Goal: Task Accomplishment & Management: Use online tool/utility

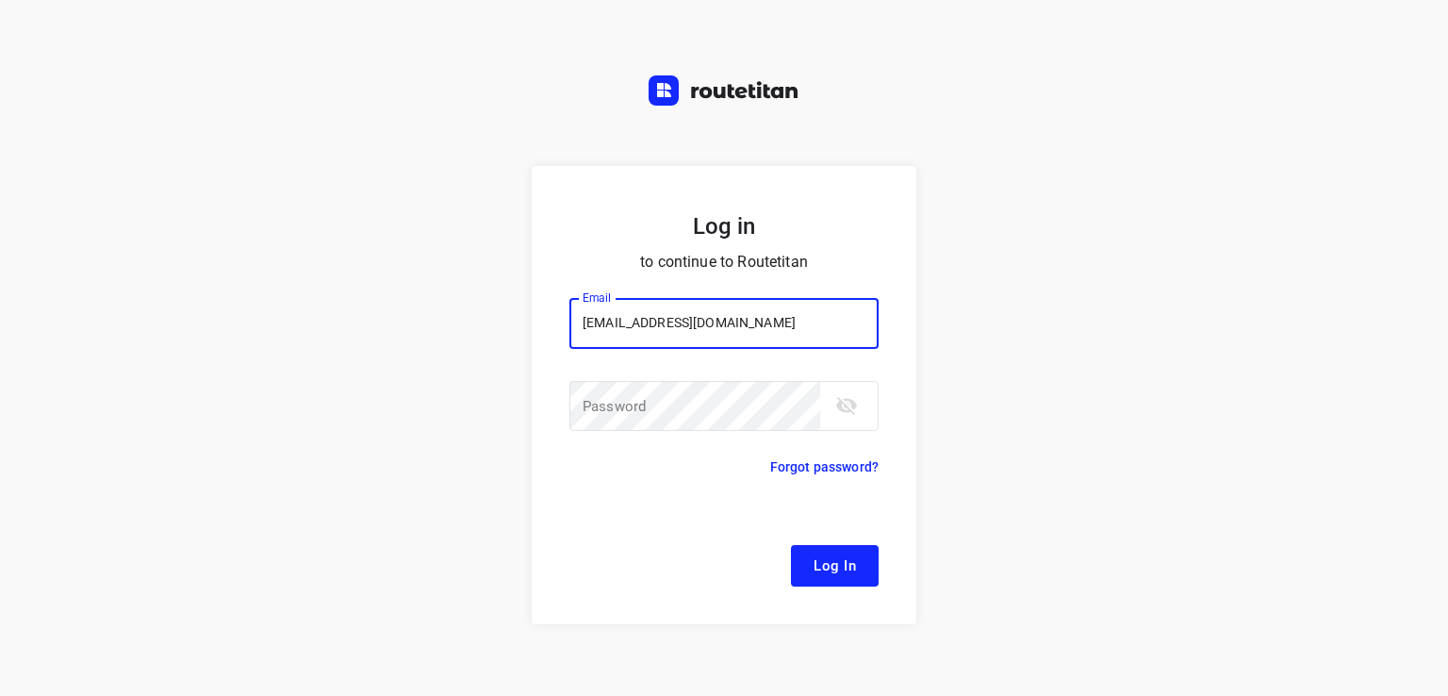
type input "[EMAIL_ADDRESS][DOMAIN_NAME]"
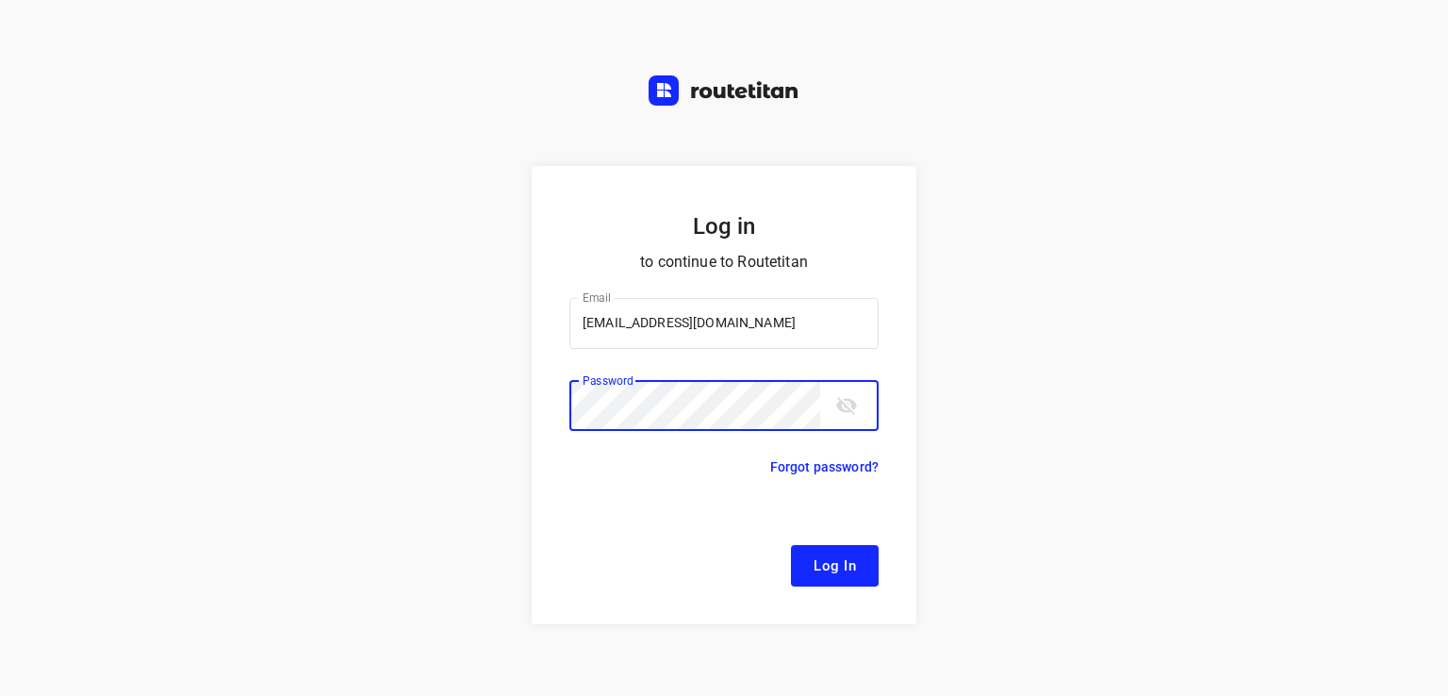
click at [791, 545] on button "Log In" at bounding box center [835, 565] width 88 height 41
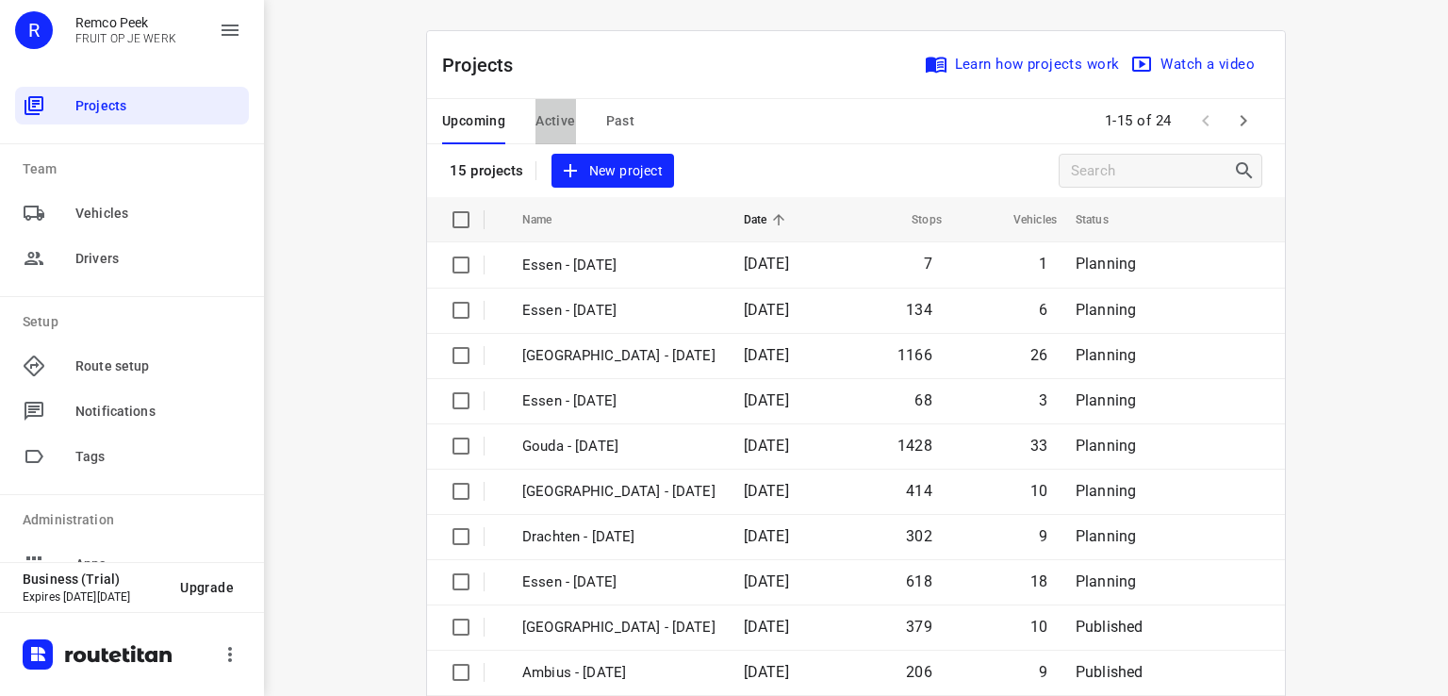
click at [547, 116] on span "Active" at bounding box center [555, 121] width 40 height 24
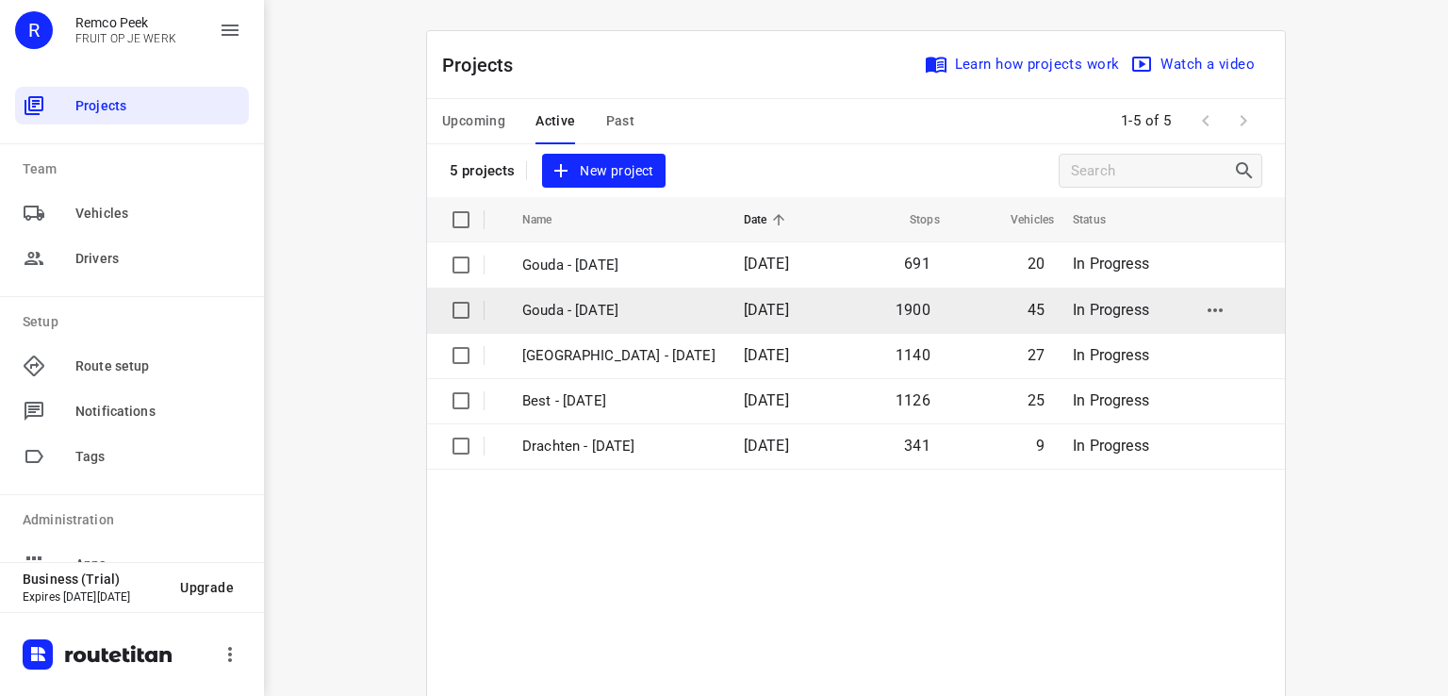
click at [615, 313] on p "Gouda - [DATE]" at bounding box center [618, 311] width 193 height 22
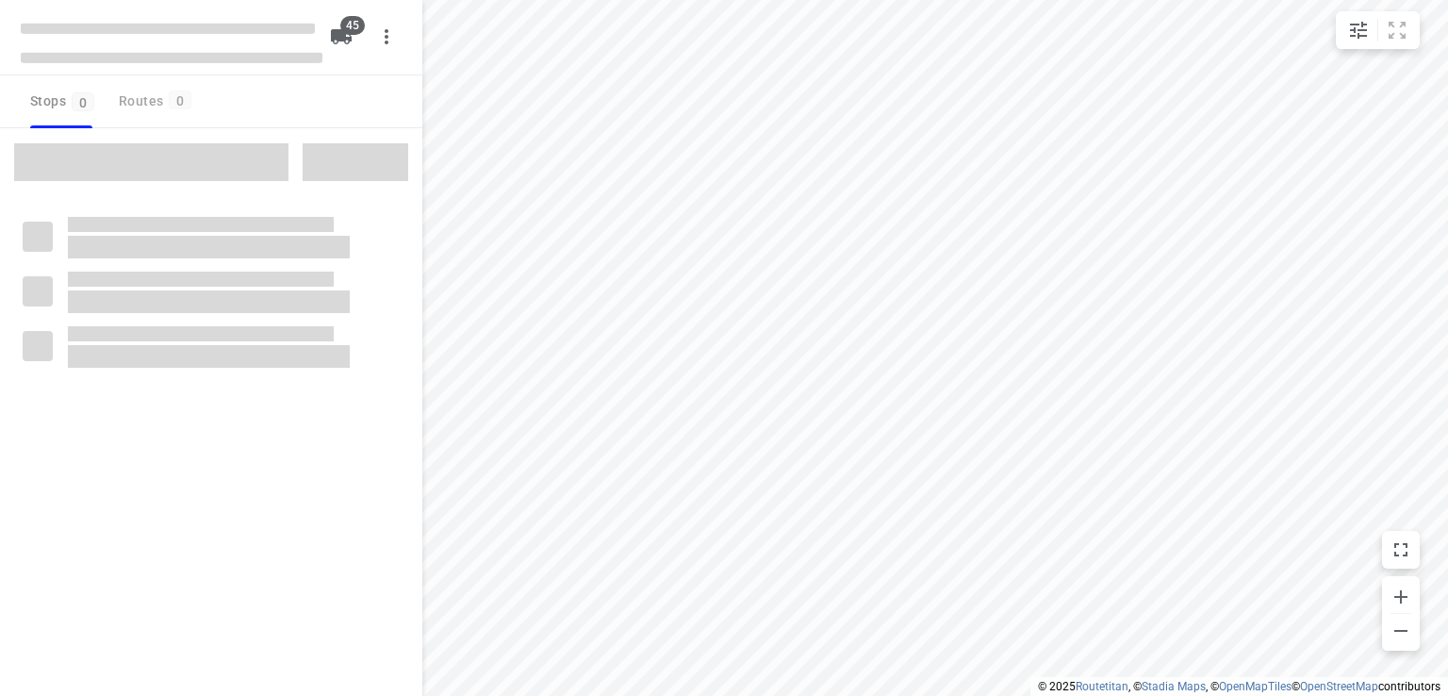
checkbox input "true"
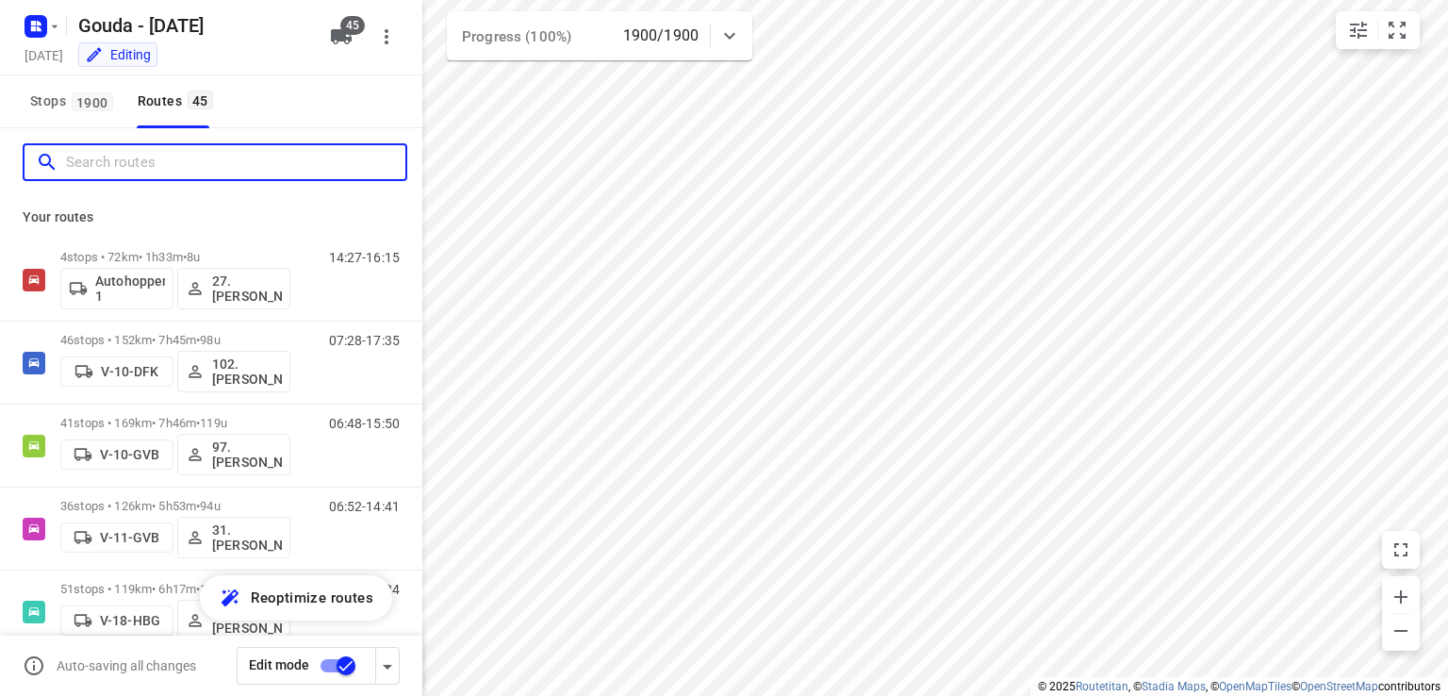
click at [202, 161] on input "Search routes" at bounding box center [235, 162] width 339 height 29
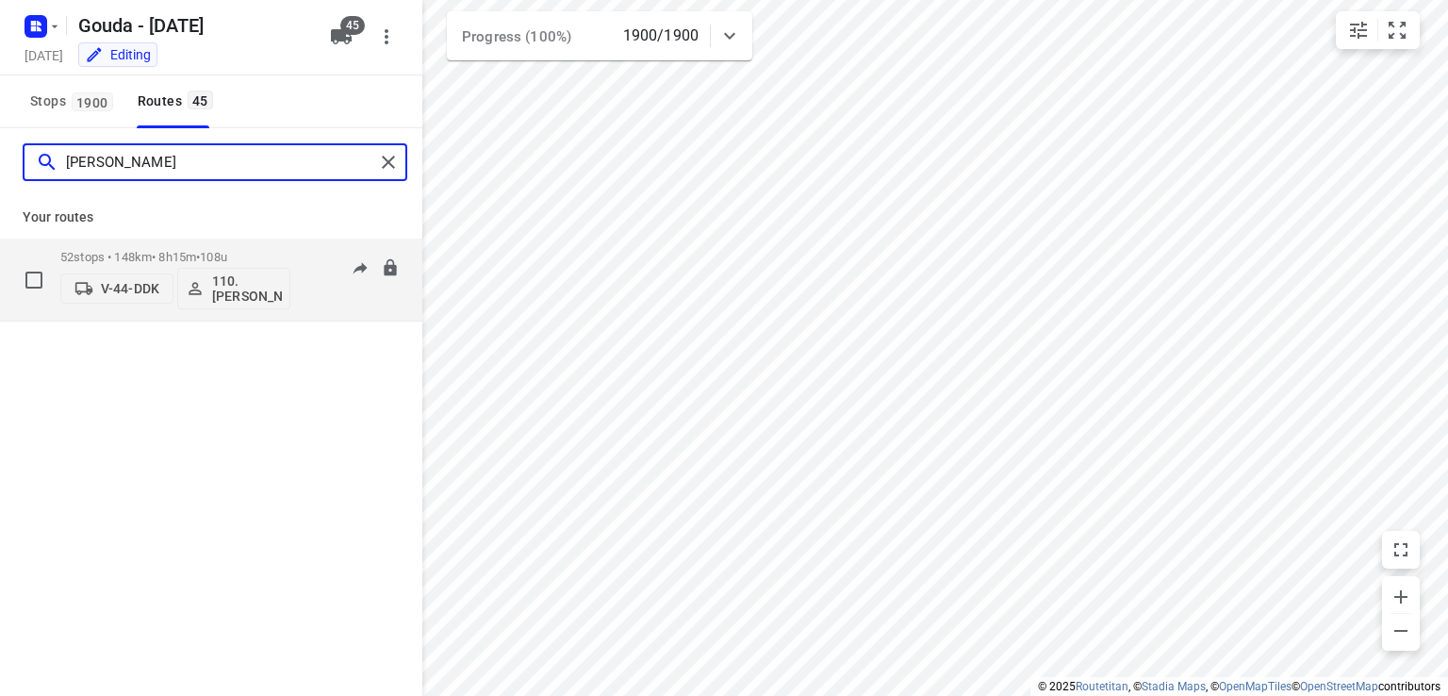
type input "[PERSON_NAME]"
click at [97, 261] on p "52 stops • 148km • 8h15m • 108u" at bounding box center [175, 257] width 230 height 14
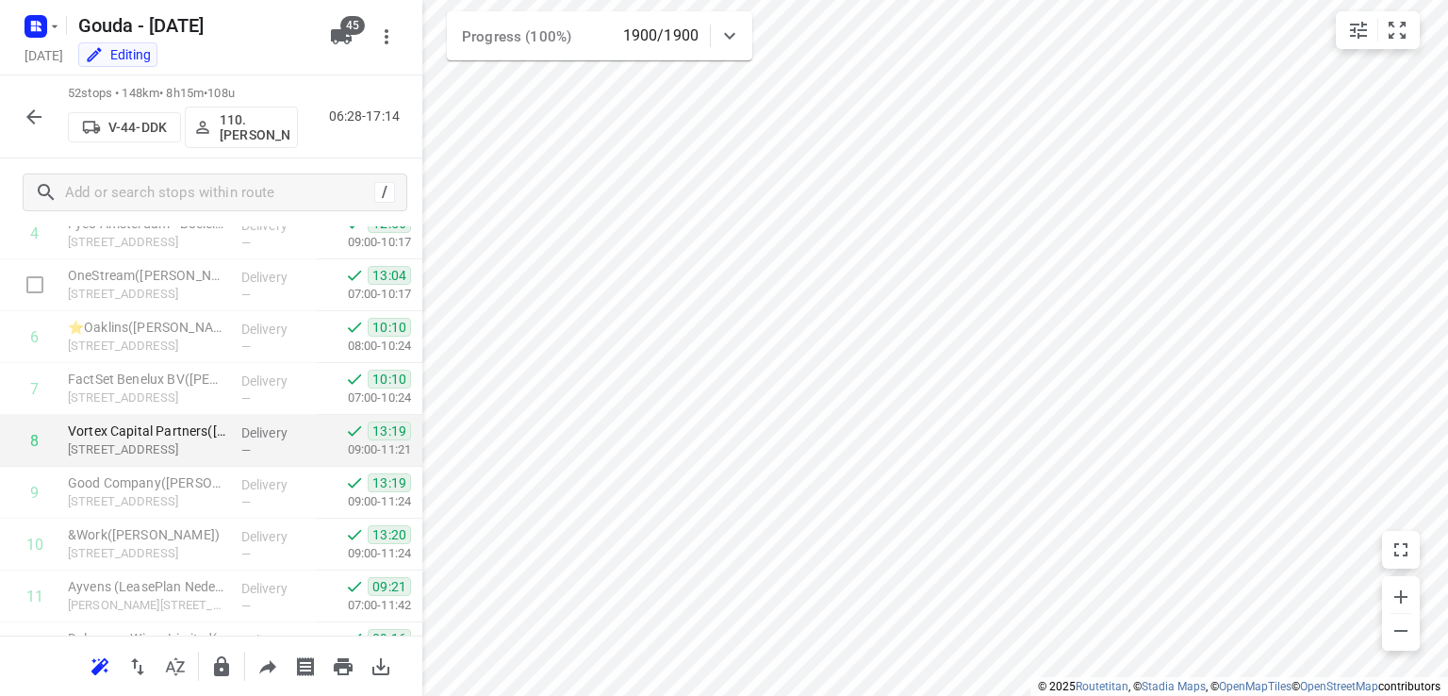
scroll to position [283, 0]
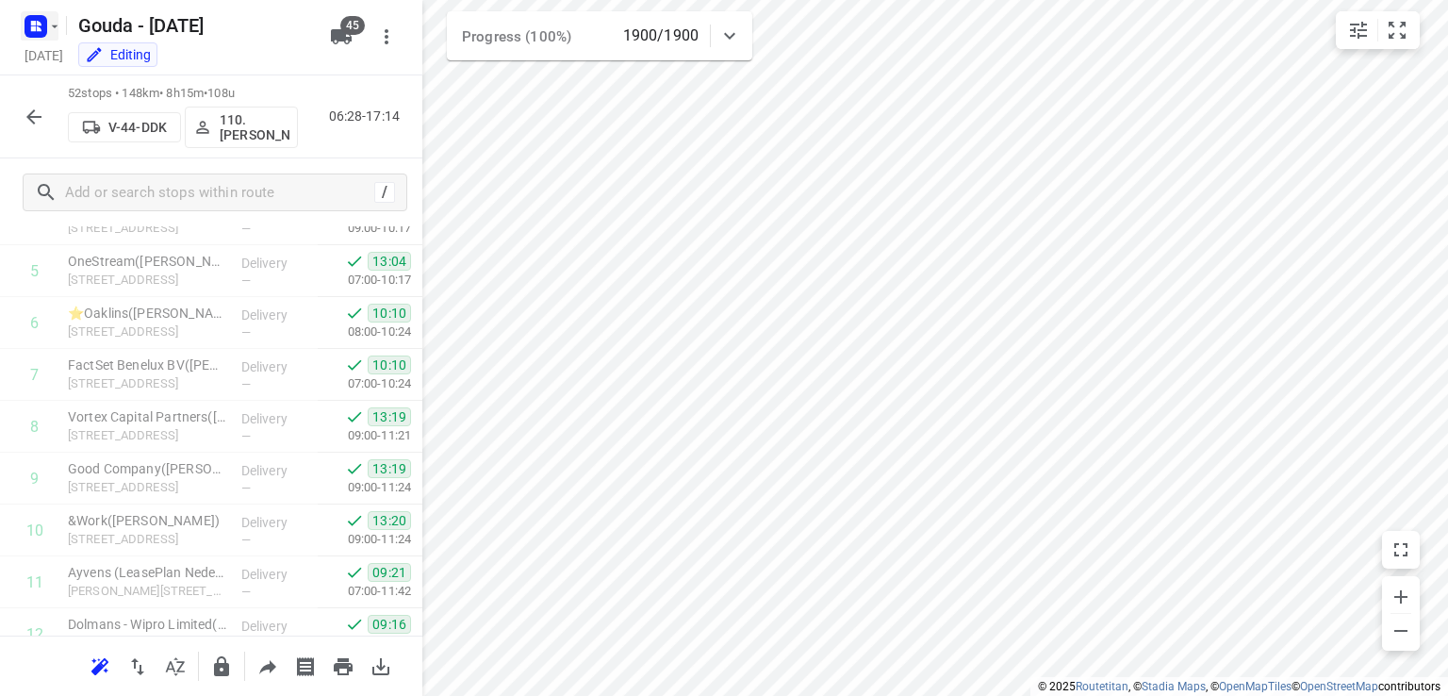
click at [45, 20] on rect "button" at bounding box center [36, 26] width 23 height 23
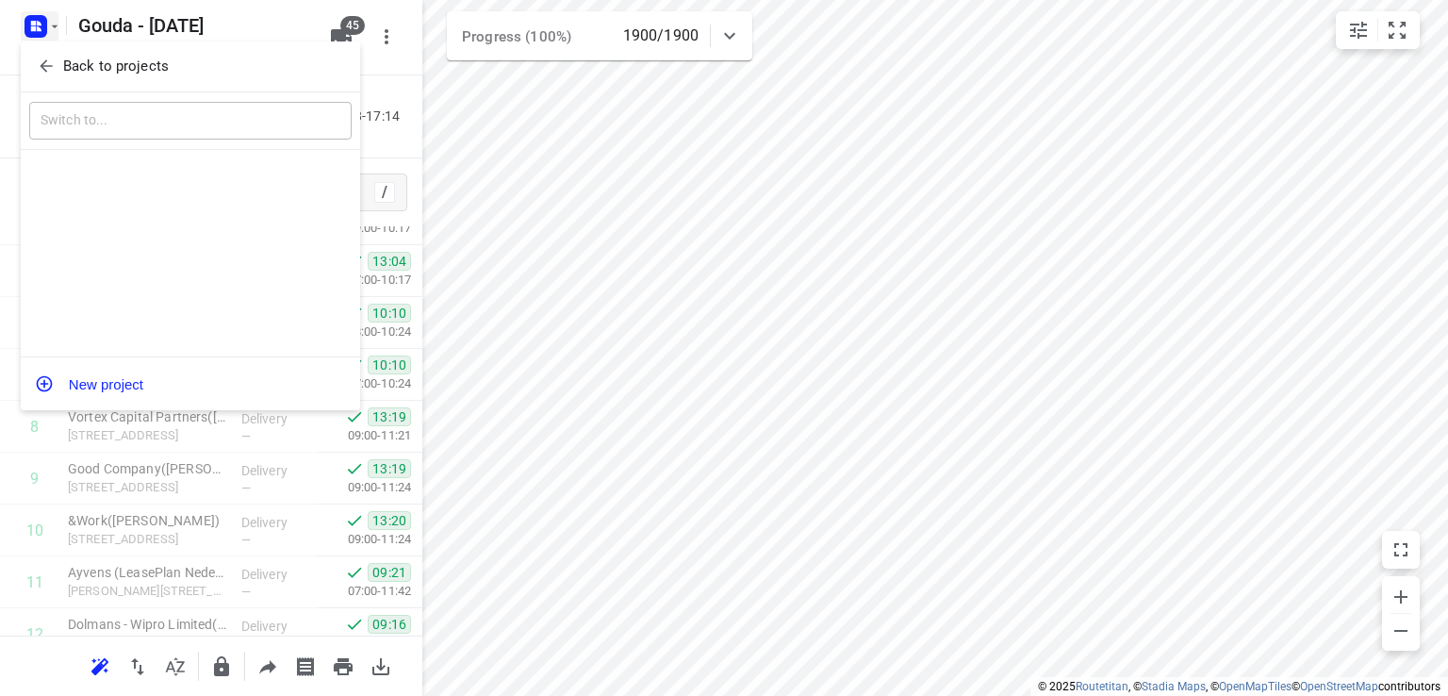
click at [58, 69] on span "Back to projects" at bounding box center [190, 67] width 307 height 22
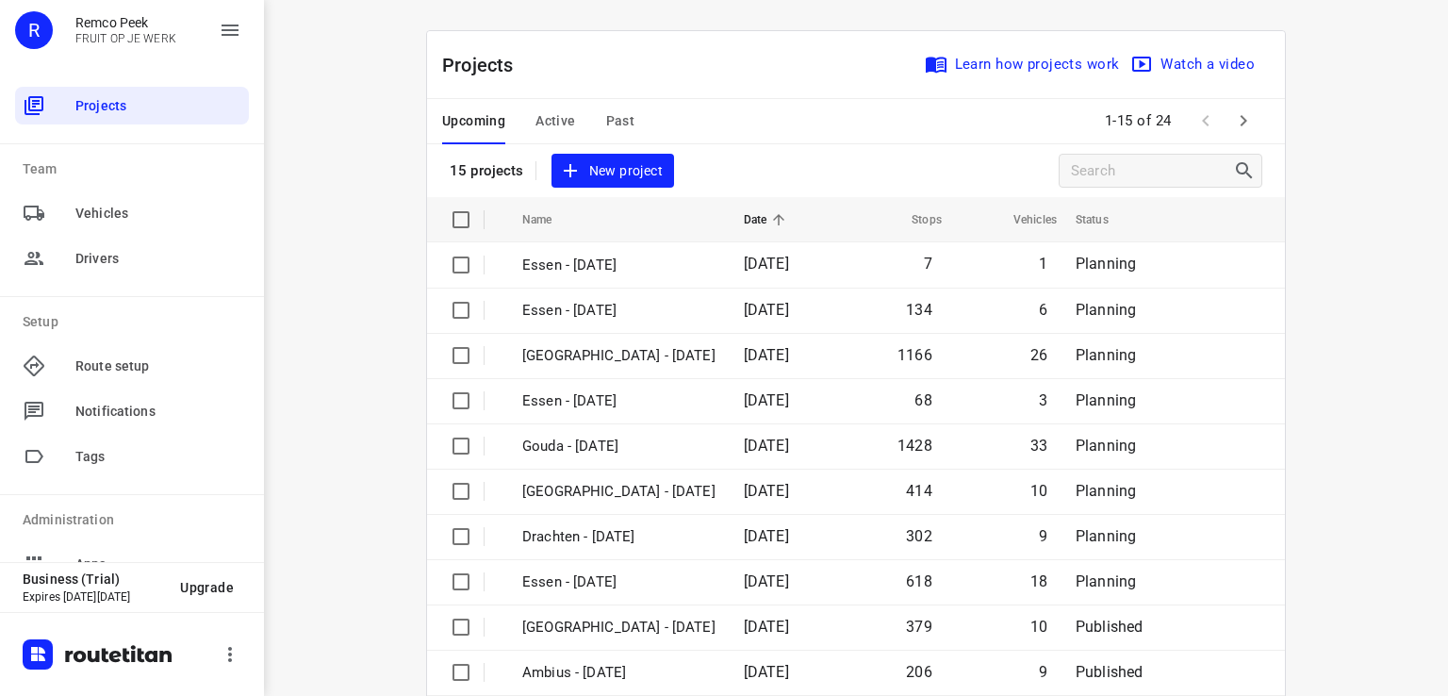
click at [558, 120] on span "Active" at bounding box center [555, 121] width 40 height 24
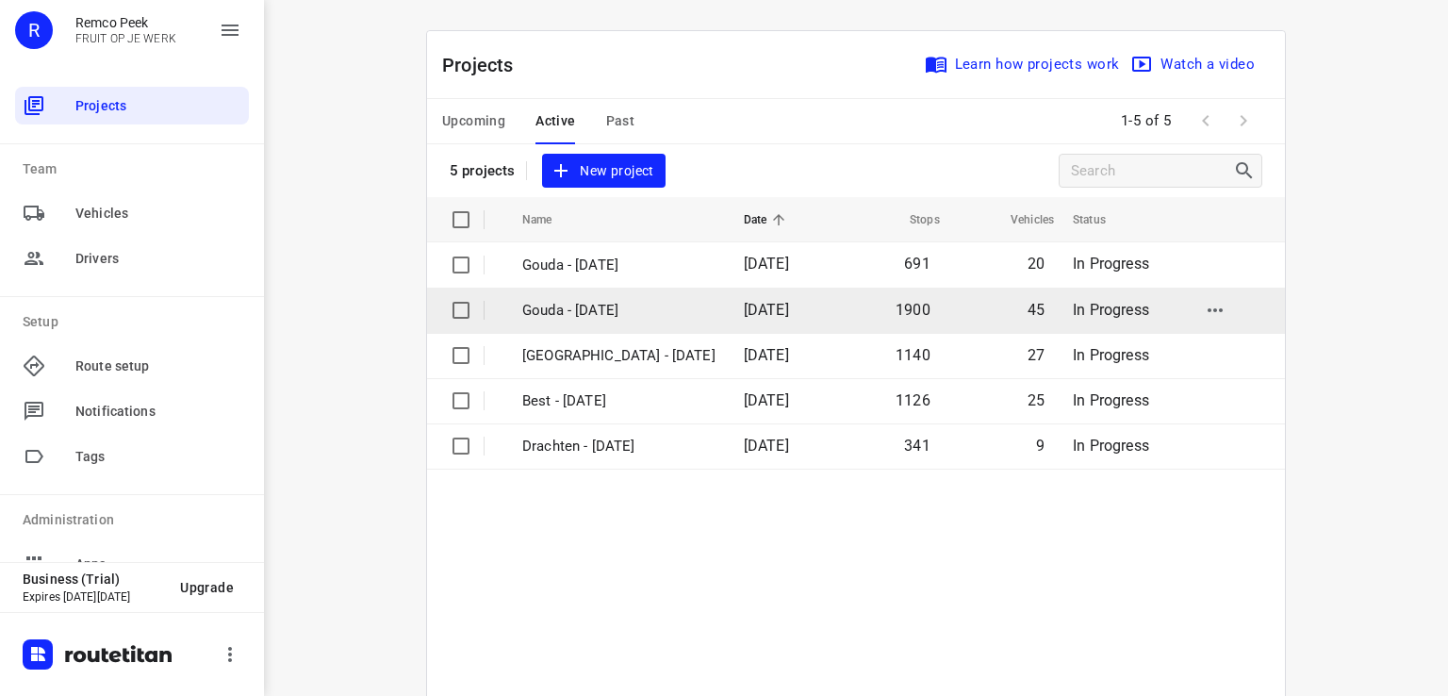
click at [729, 315] on td "[DATE]" at bounding box center [782, 310] width 107 height 45
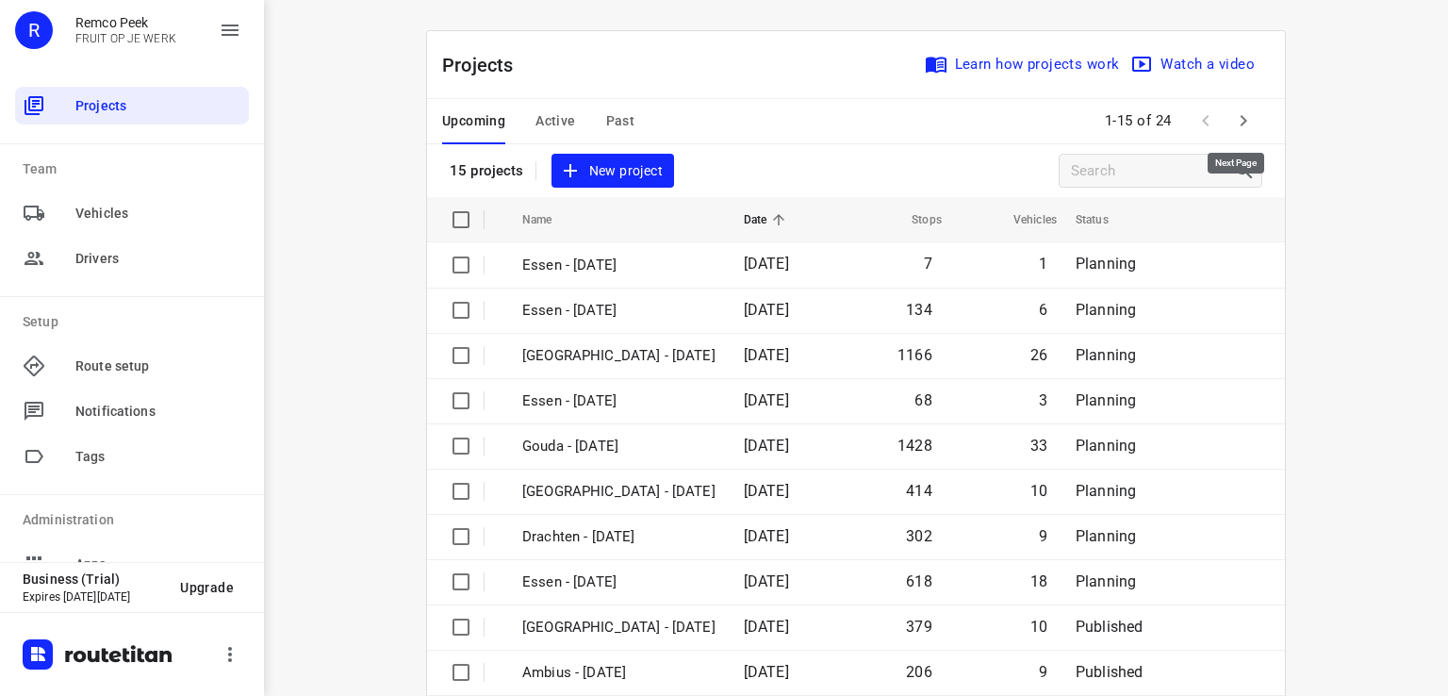
click at [1242, 122] on icon "button" at bounding box center [1243, 120] width 23 height 23
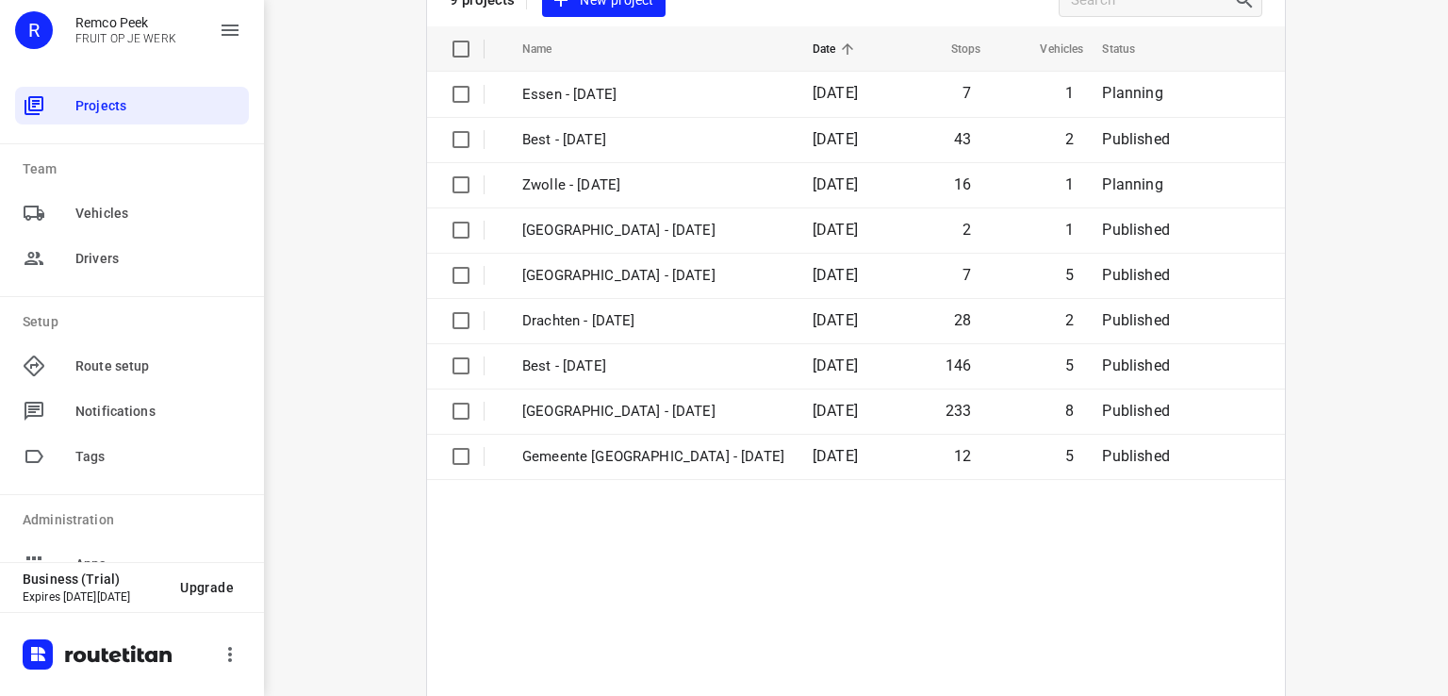
scroll to position [113, 0]
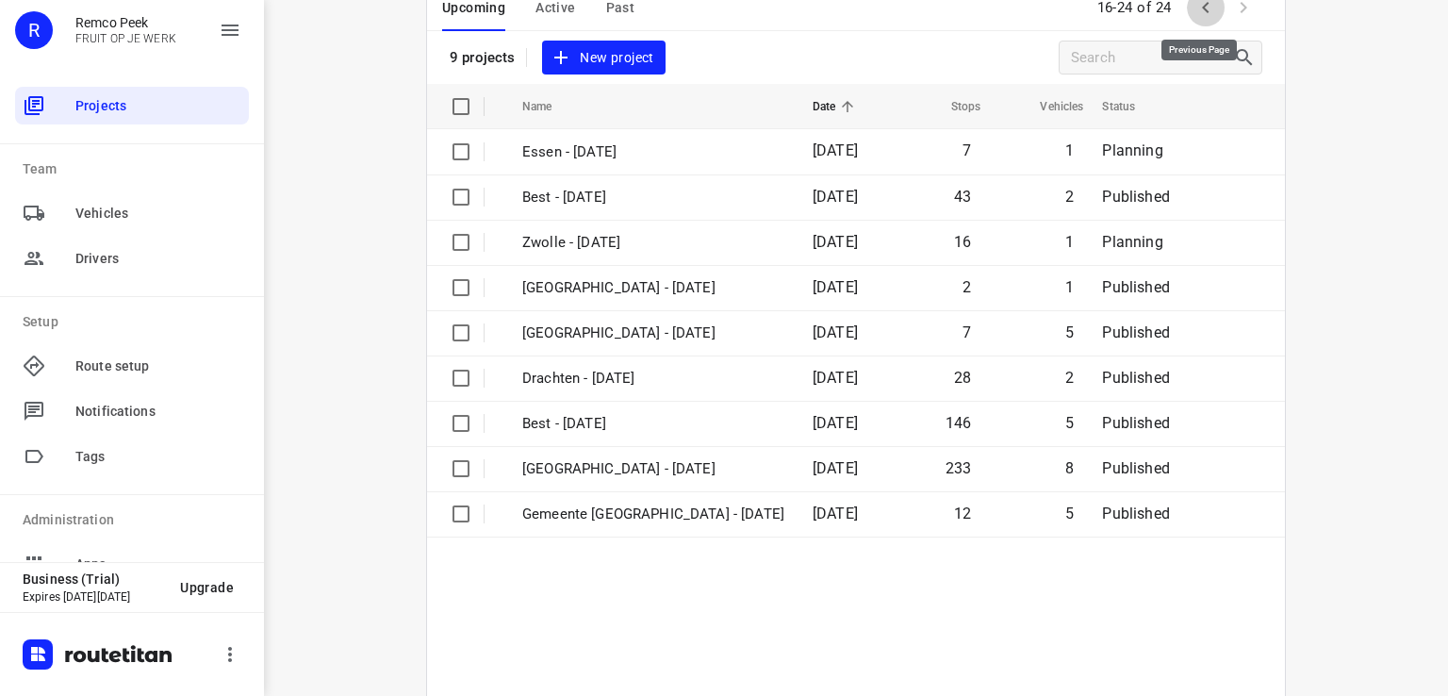
click at [1194, 16] on icon "button" at bounding box center [1205, 7] width 23 height 23
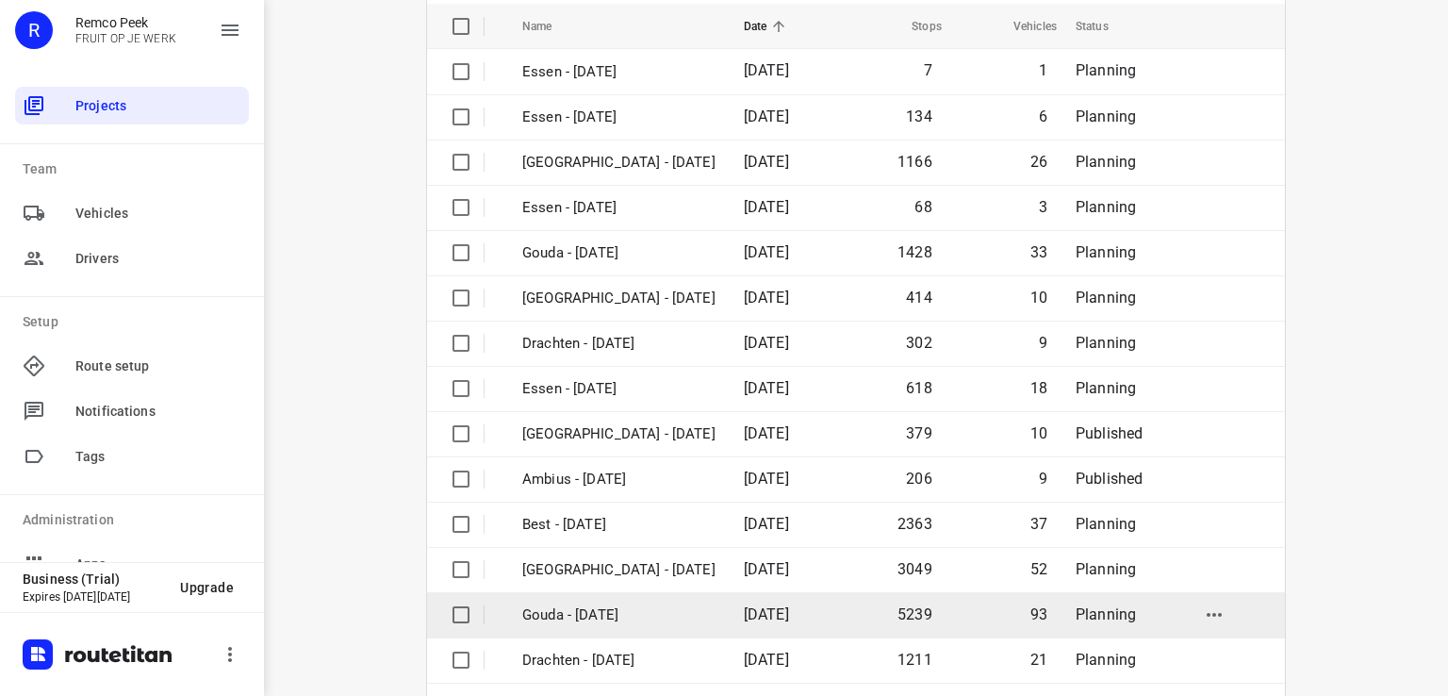
scroll to position [256, 0]
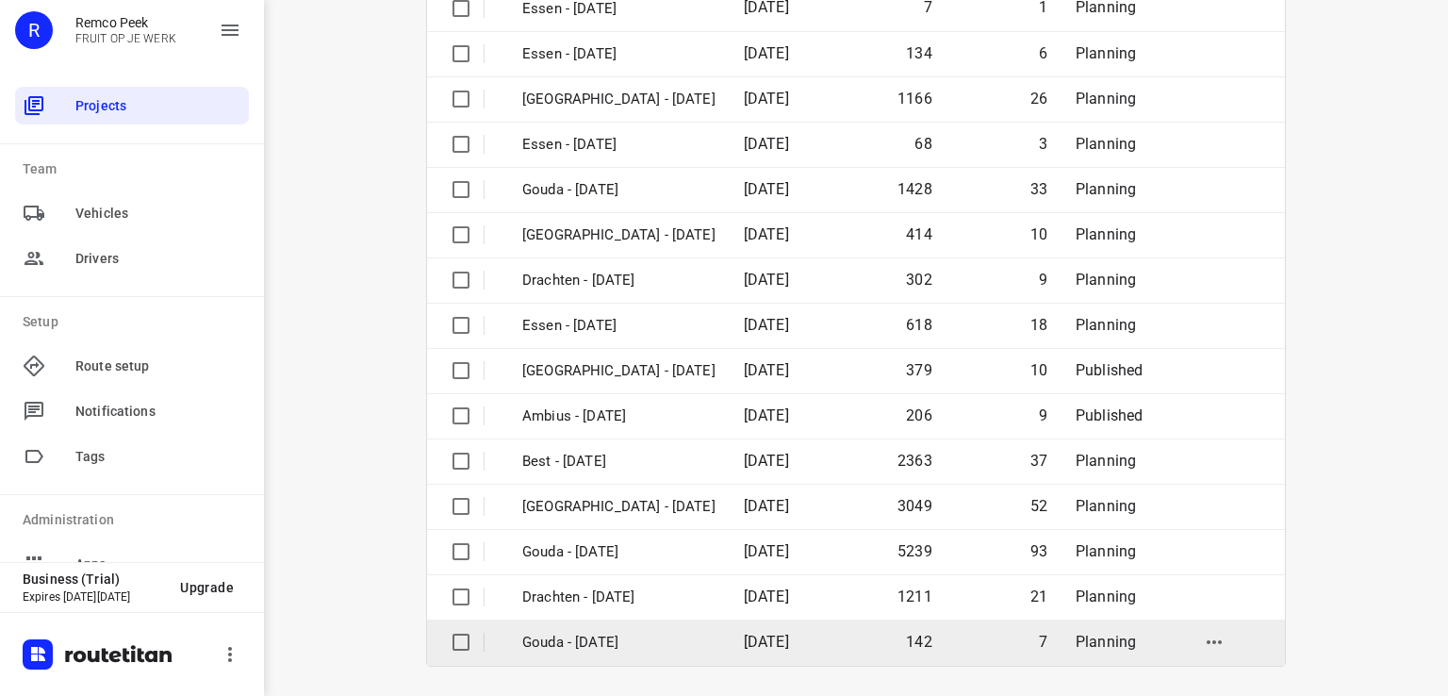
click at [641, 619] on td "Gouda - [DATE]" at bounding box center [615, 641] width 225 height 45
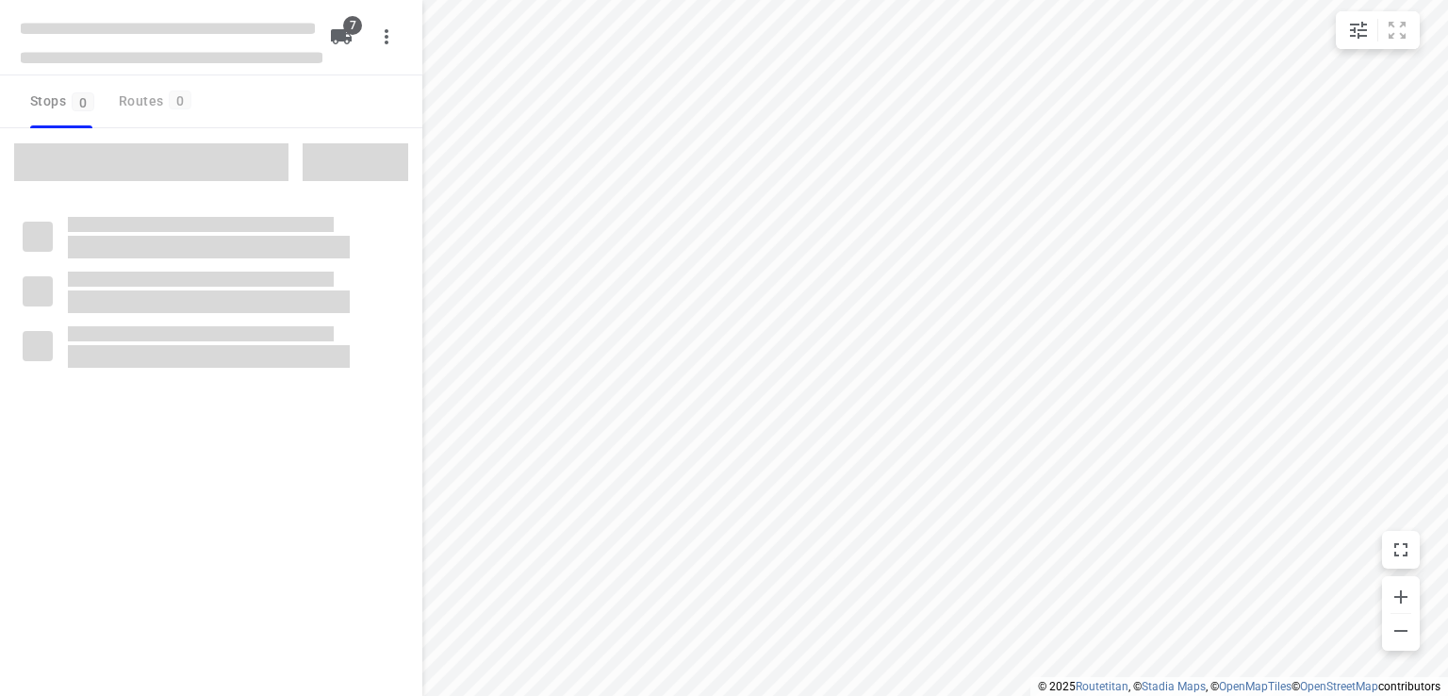
checkbox input "true"
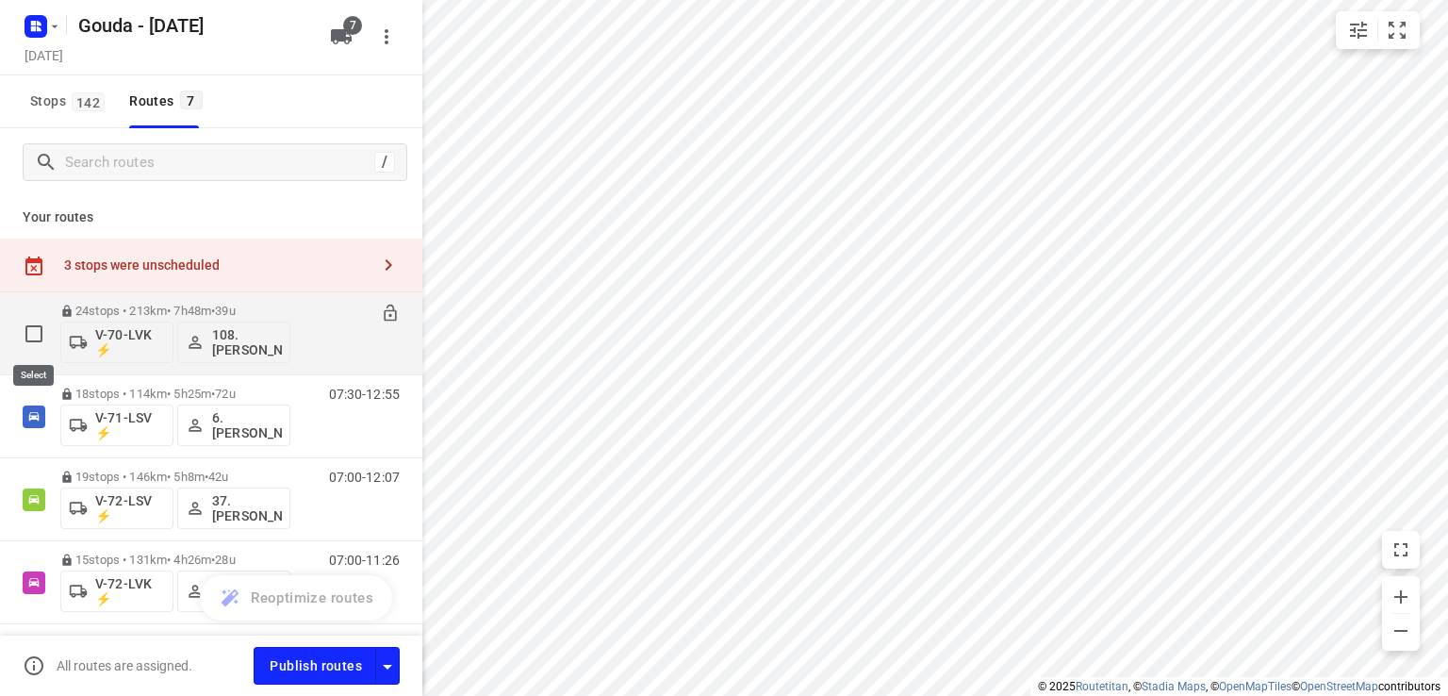
click at [26, 322] on input "checkbox" at bounding box center [34, 334] width 38 height 38
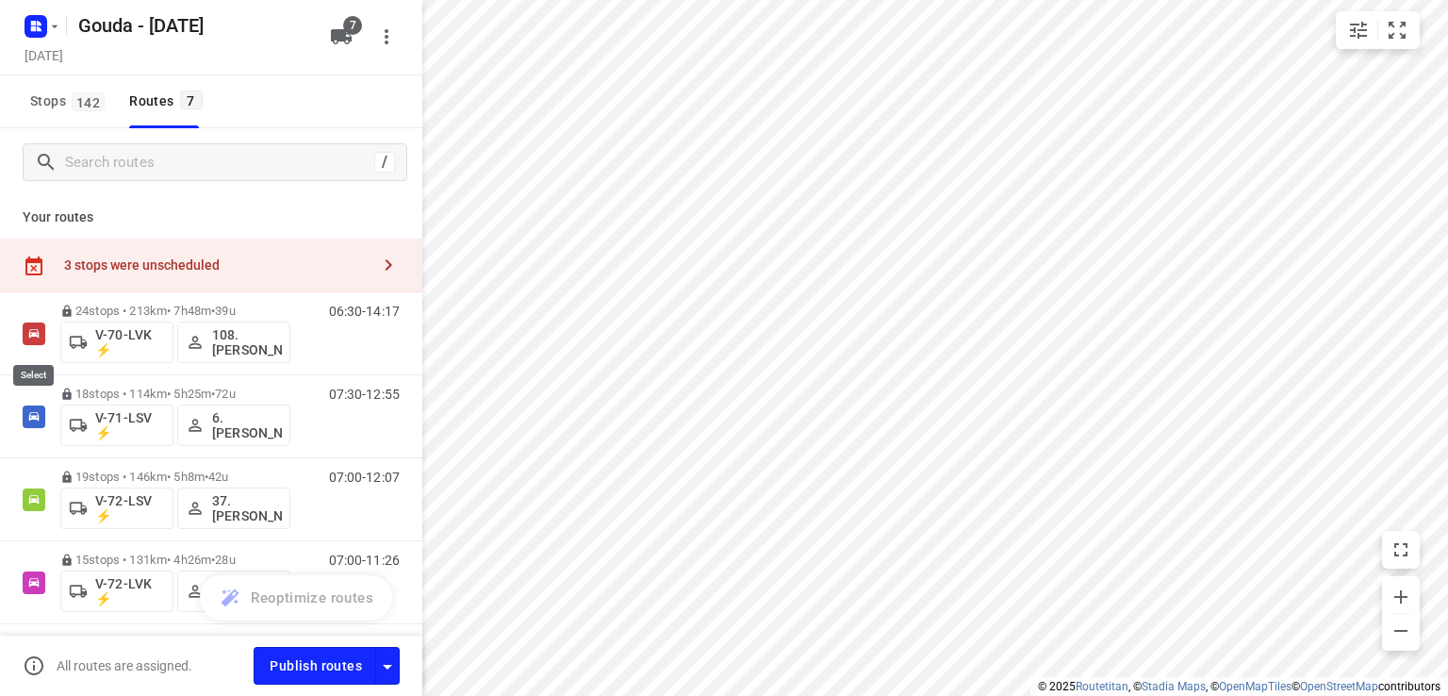
checkbox input "true"
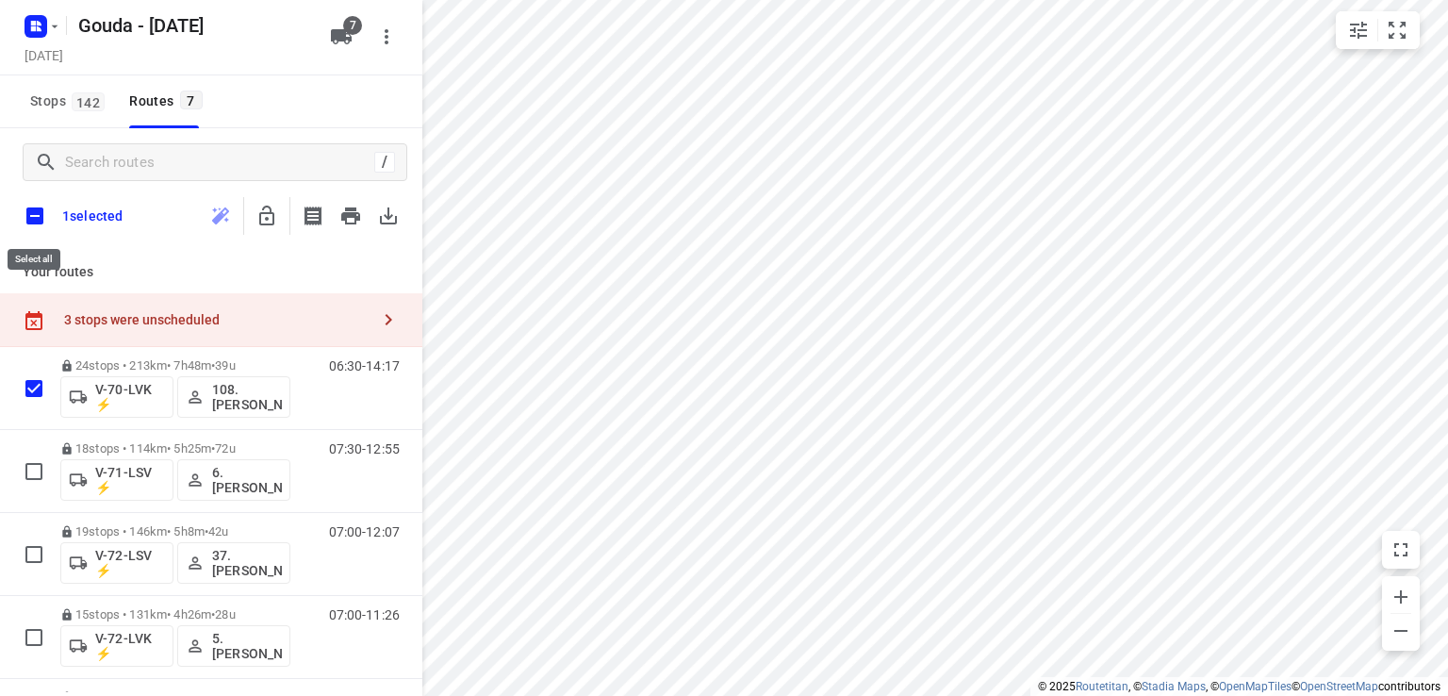
click at [27, 216] on input "checkbox" at bounding box center [35, 216] width 40 height 40
checkbox input "true"
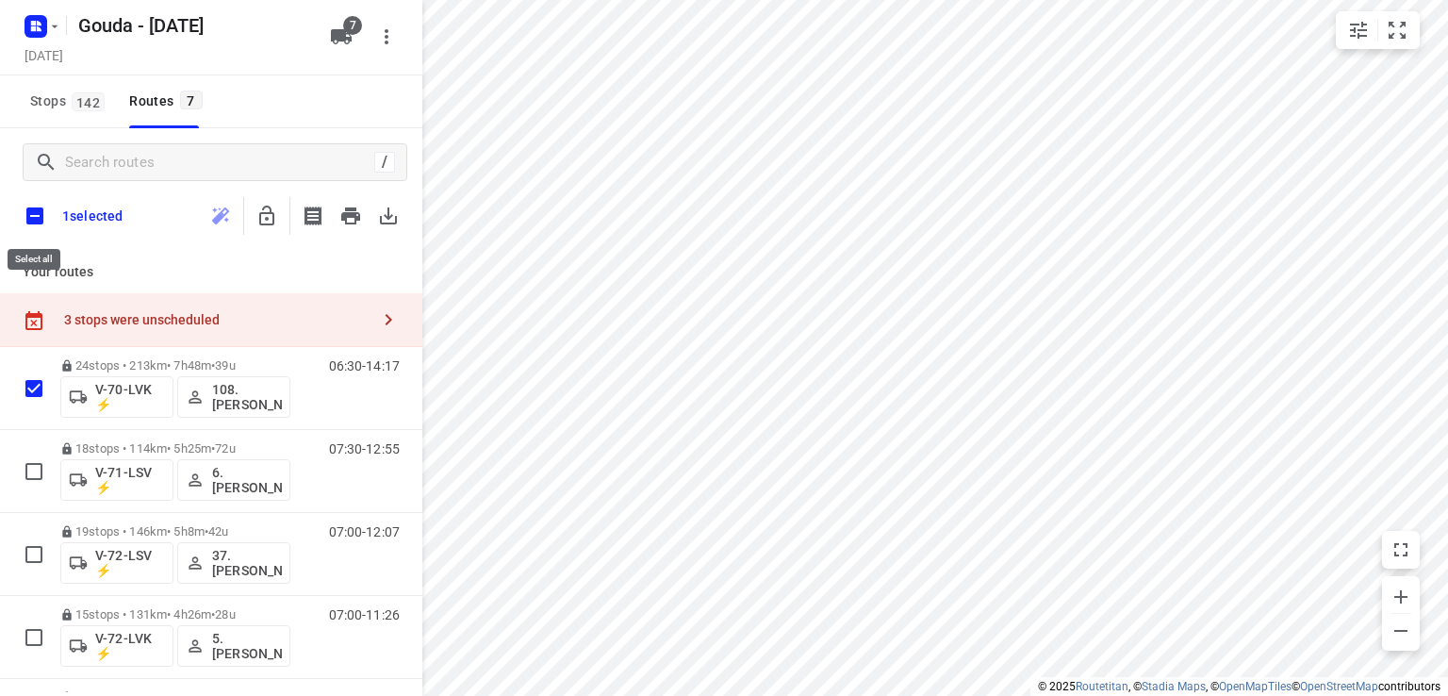
checkbox input "true"
click at [260, 206] on icon "button" at bounding box center [266, 216] width 23 height 23
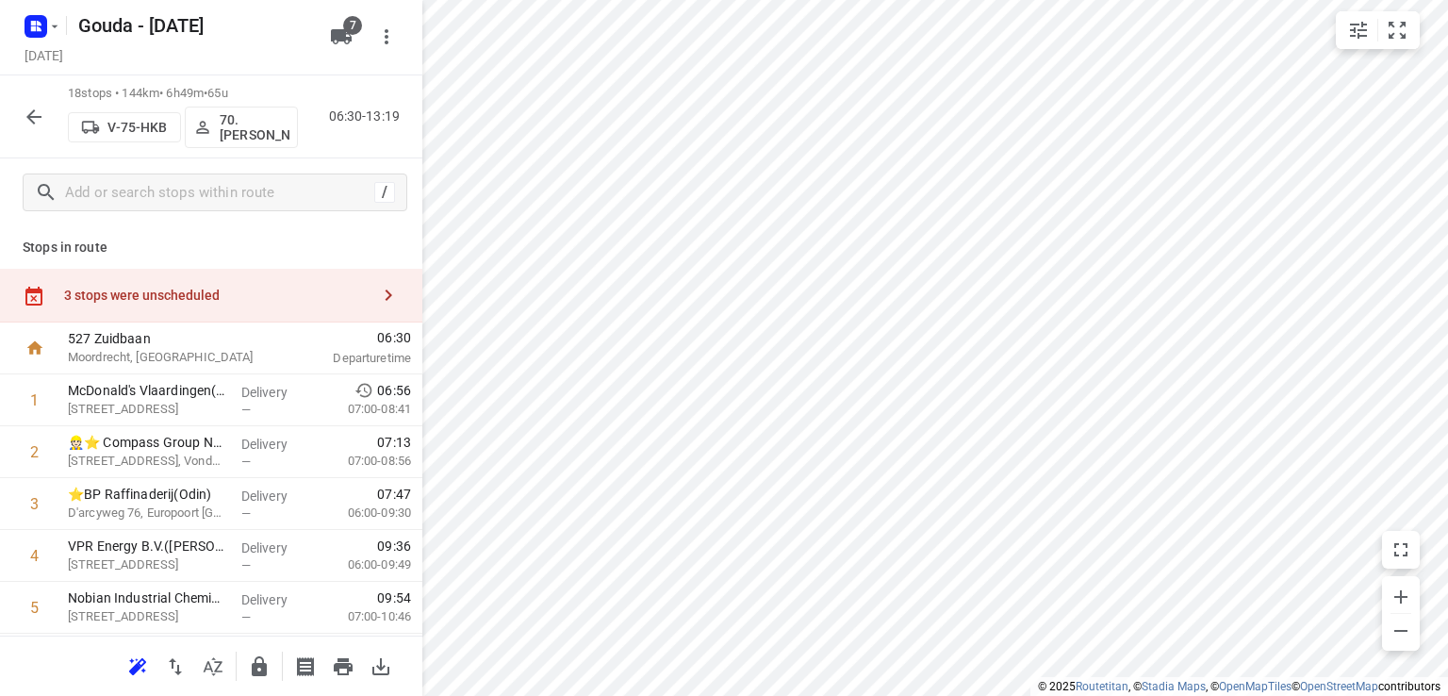
click at [241, 299] on div "3 stops were unscheduled" at bounding box center [216, 295] width 305 height 15
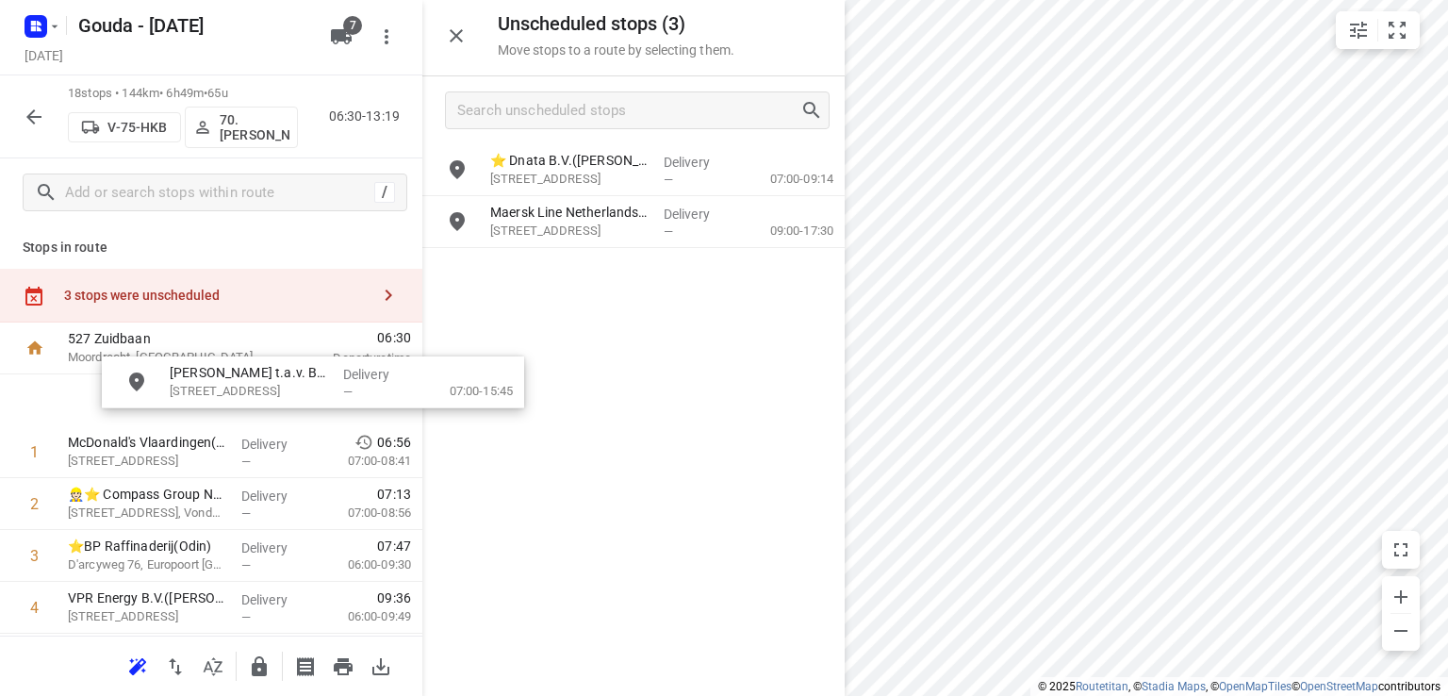
drag, startPoint x: 729, startPoint y: 163, endPoint x: 373, endPoint y: 380, distance: 416.3
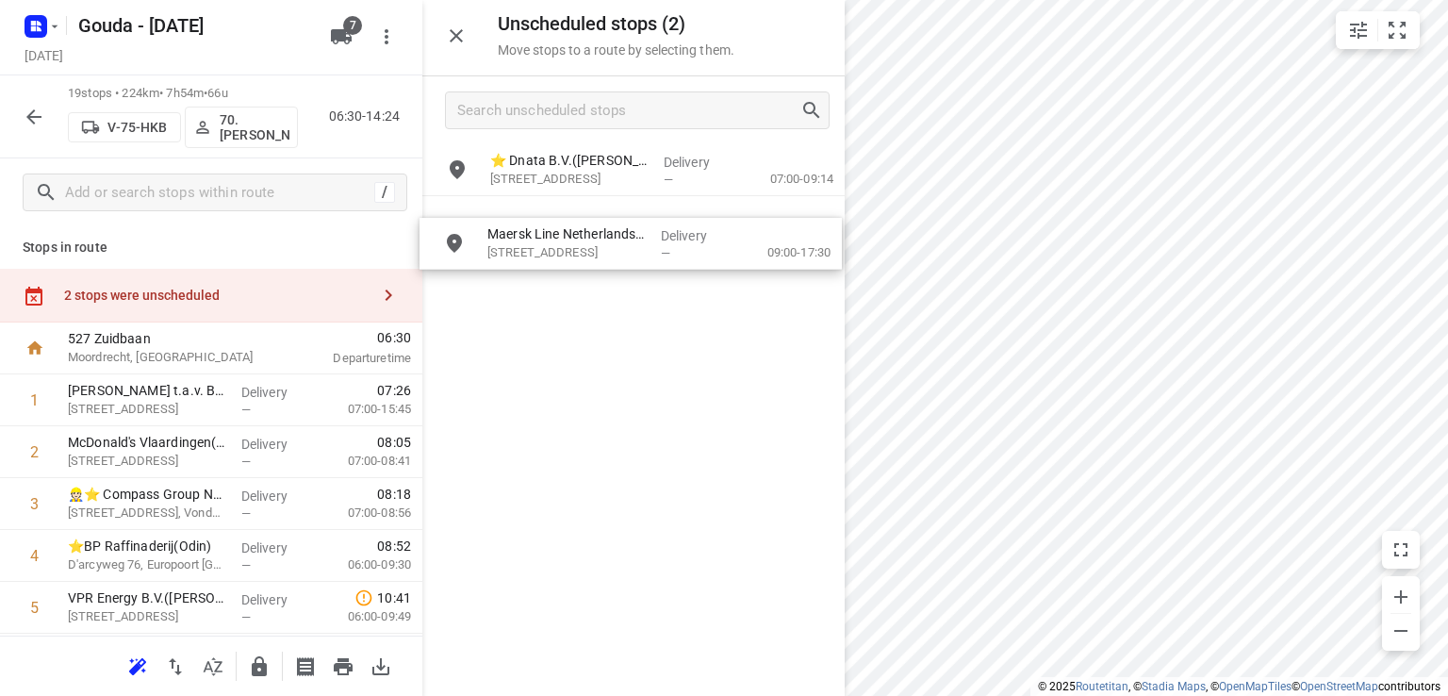
drag, startPoint x: 648, startPoint y: 211, endPoint x: 669, endPoint y: 220, distance: 23.3
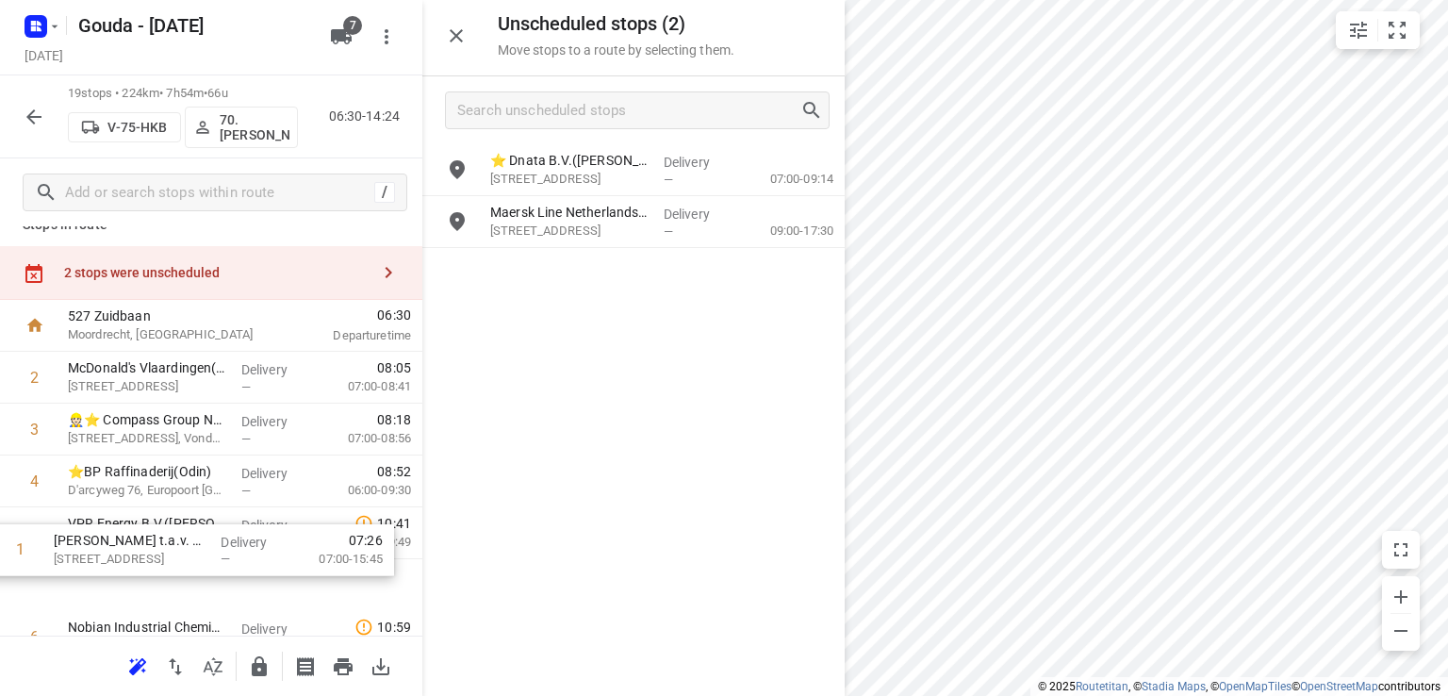
scroll to position [42, 0]
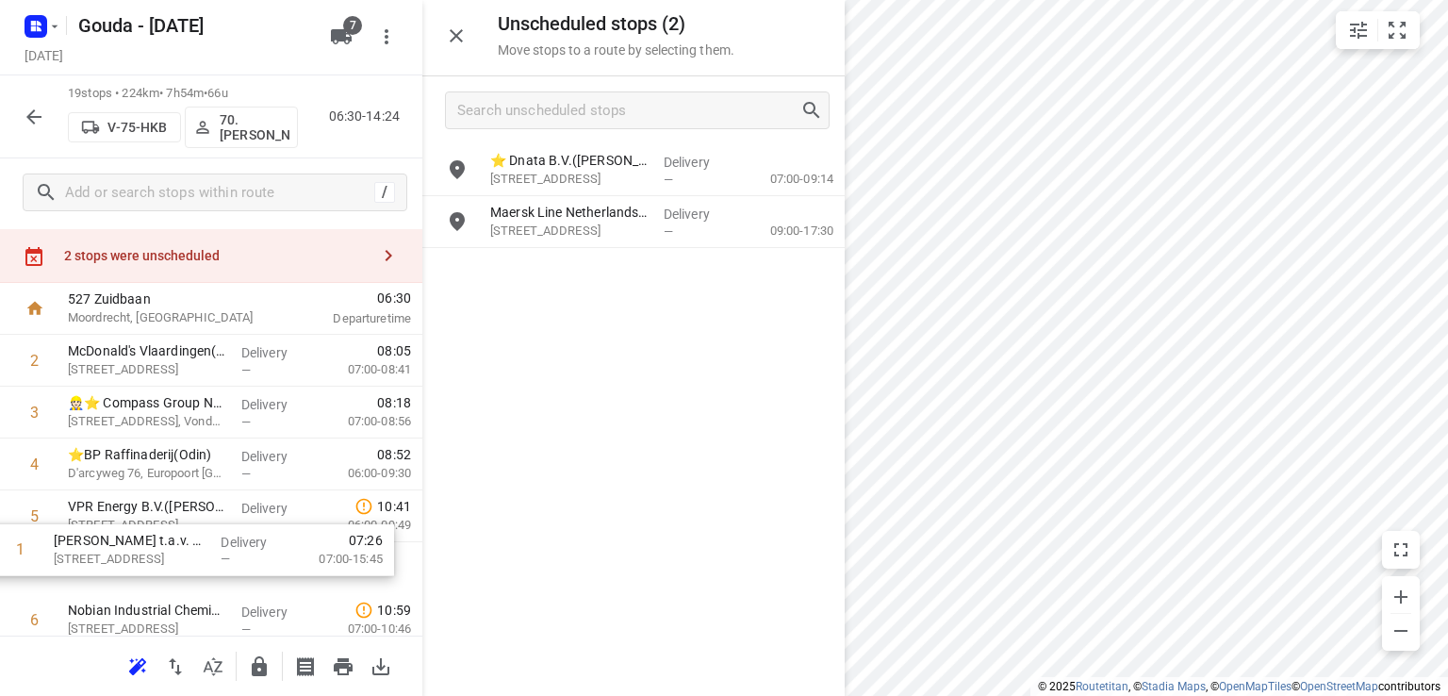
drag, startPoint x: 219, startPoint y: 402, endPoint x: 205, endPoint y: 567, distance: 165.6
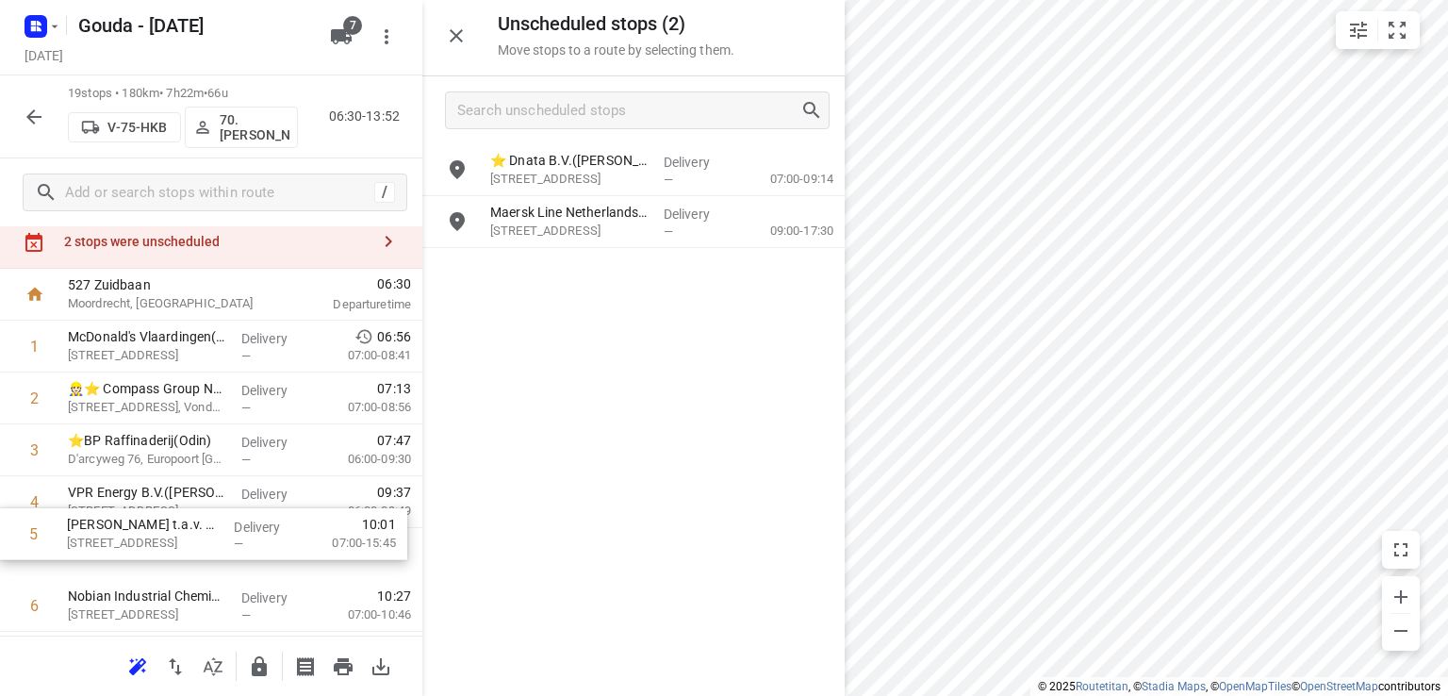
scroll to position [57, 0]
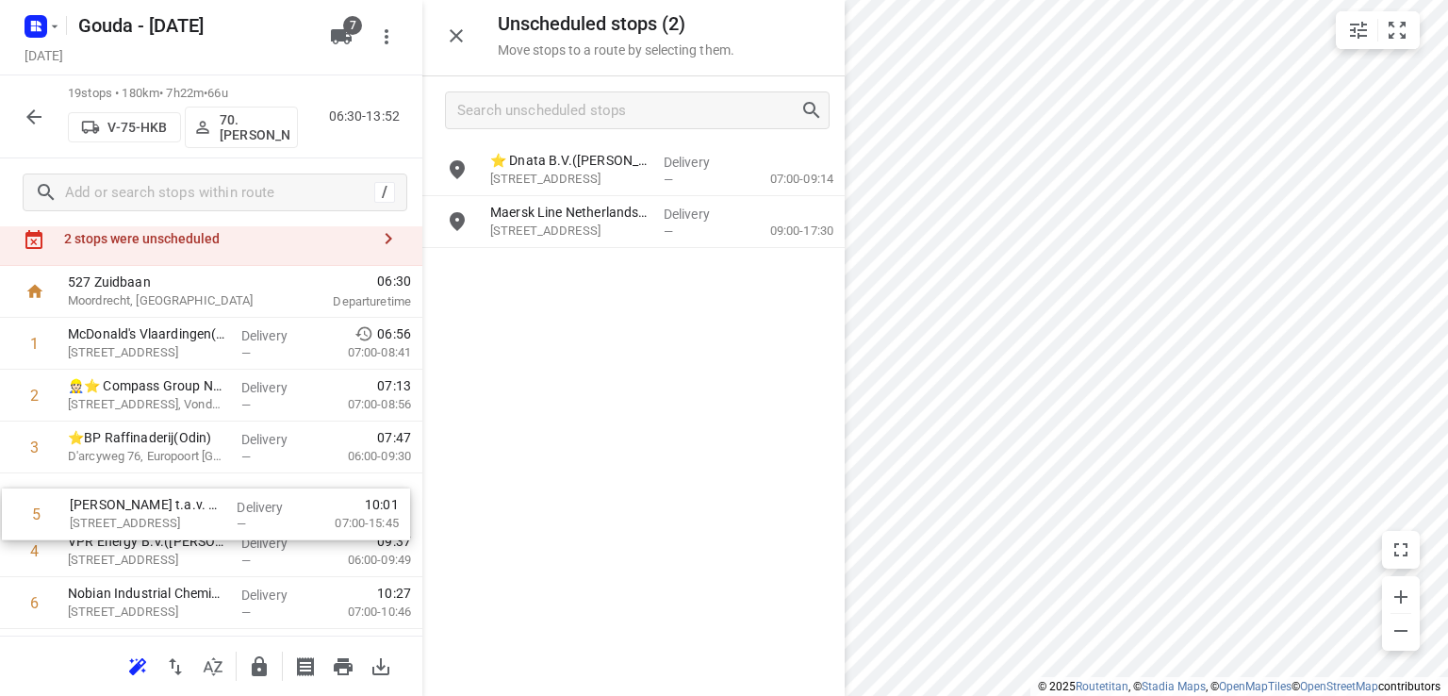
drag, startPoint x: 206, startPoint y: 555, endPoint x: 206, endPoint y: 500, distance: 55.6
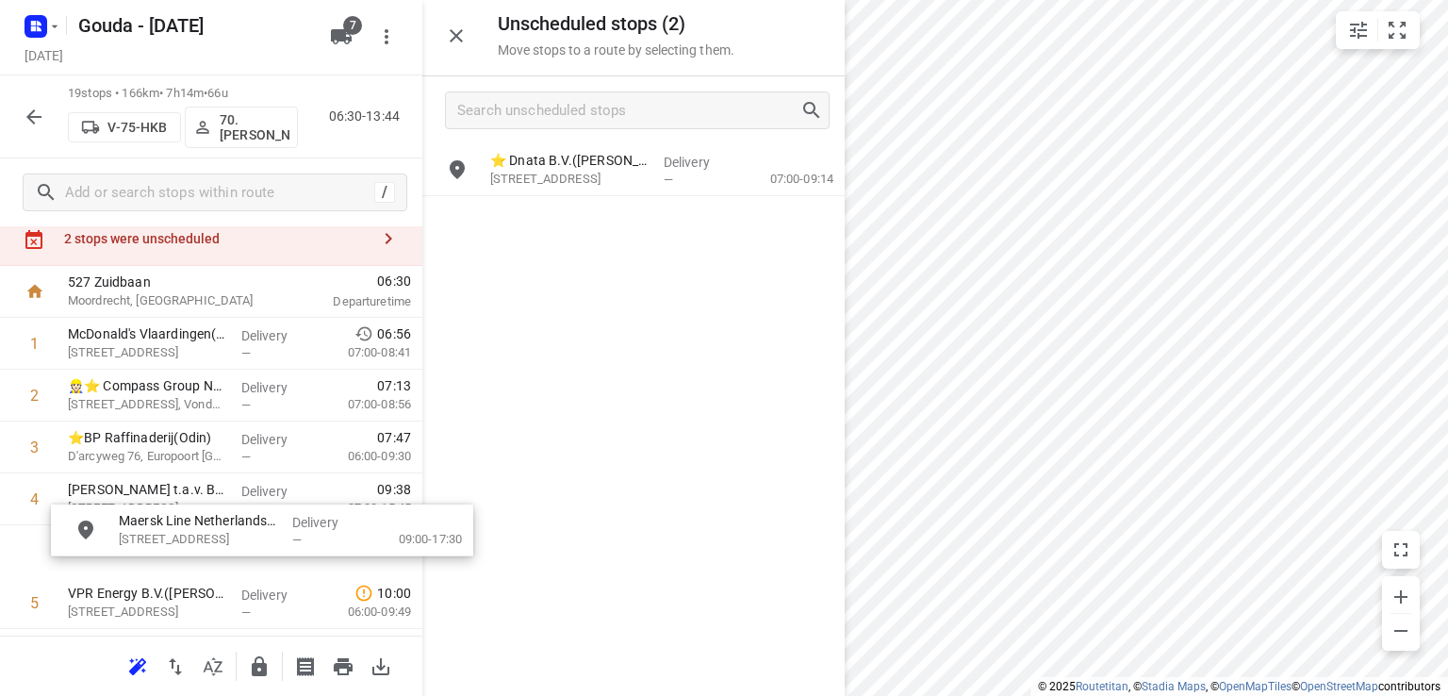
drag, startPoint x: 603, startPoint y: 218, endPoint x: 209, endPoint y: 528, distance: 501.5
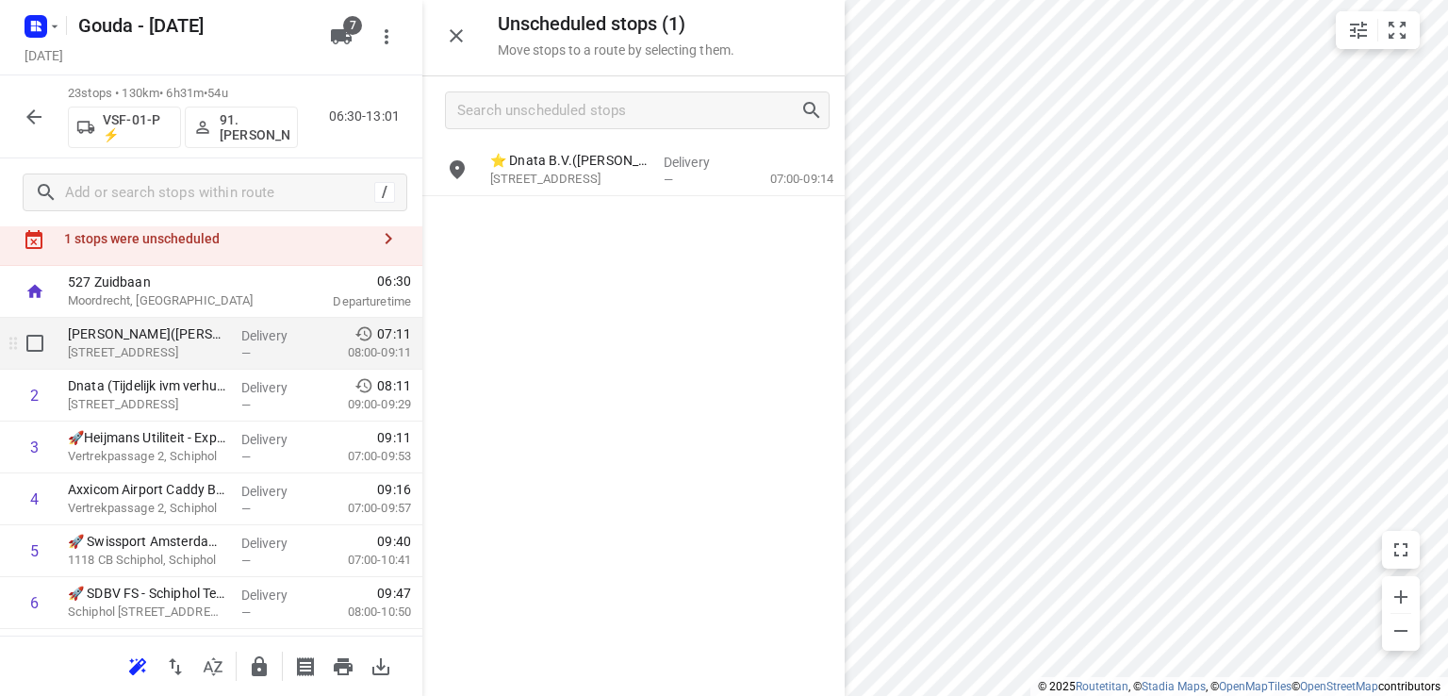
click at [343, 357] on p "08:00-09:11" at bounding box center [364, 352] width 93 height 19
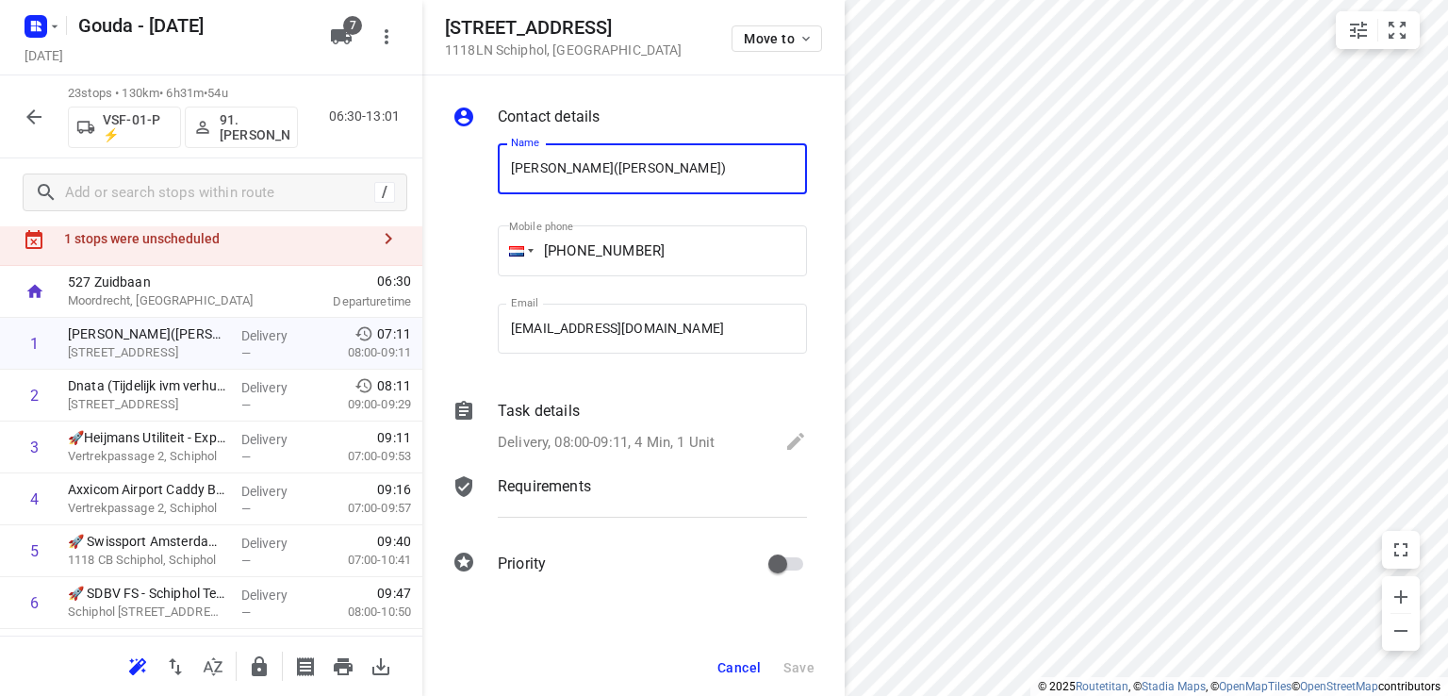
click at [288, 236] on div "1 stops were unscheduled" at bounding box center [216, 238] width 305 height 15
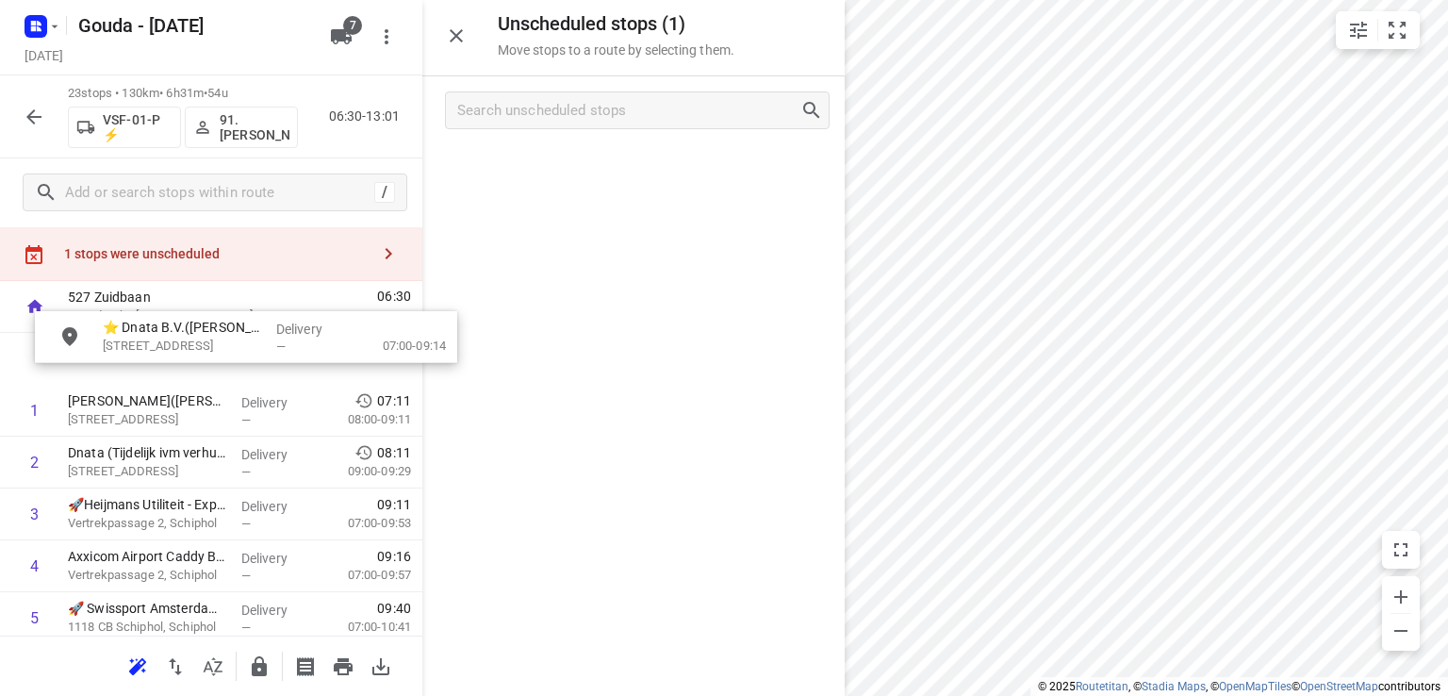
scroll to position [41, 0]
drag, startPoint x: 392, startPoint y: 279, endPoint x: 151, endPoint y: 341, distance: 249.2
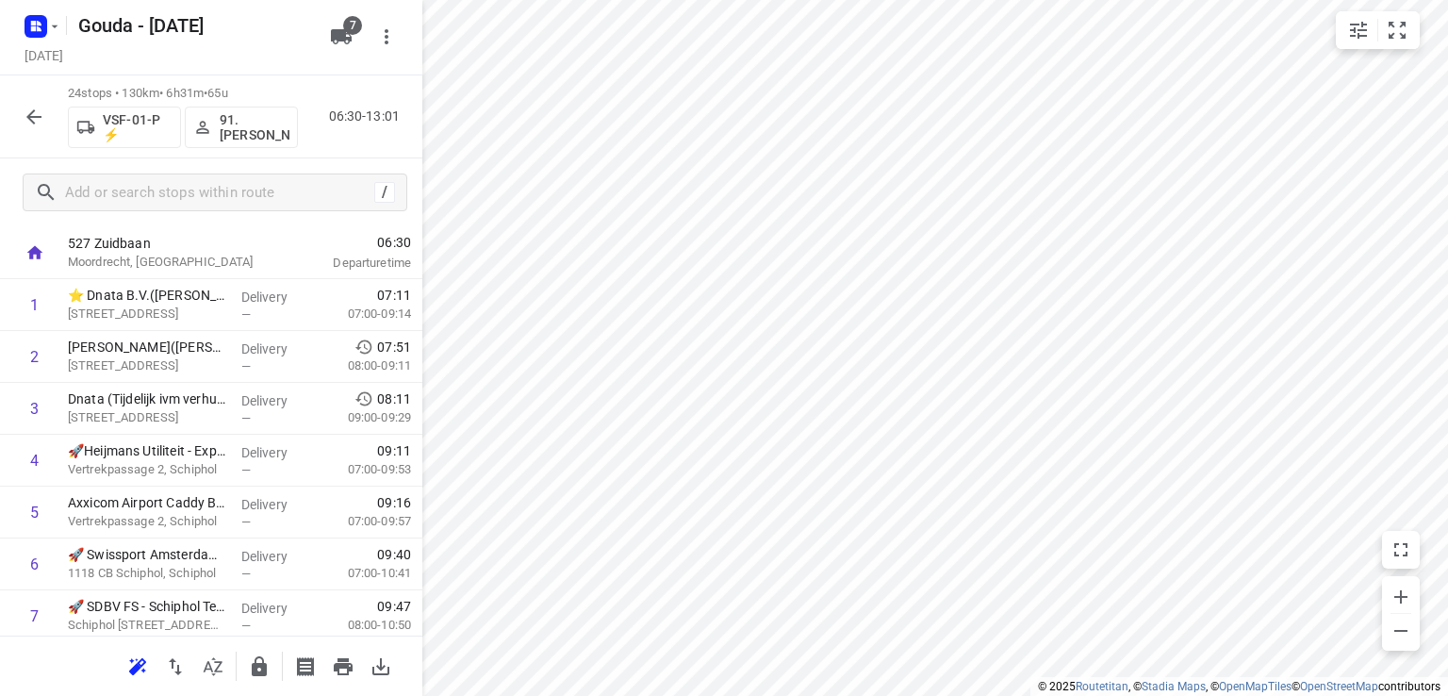
click at [29, 124] on icon "button" at bounding box center [34, 117] width 23 height 23
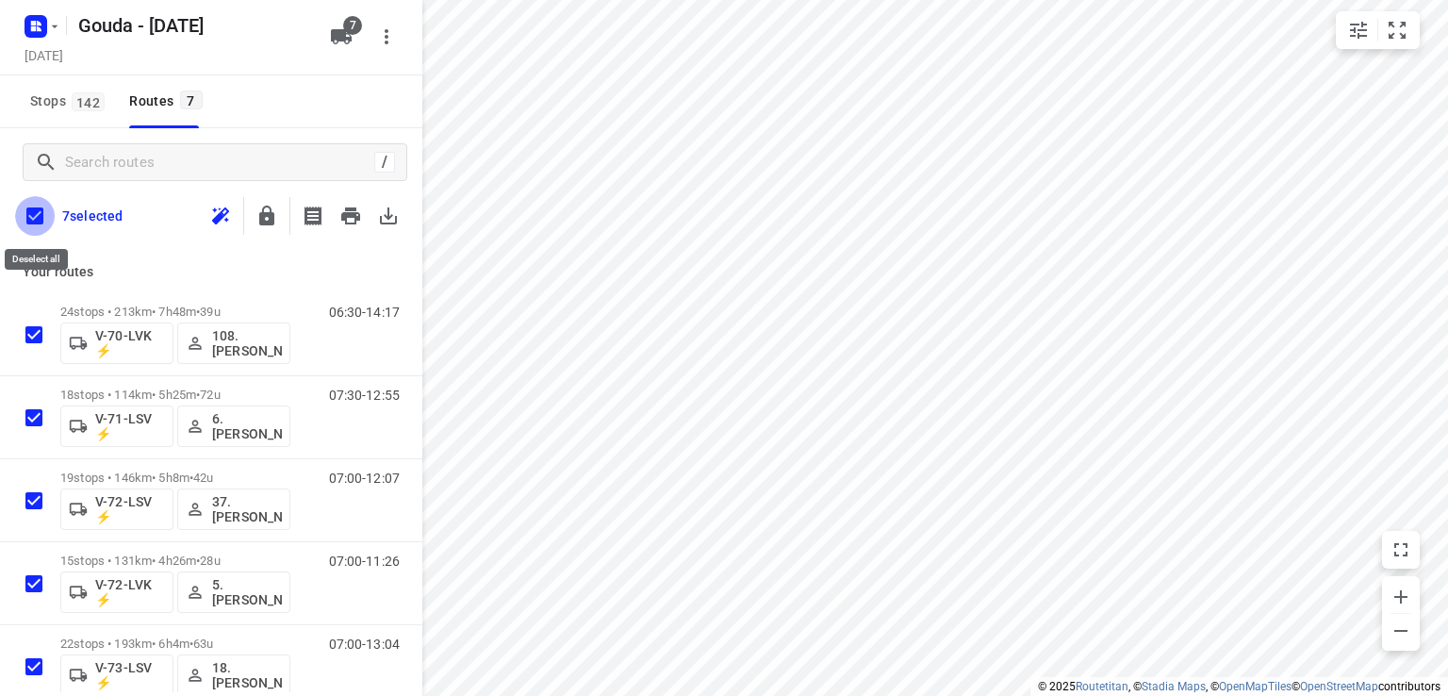
click at [36, 223] on input "checkbox" at bounding box center [35, 216] width 40 height 40
checkbox input "false"
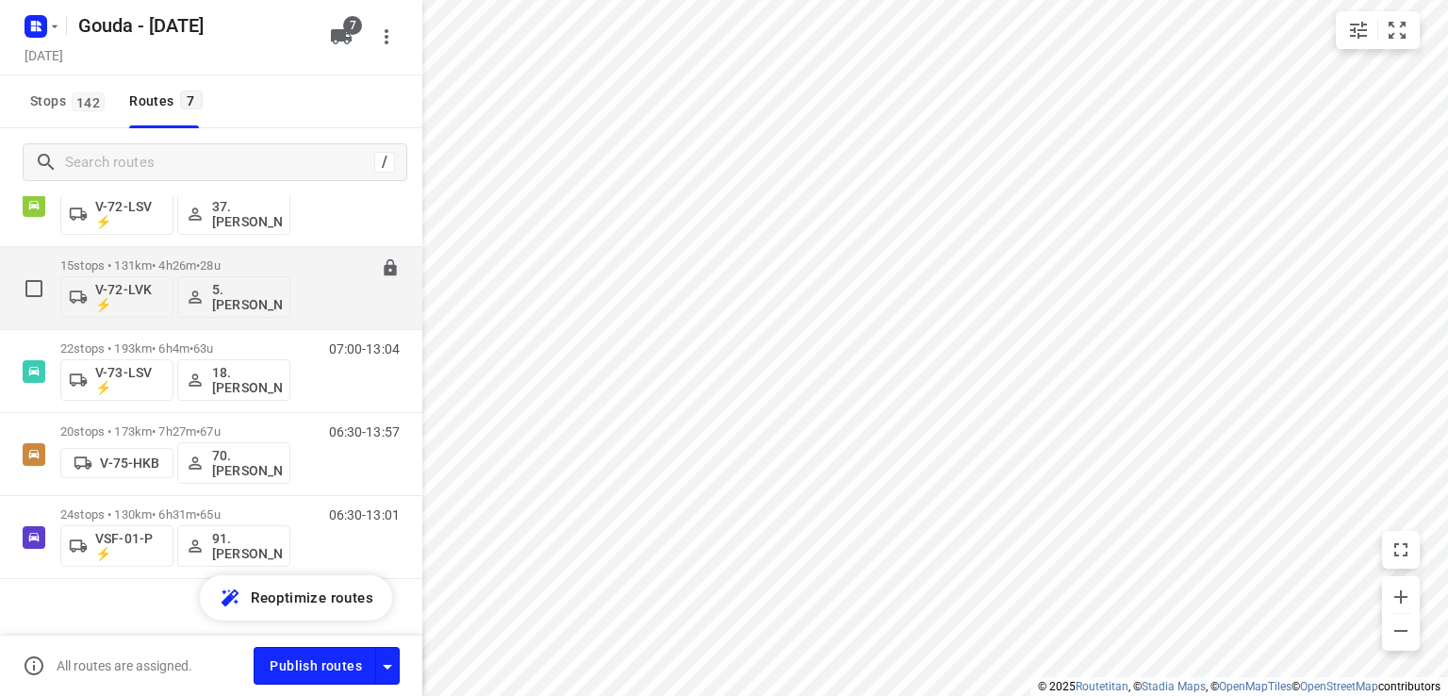
scroll to position [259, 0]
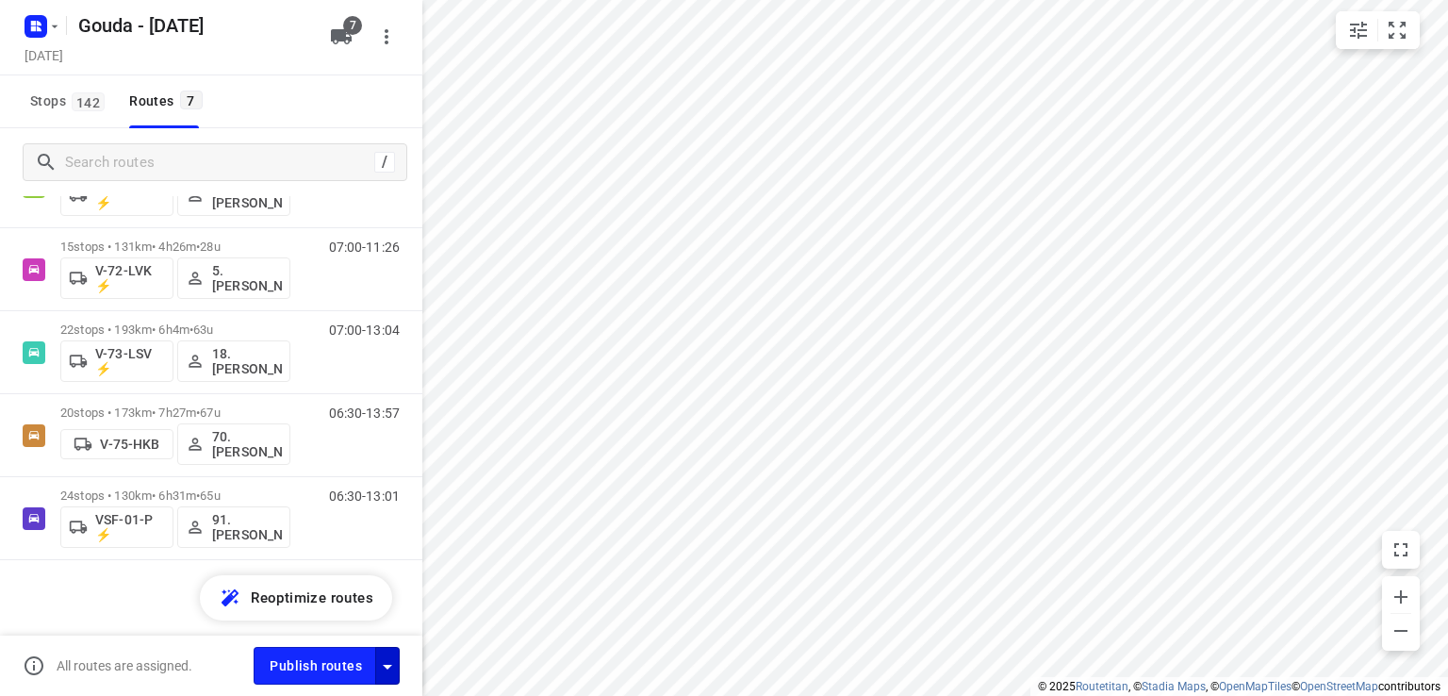
click at [377, 661] on icon "button" at bounding box center [387, 666] width 23 height 23
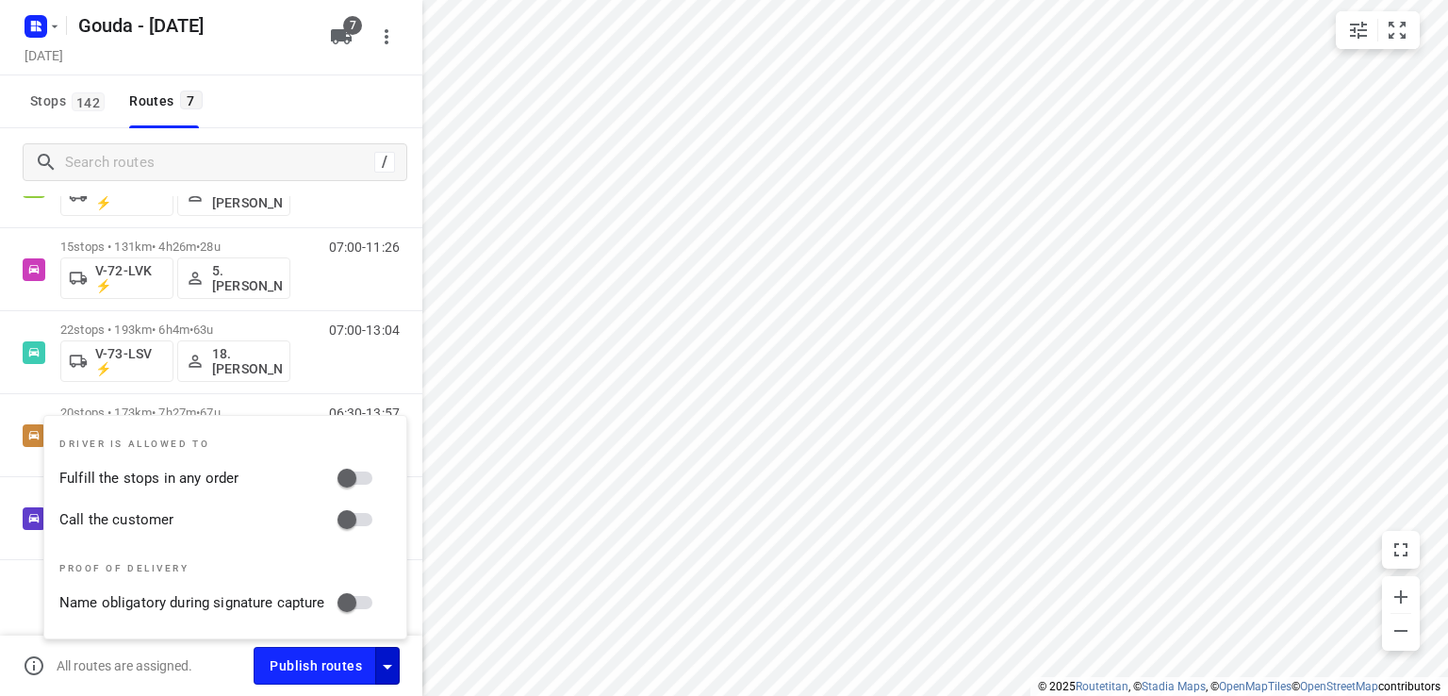
click at [354, 484] on input "Fulfill the stops in any order" at bounding box center [346, 478] width 107 height 36
checkbox input "true"
click at [358, 530] on input "Call the customer" at bounding box center [346, 520] width 107 height 36
checkbox input "true"
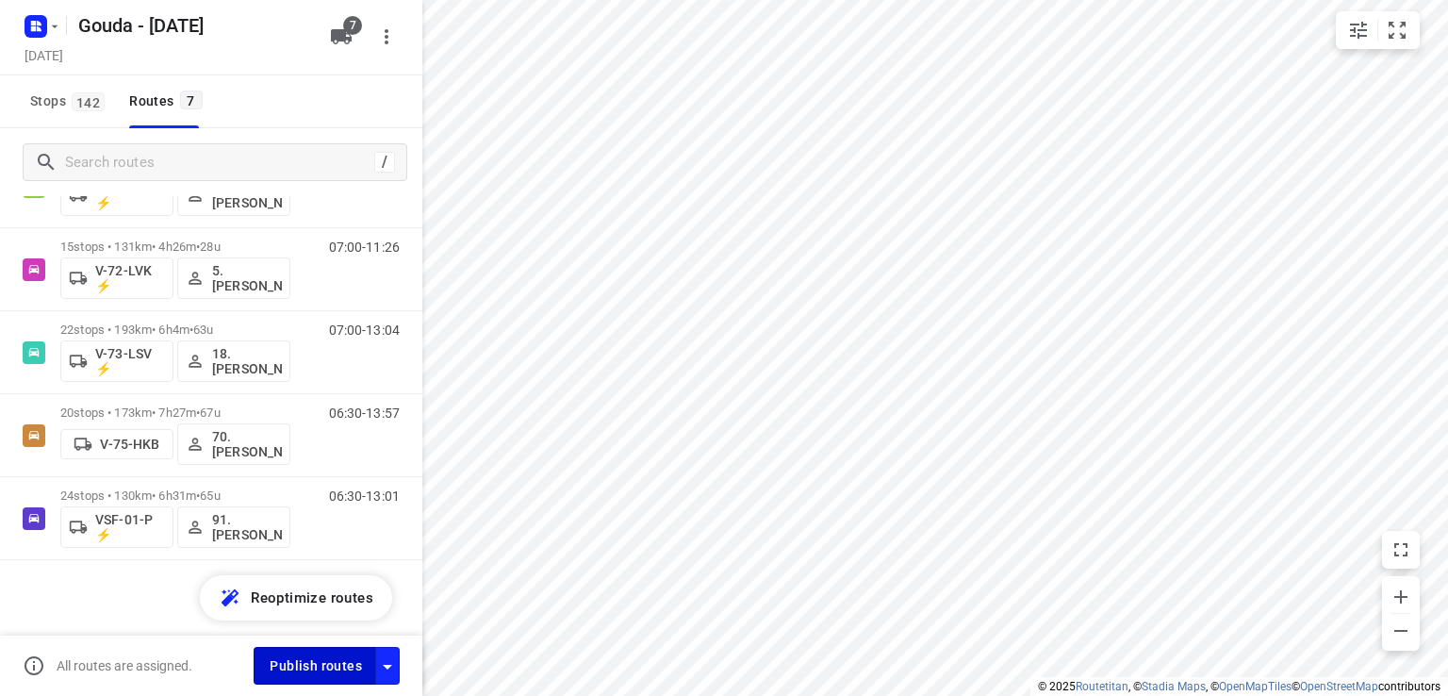
click at [321, 656] on span "Publish routes" at bounding box center [316, 666] width 92 height 24
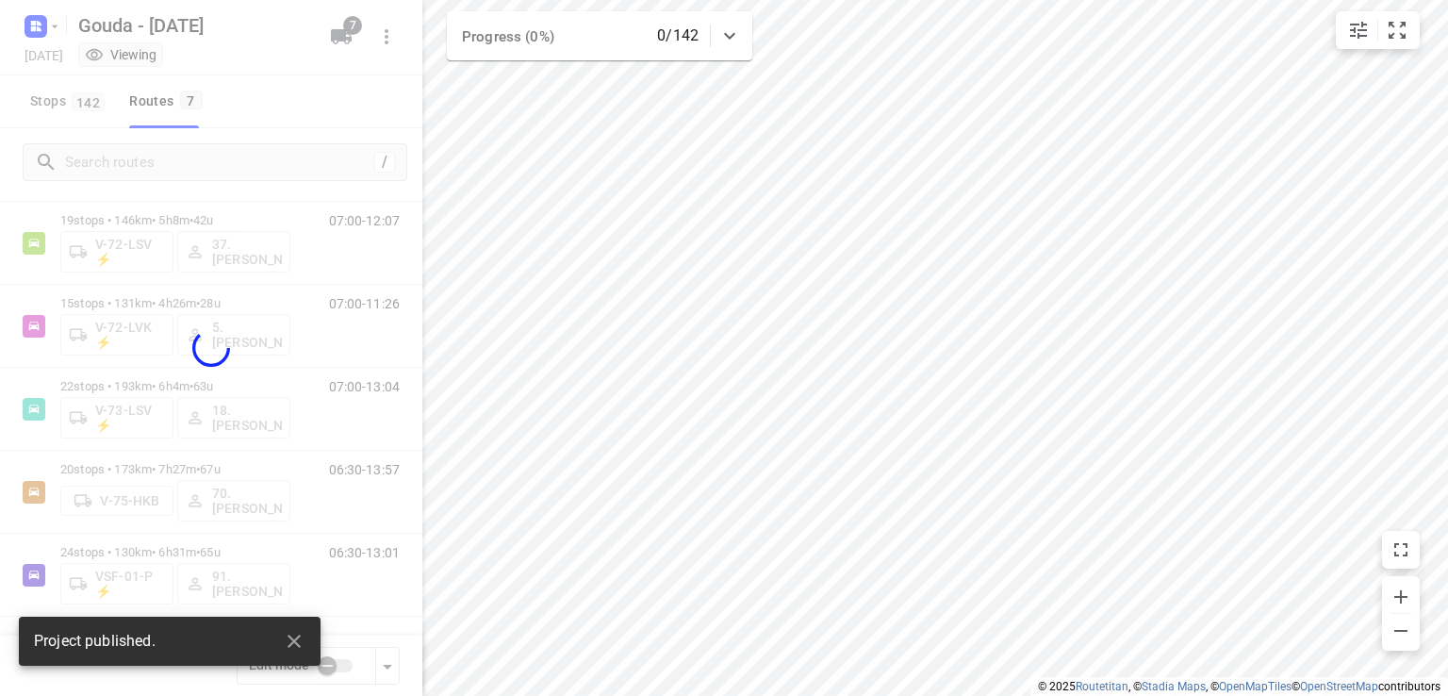
scroll to position [203, 0]
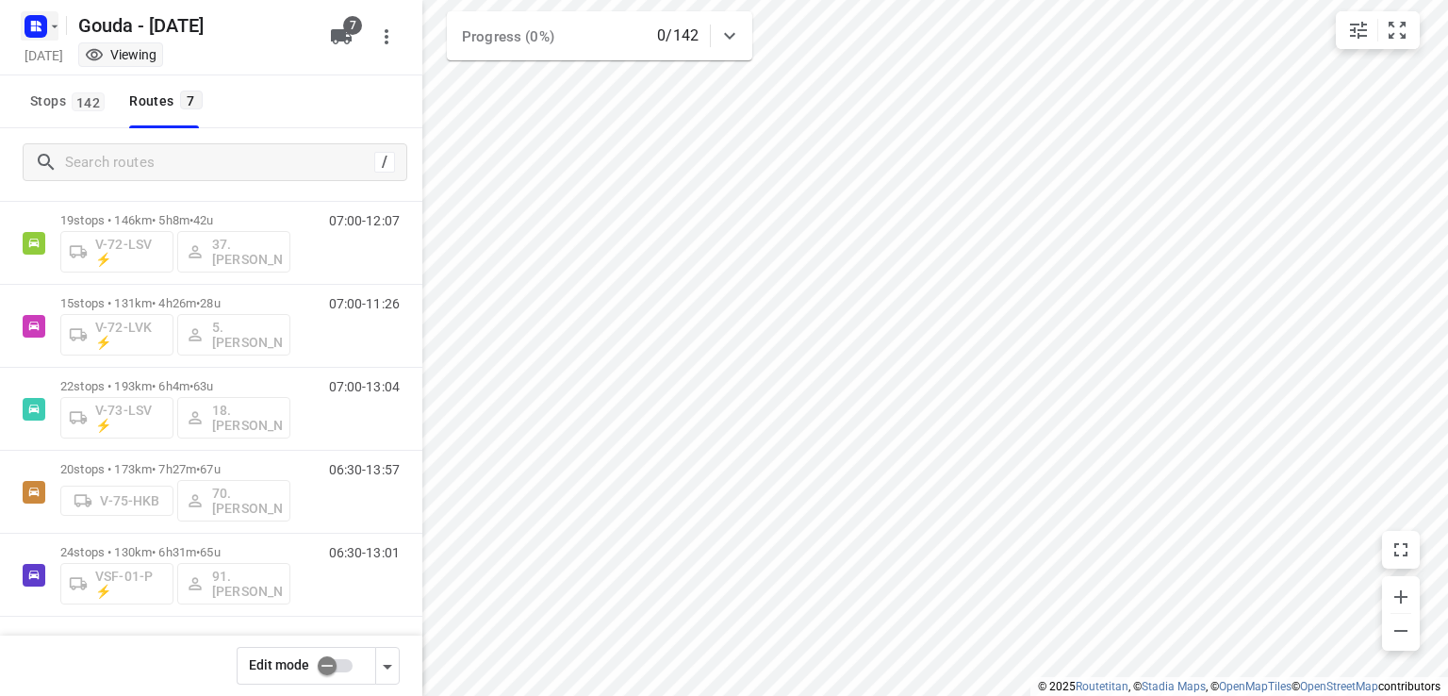
click at [43, 17] on rect "button" at bounding box center [36, 26] width 23 height 23
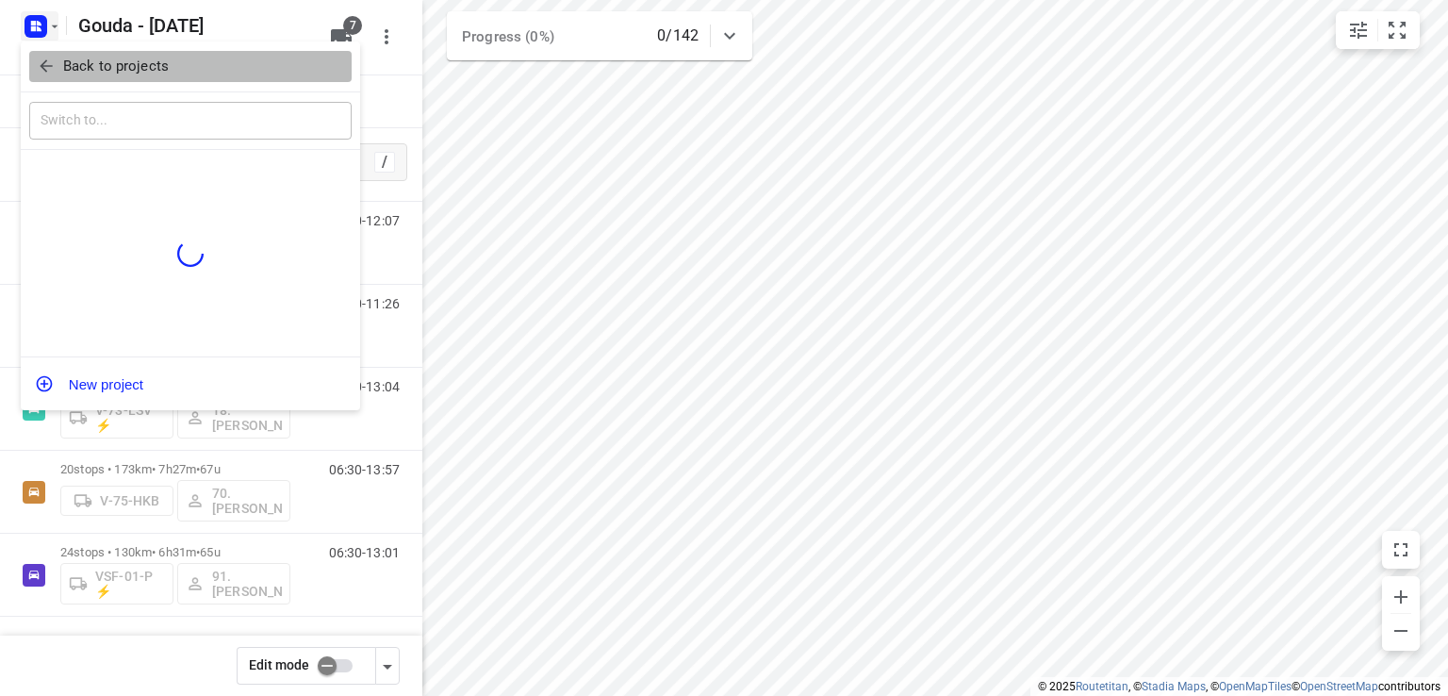
click at [58, 80] on button "Back to projects" at bounding box center [190, 66] width 322 height 31
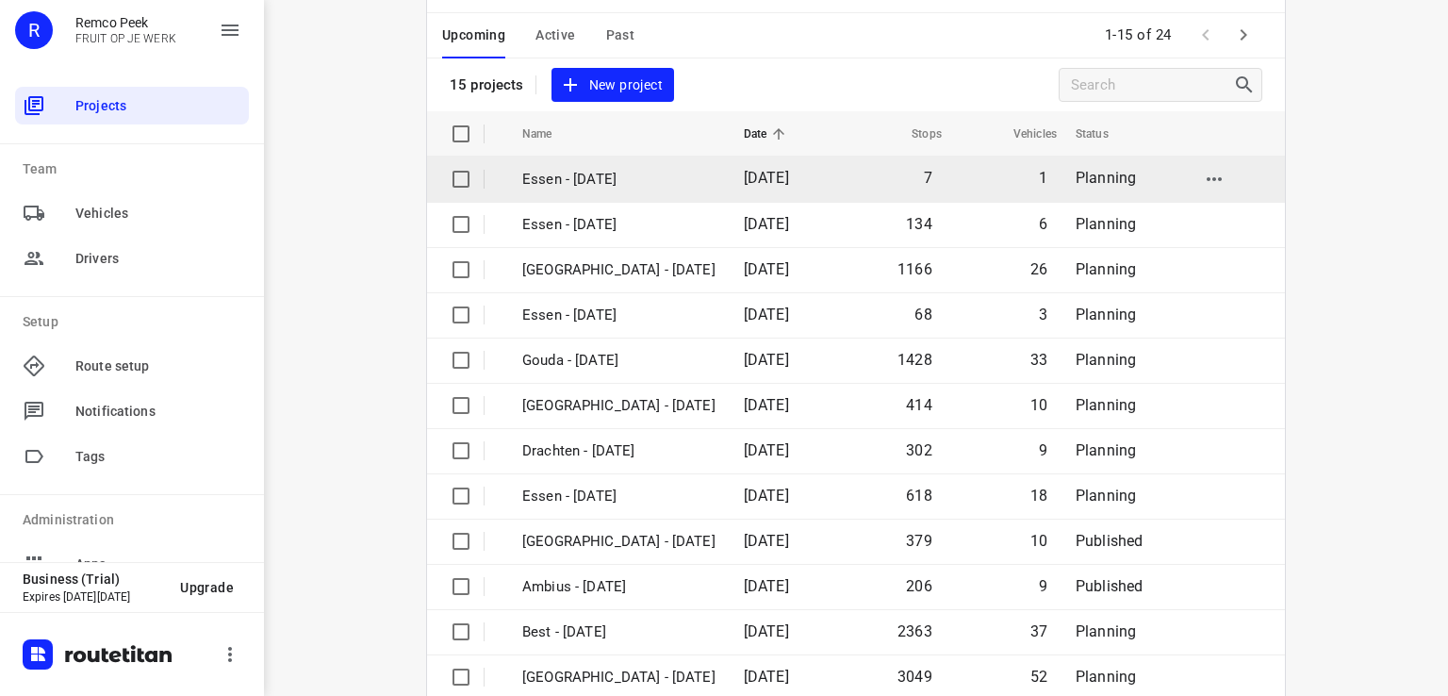
scroll to position [94, 0]
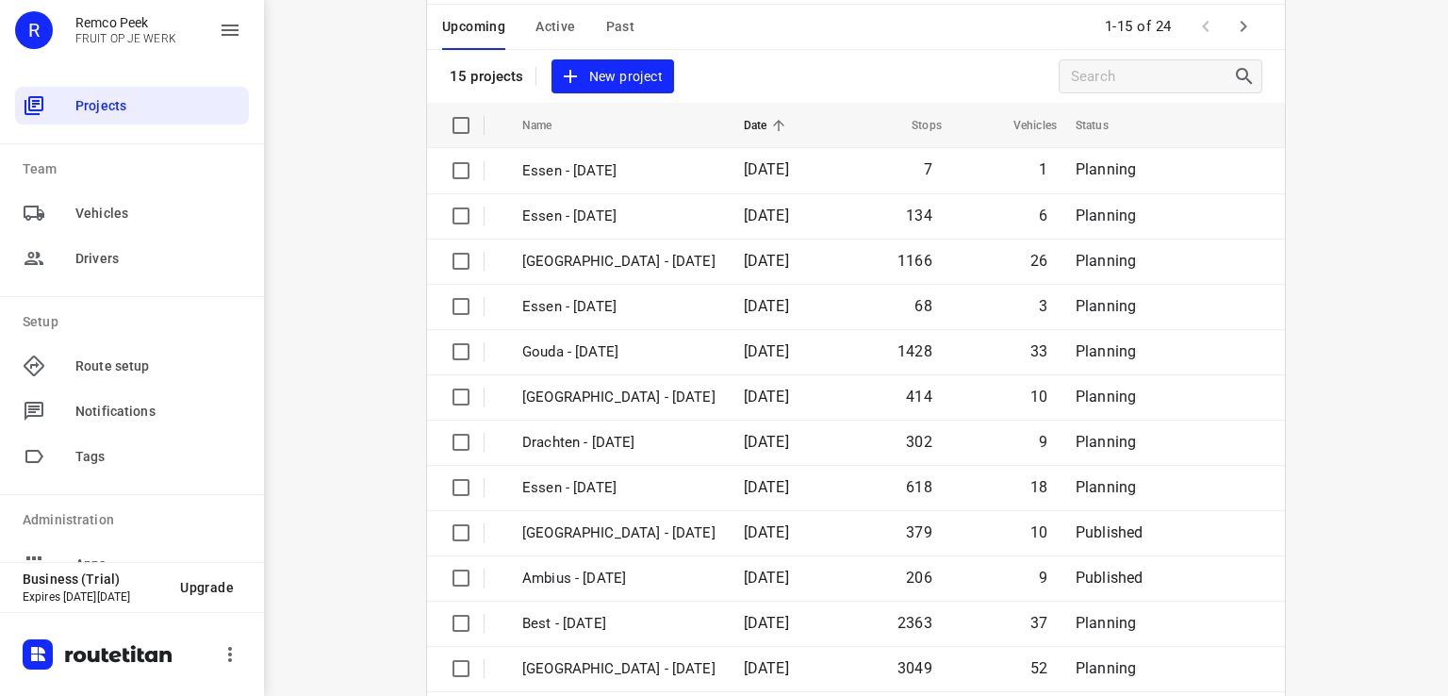
click at [544, 27] on span "Active" at bounding box center [555, 27] width 40 height 24
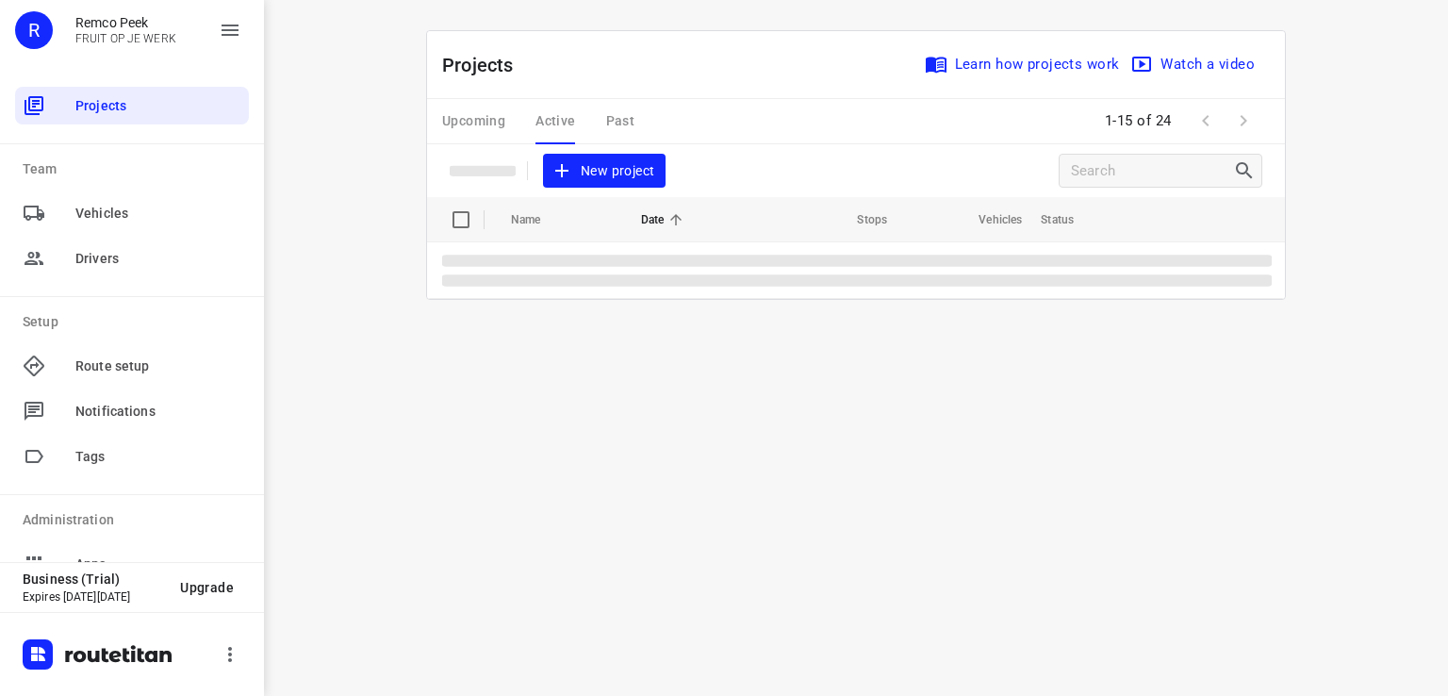
scroll to position [0, 0]
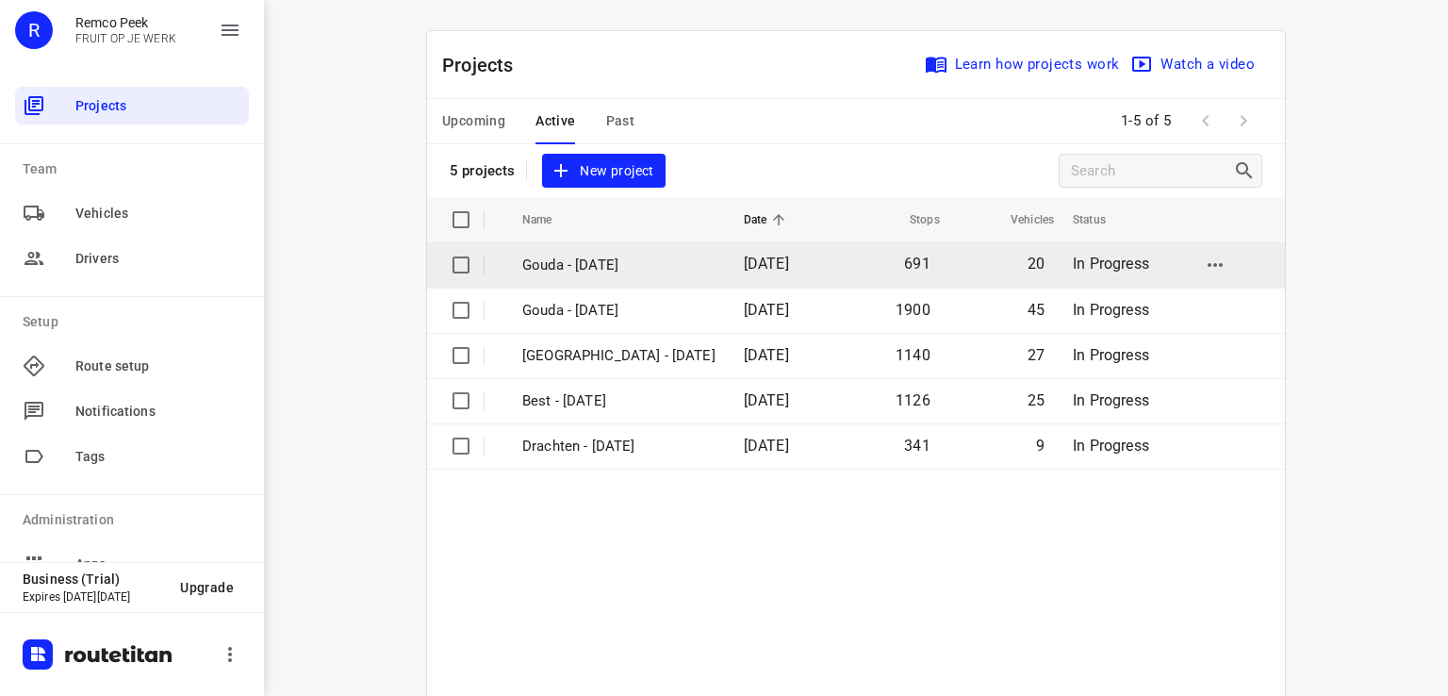
click at [589, 258] on p "Gouda - [DATE]" at bounding box center [618, 266] width 193 height 22
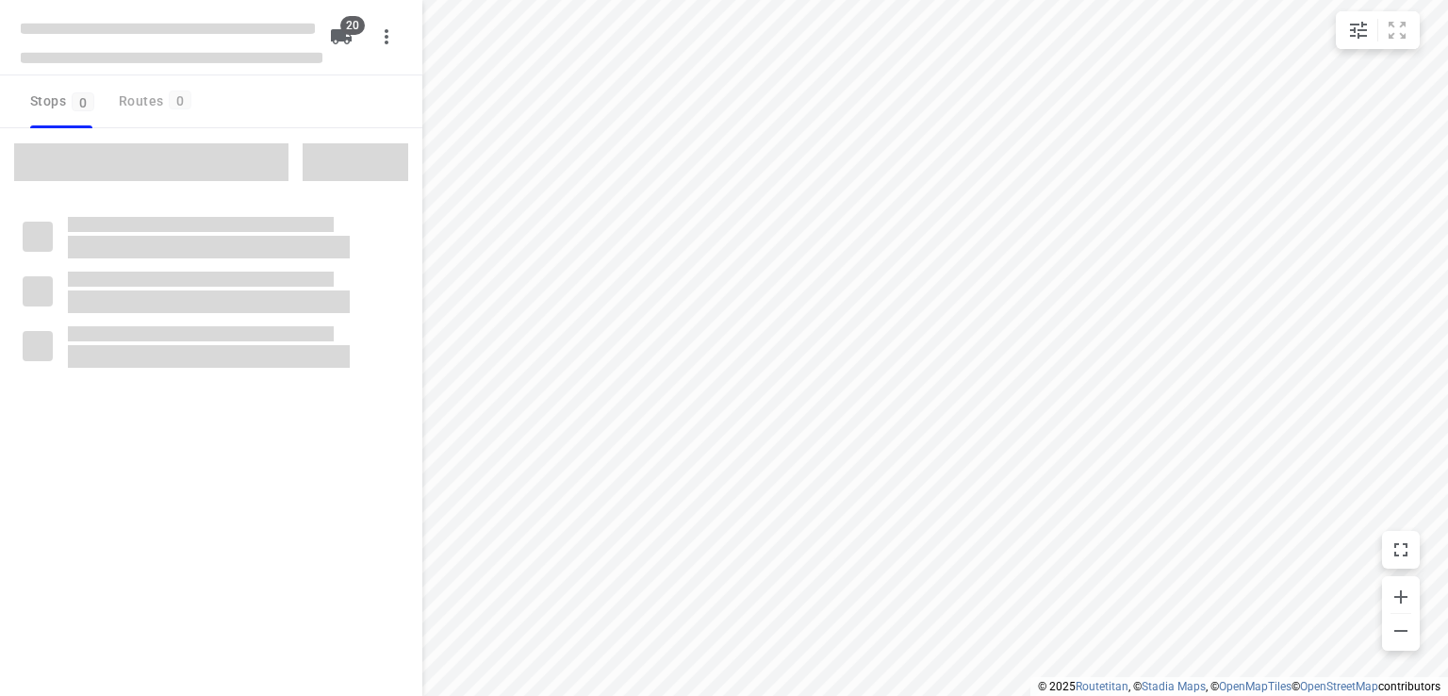
checkbox input "true"
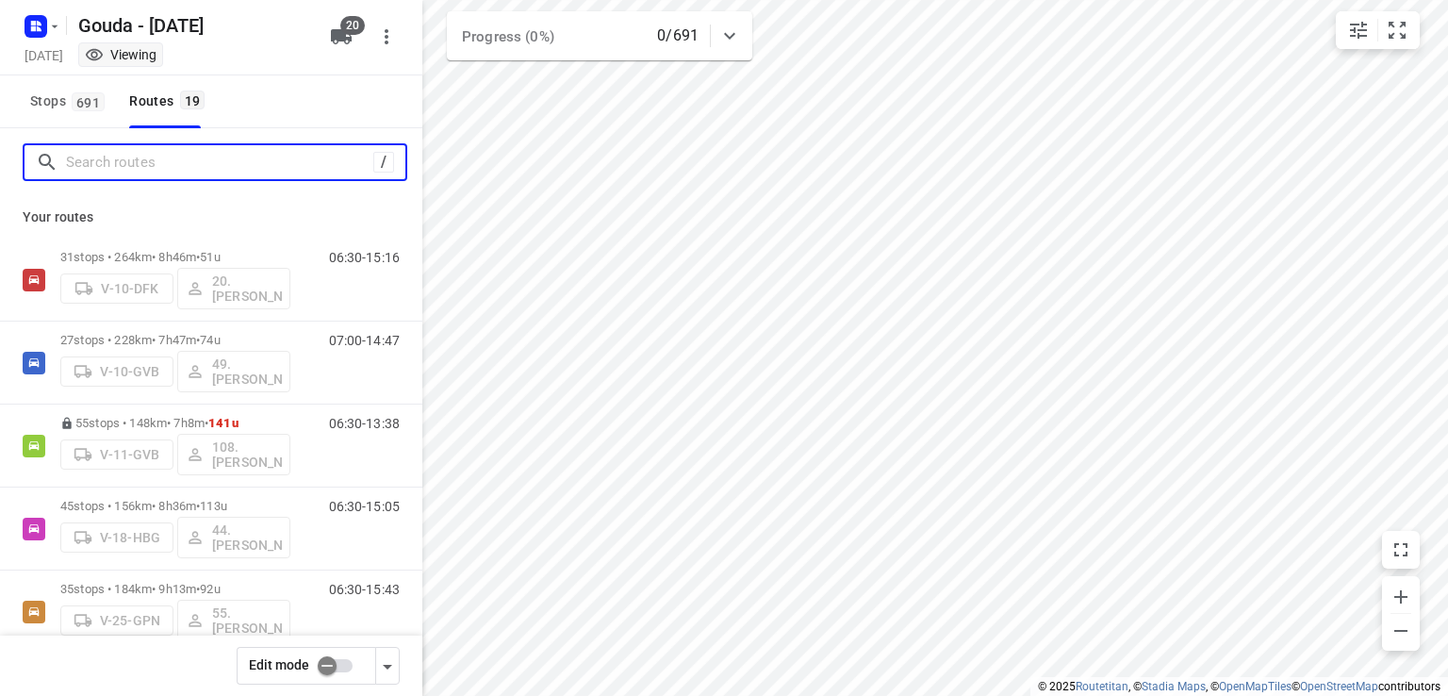
click at [200, 149] on input "Search routes" at bounding box center [219, 162] width 307 height 29
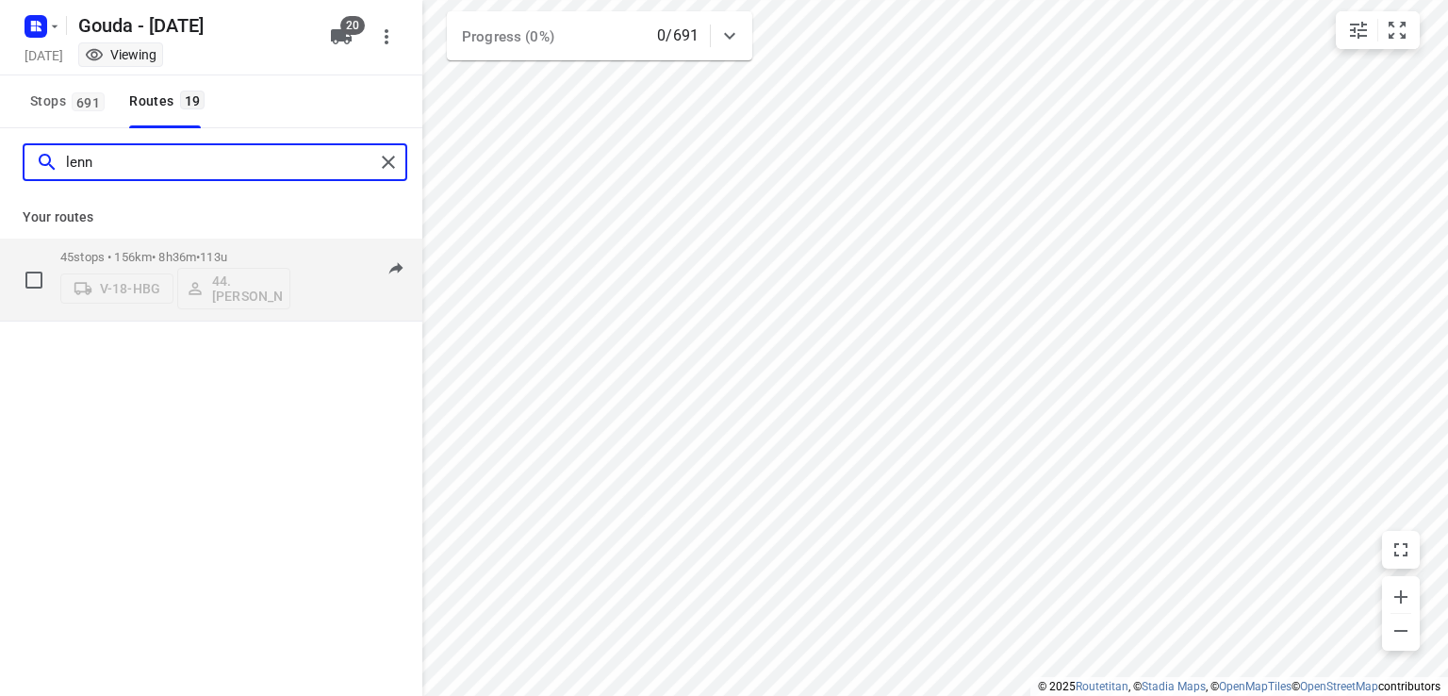
type input "lenn"
click at [177, 255] on p "45 stops • 156km • 8h36m • 113u" at bounding box center [175, 257] width 230 height 14
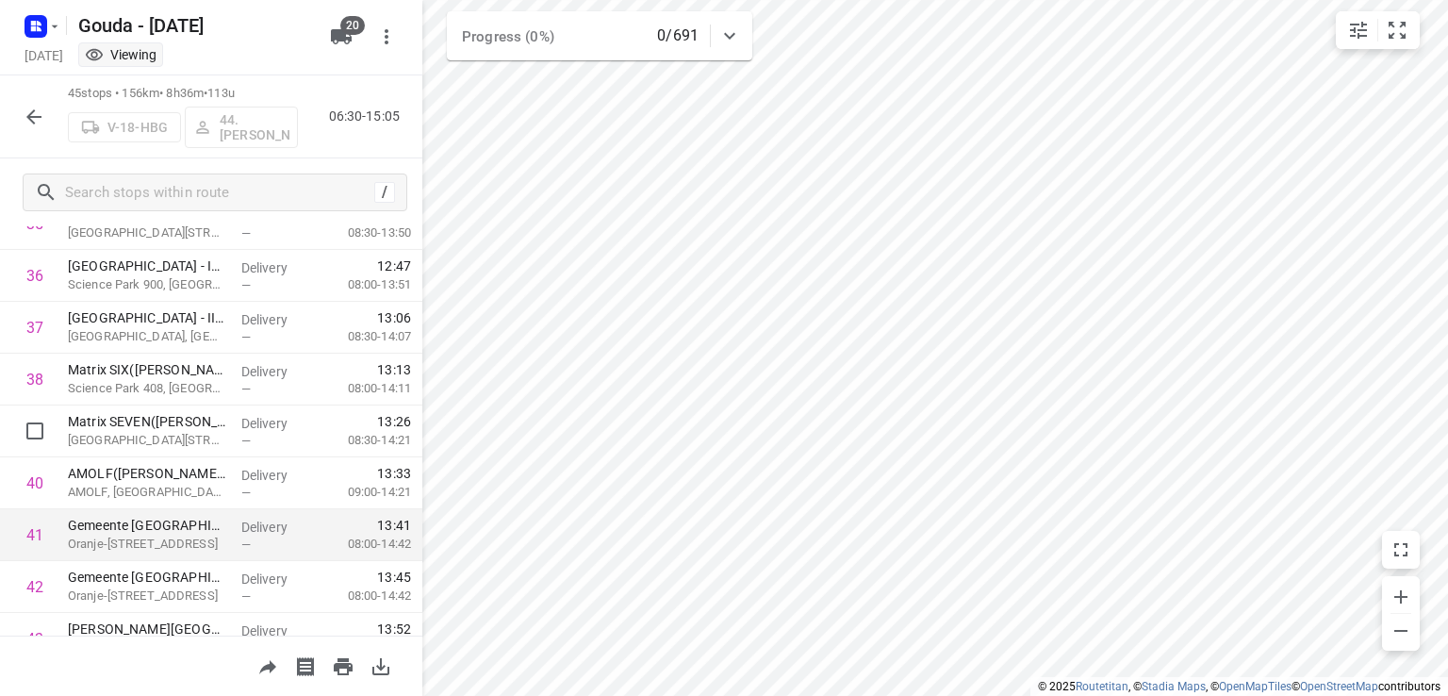
scroll to position [2070, 0]
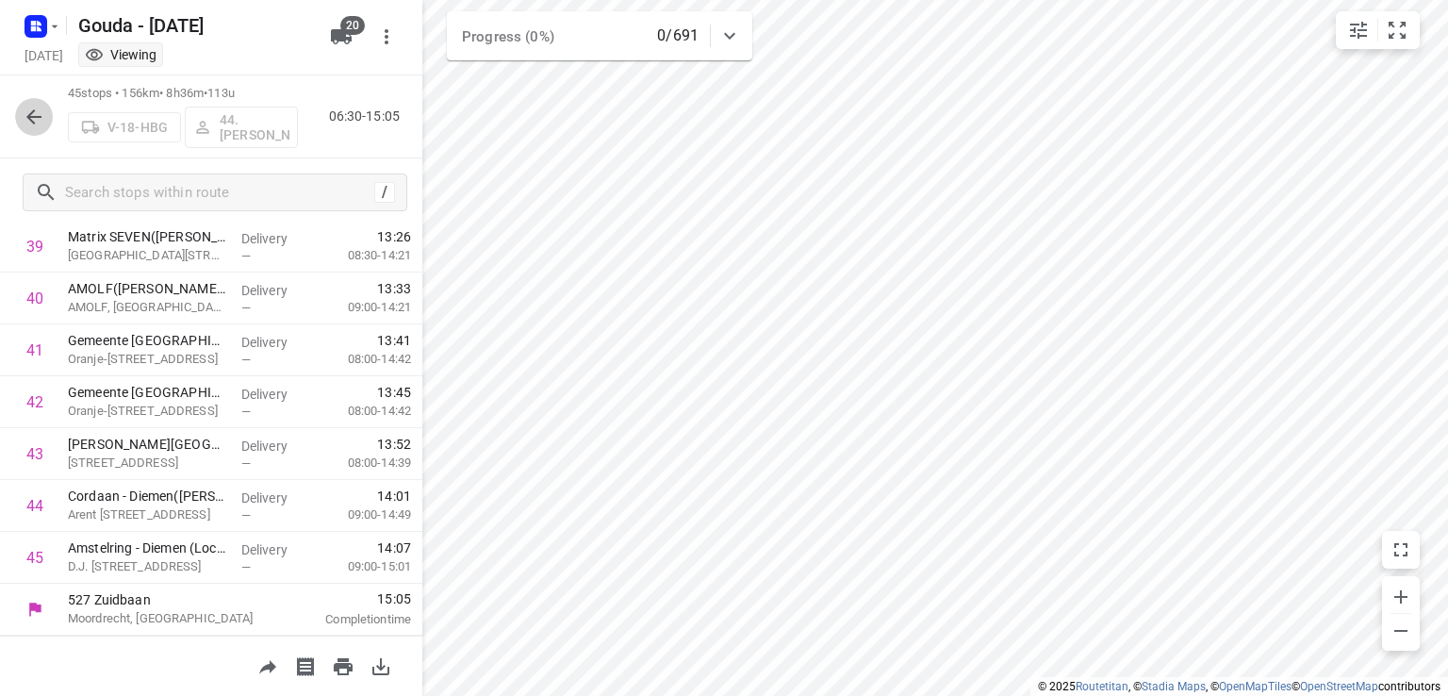
click at [40, 129] on button "button" at bounding box center [34, 117] width 38 height 38
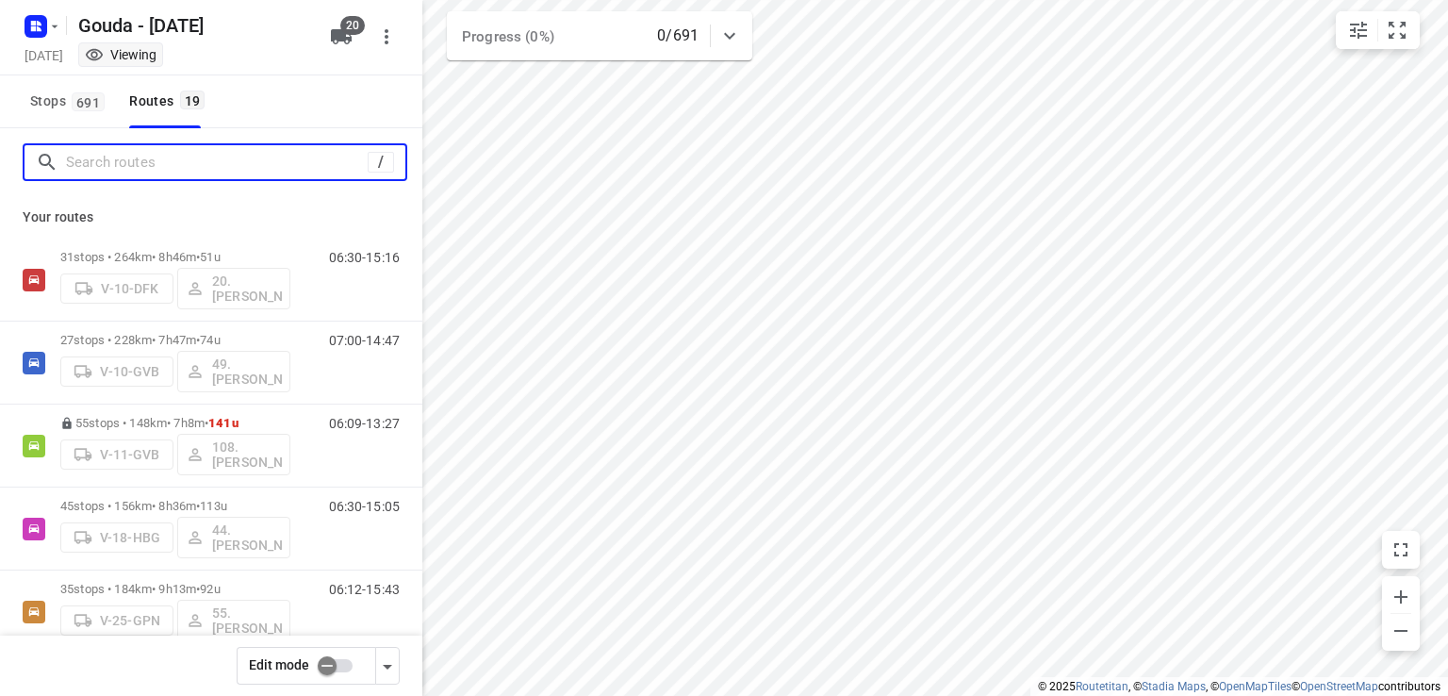
click at [133, 174] on input "Search routes" at bounding box center [217, 162] width 302 height 29
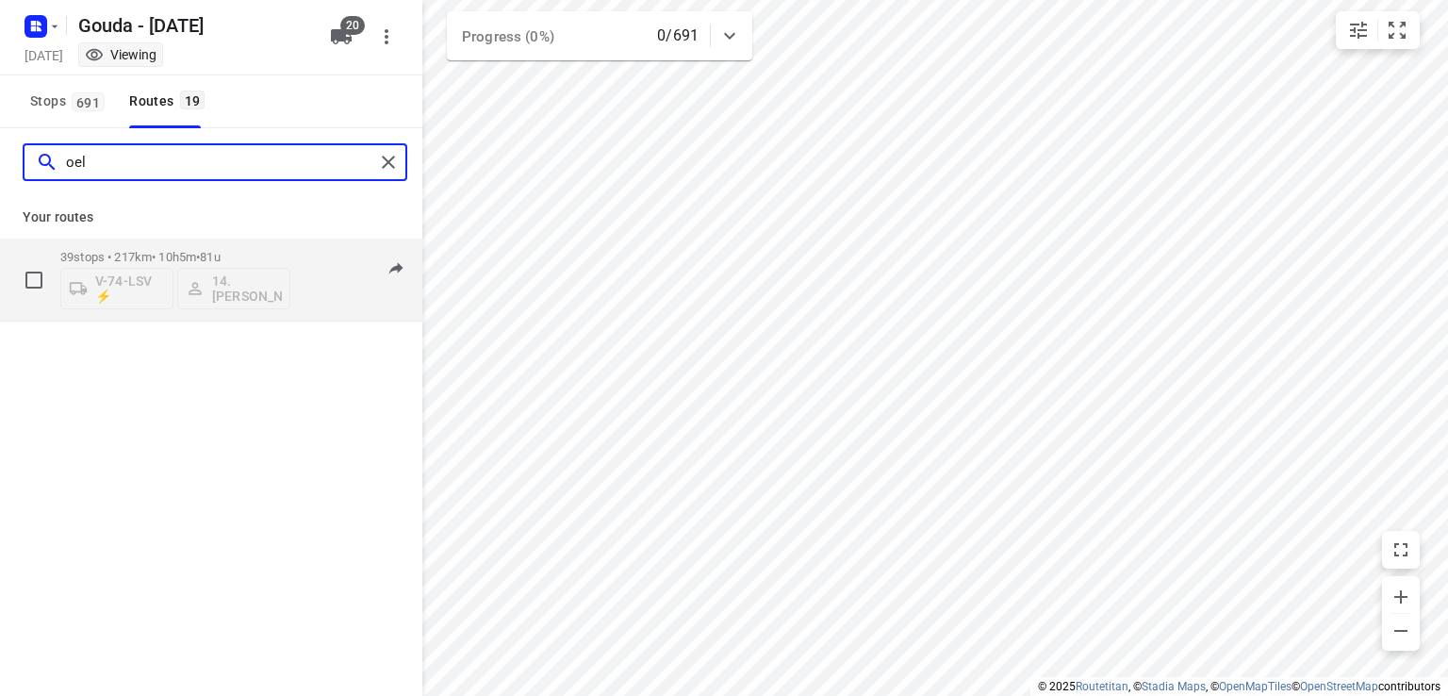
type input "oel"
click at [222, 242] on div "39 stops • 217km • 10h5m • 81u V-74-LSV ⚡ 14. [PERSON_NAME]" at bounding box center [175, 279] width 230 height 78
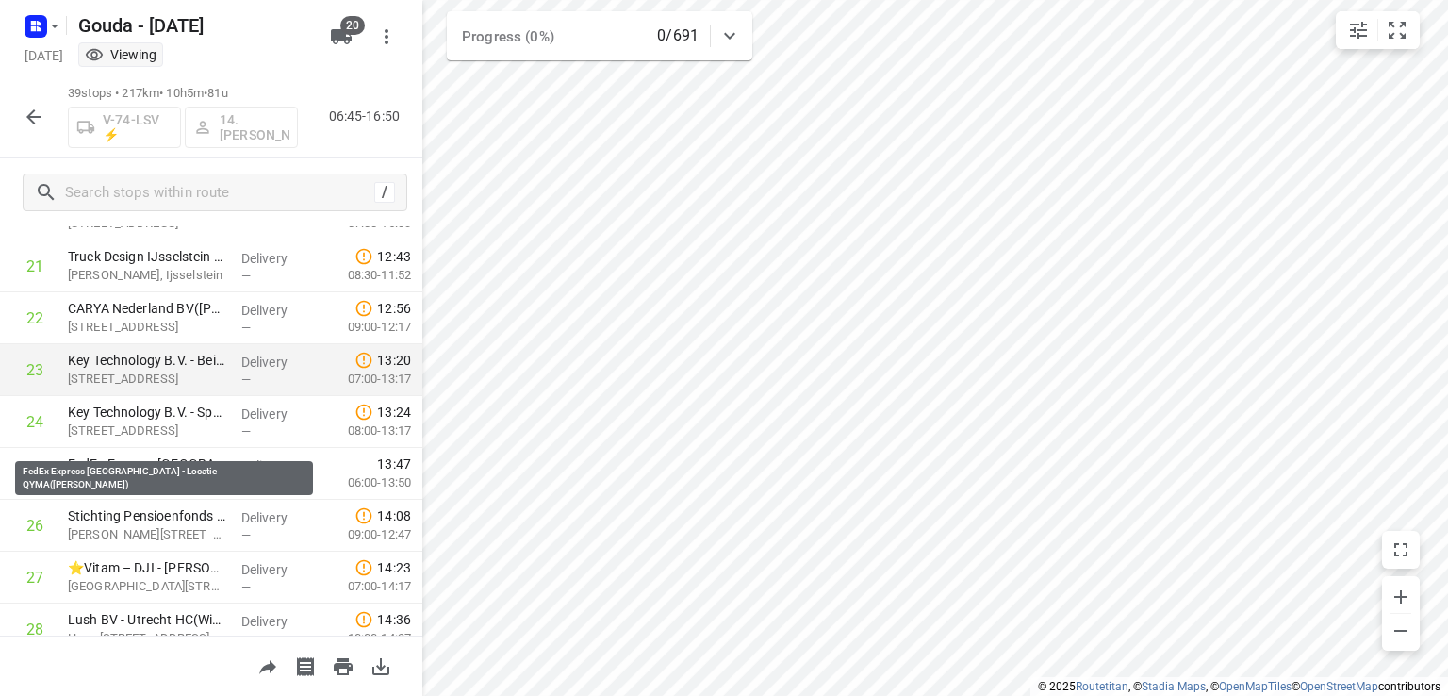
scroll to position [1226, 0]
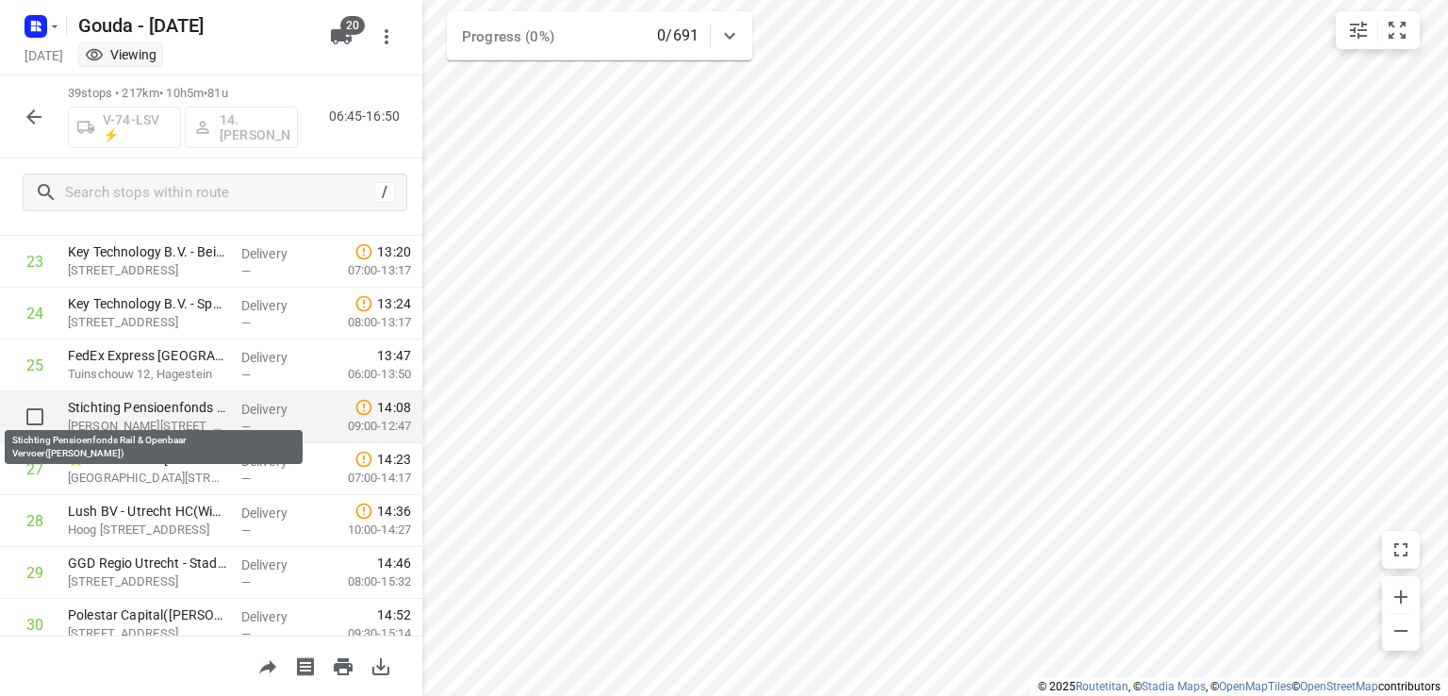
click at [196, 411] on p "Stichting Pensioenfonds Rail & Openbaar Vervoer([PERSON_NAME])" at bounding box center [147, 407] width 158 height 19
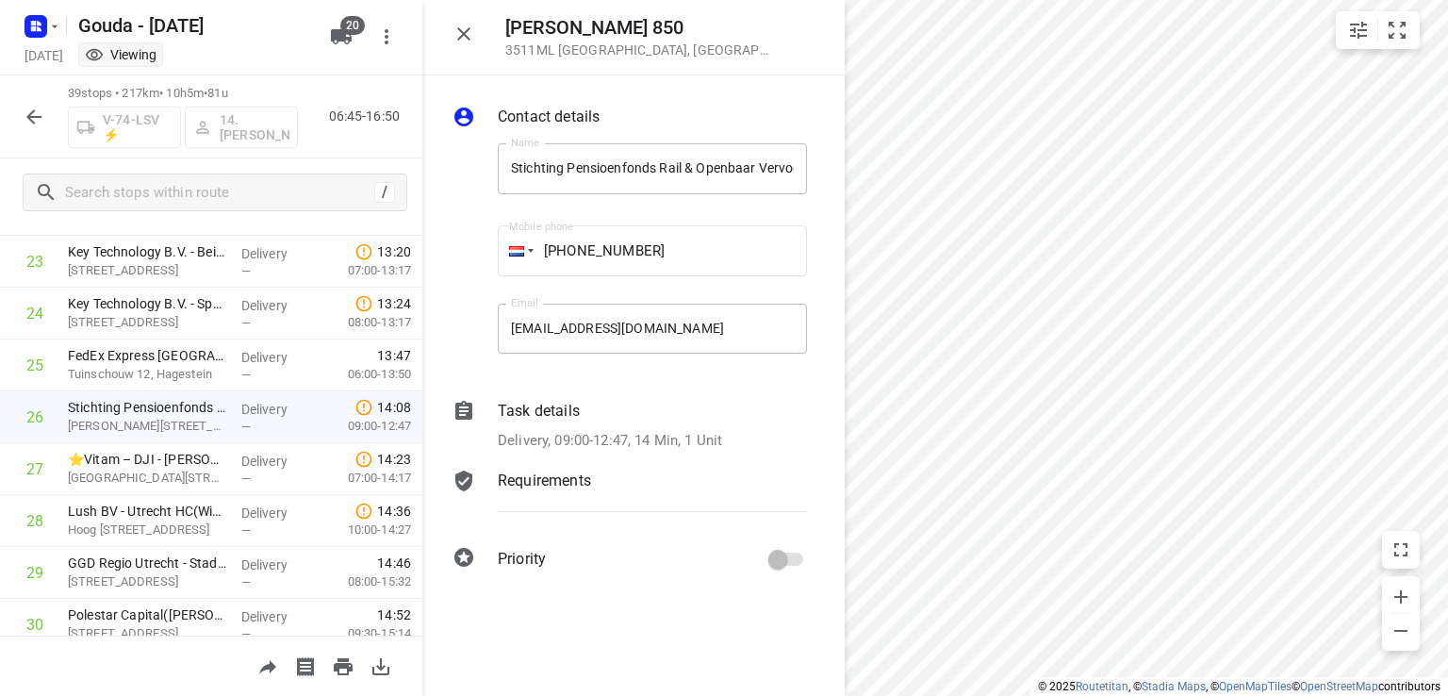
click at [587, 431] on p "Delivery, 09:00-12:47, 14 Min, 1 Unit" at bounding box center [610, 441] width 224 height 22
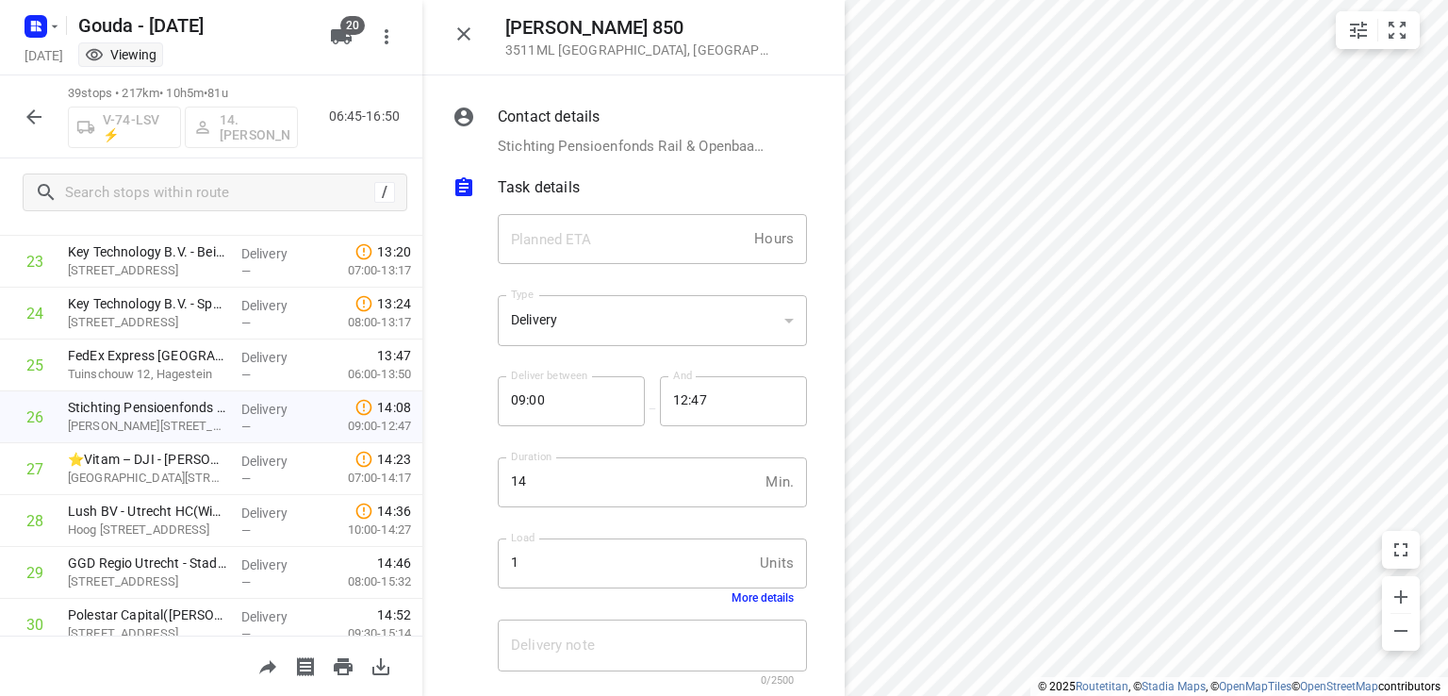
click at [749, 601] on button "More details" at bounding box center [763, 597] width 62 height 13
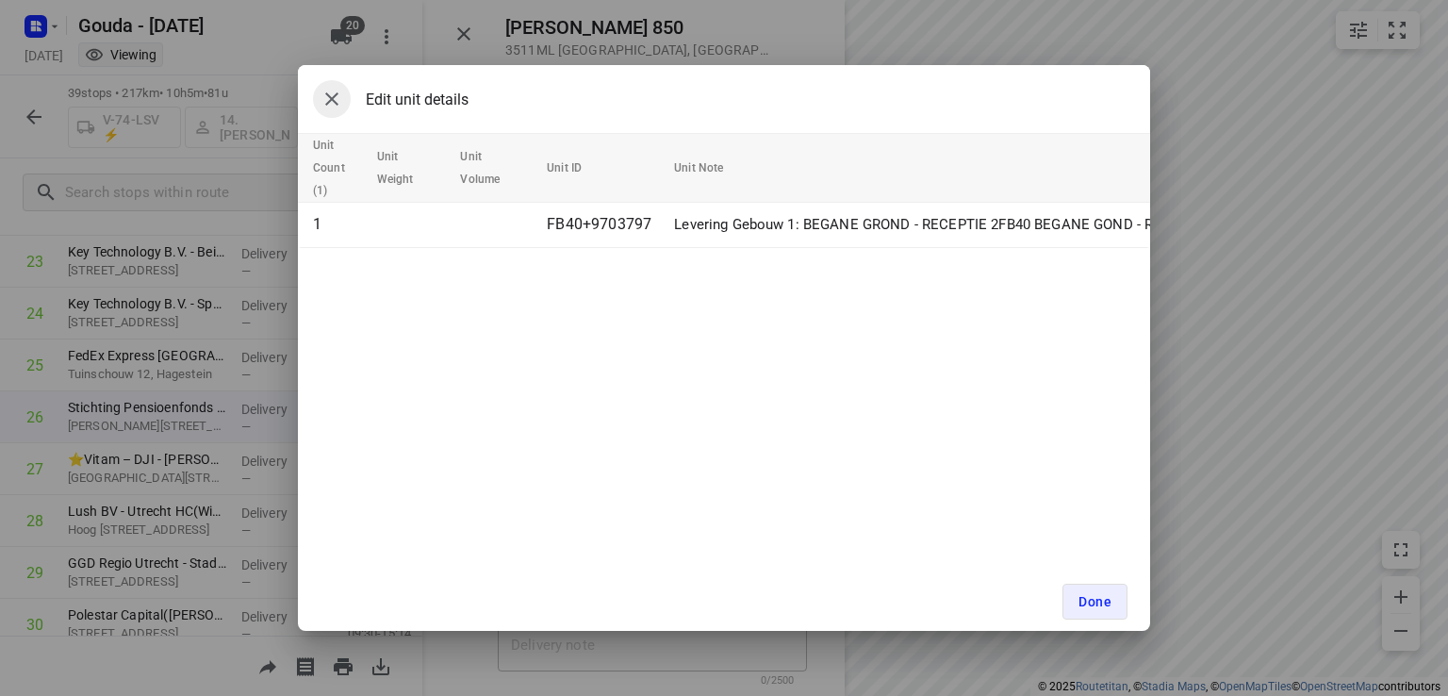
click at [340, 95] on icon "button" at bounding box center [332, 99] width 23 height 23
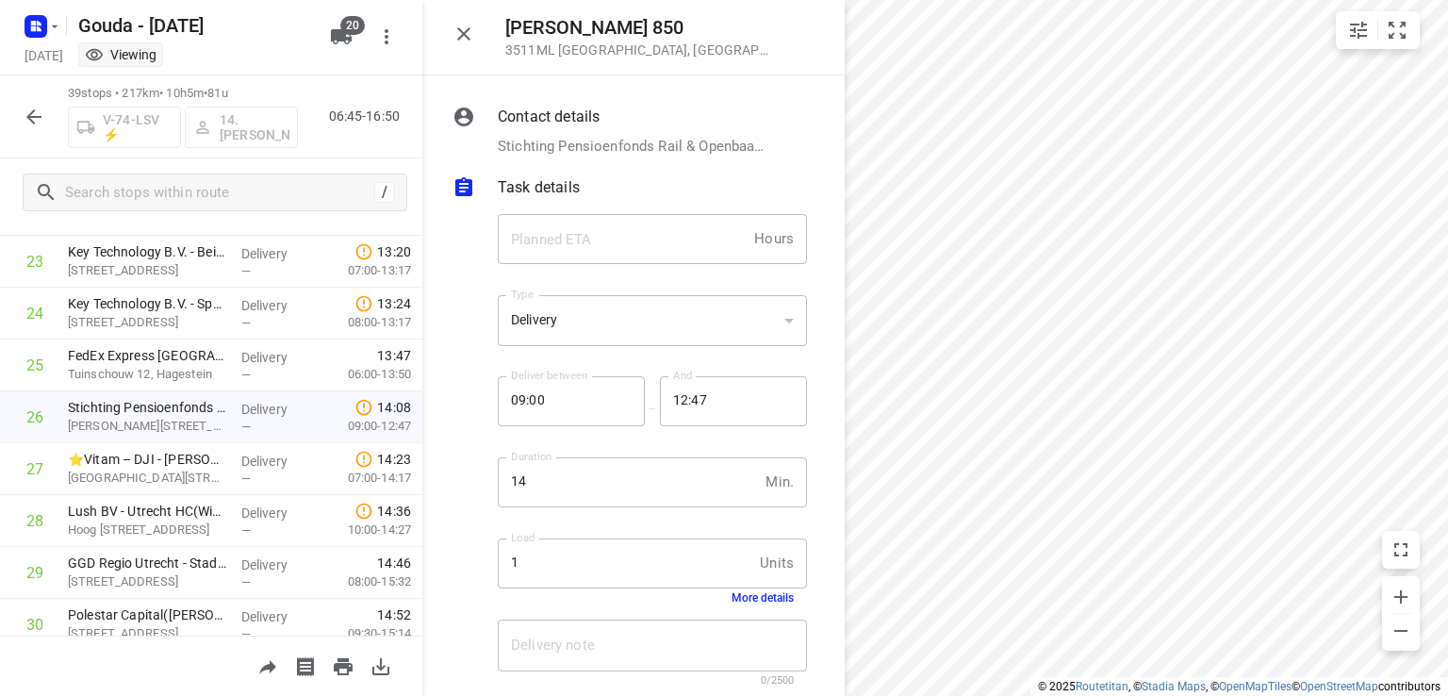
click at [20, 123] on button "button" at bounding box center [34, 117] width 38 height 38
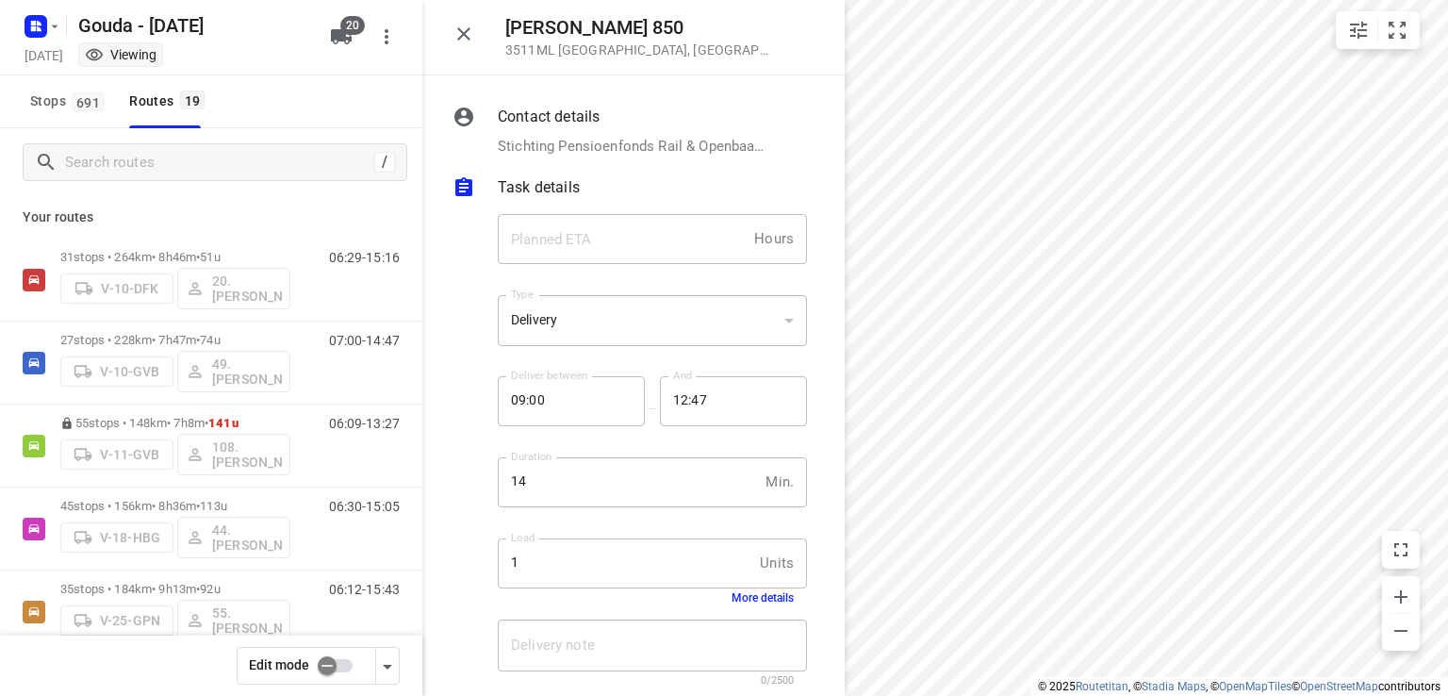
click at [333, 668] on input "checkbox" at bounding box center [326, 666] width 107 height 36
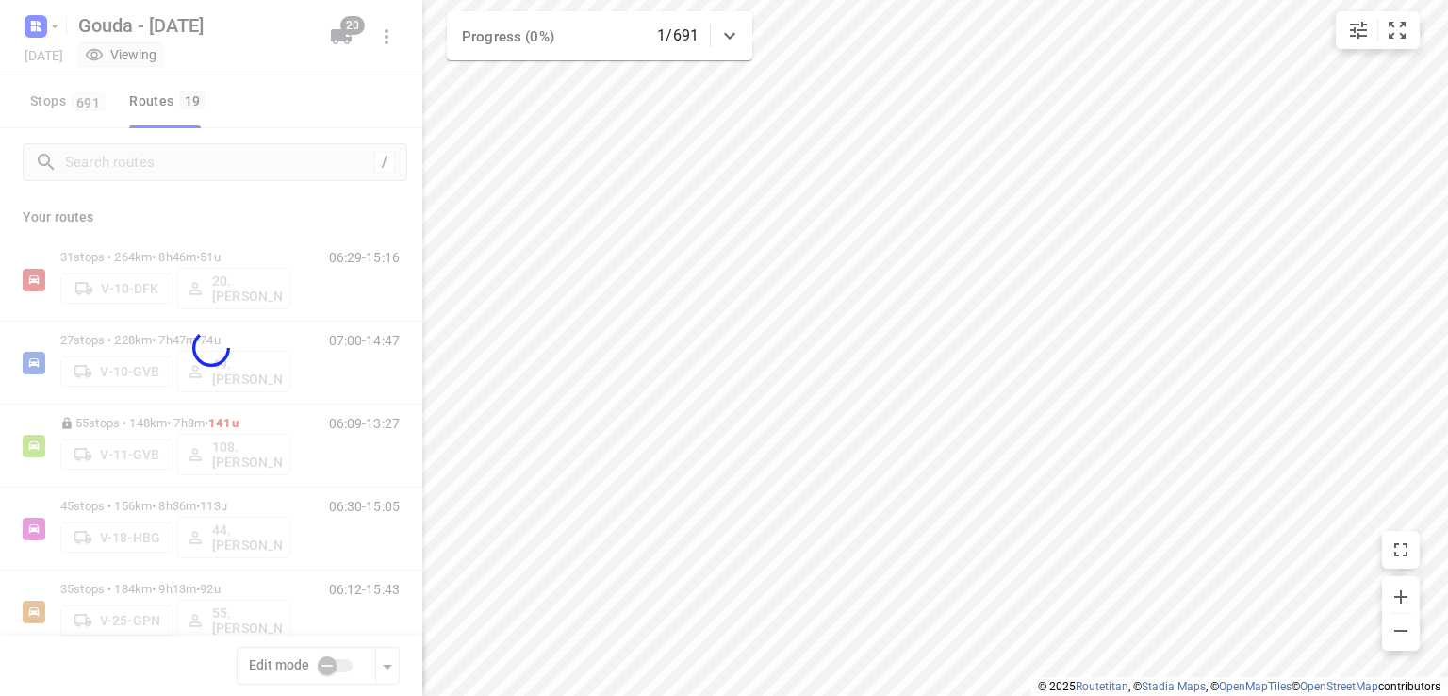
checkbox input "true"
click at [237, 166] on div at bounding box center [211, 348] width 422 height 696
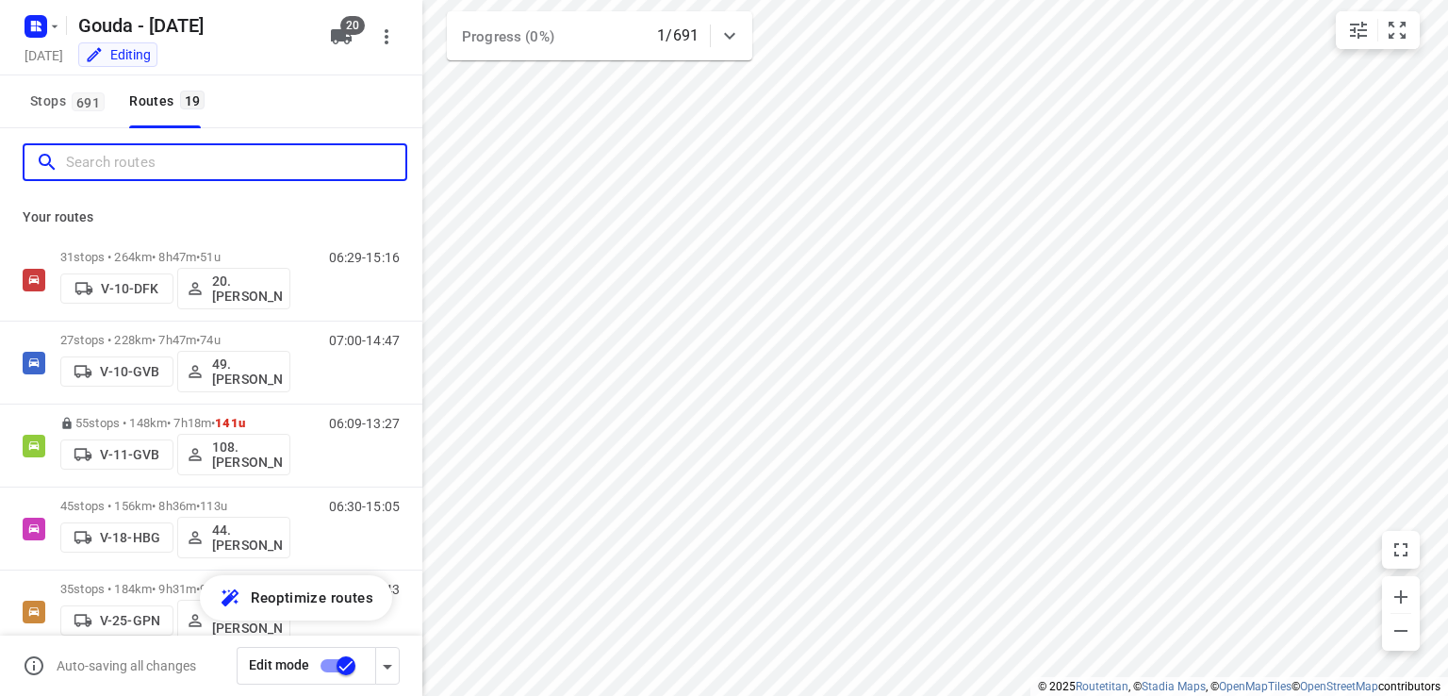
click at [237, 166] on input "Search routes" at bounding box center [235, 162] width 339 height 29
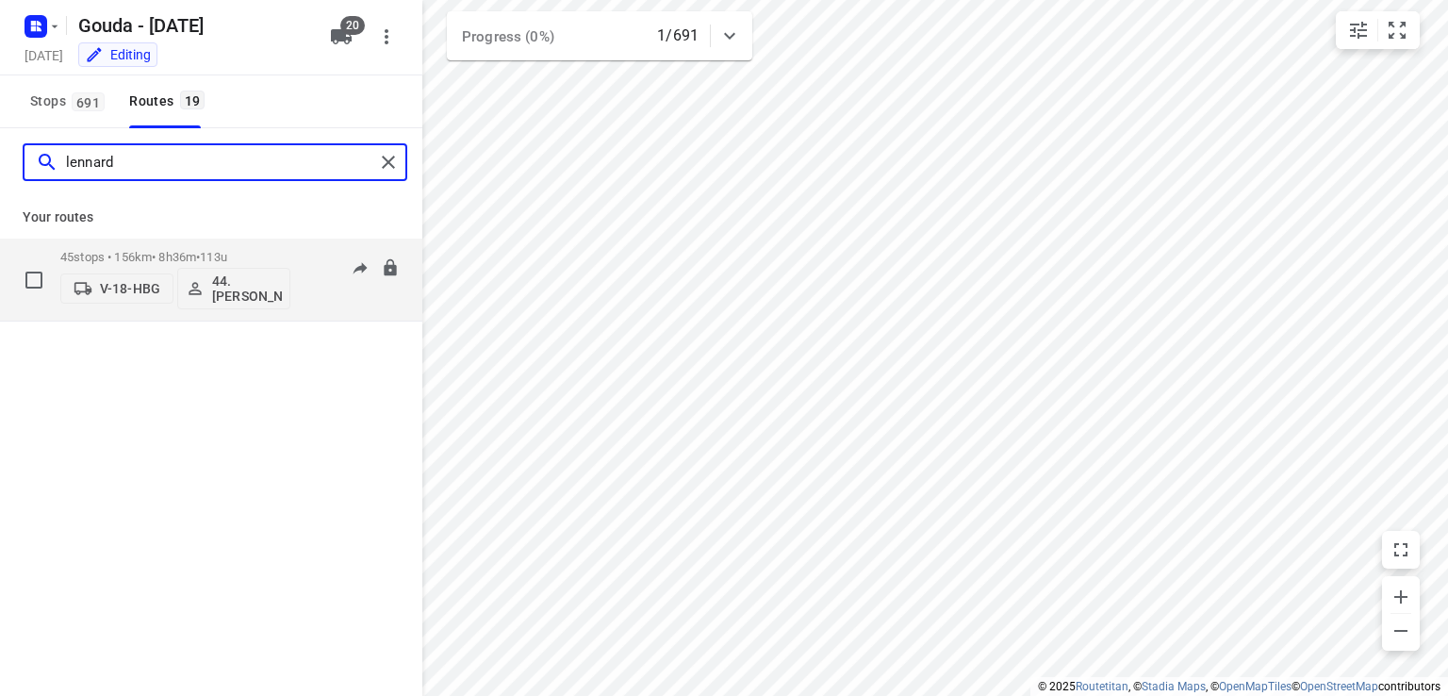
type input "lennard"
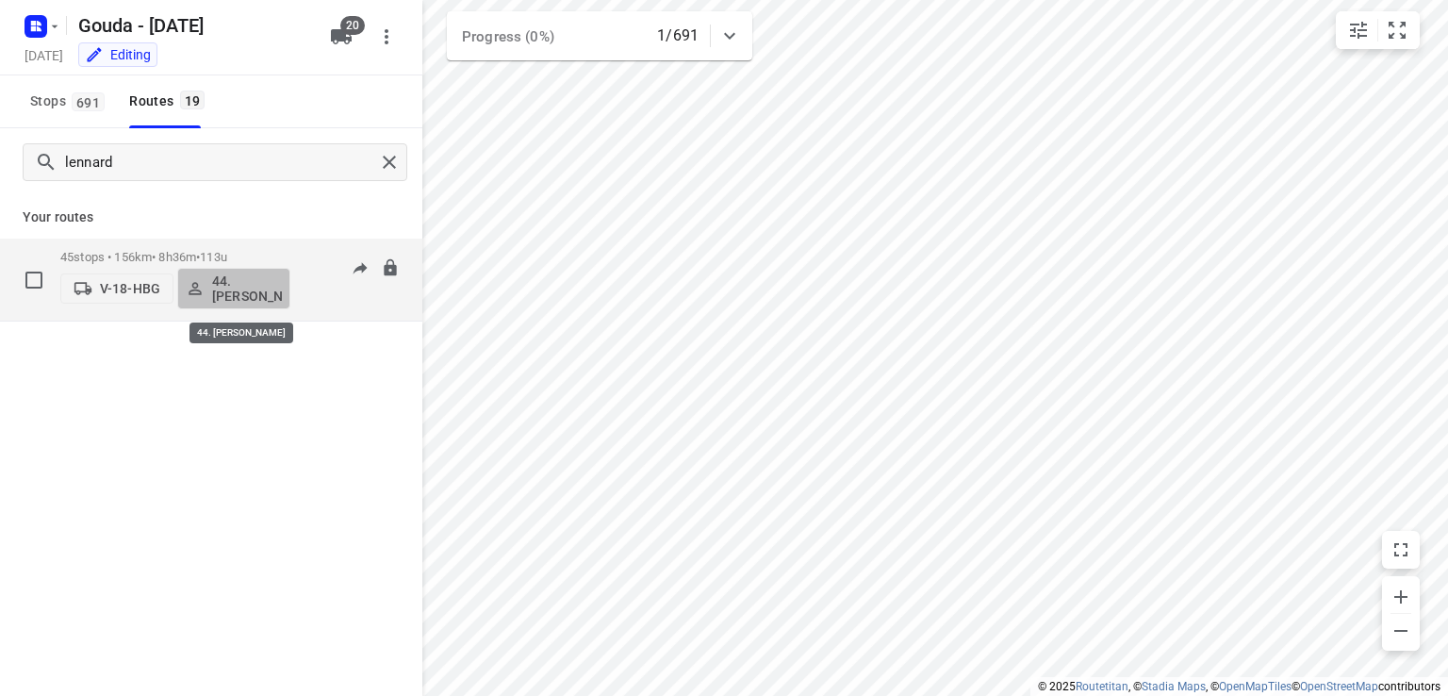
click at [239, 297] on p "44. [PERSON_NAME]" at bounding box center [247, 288] width 70 height 30
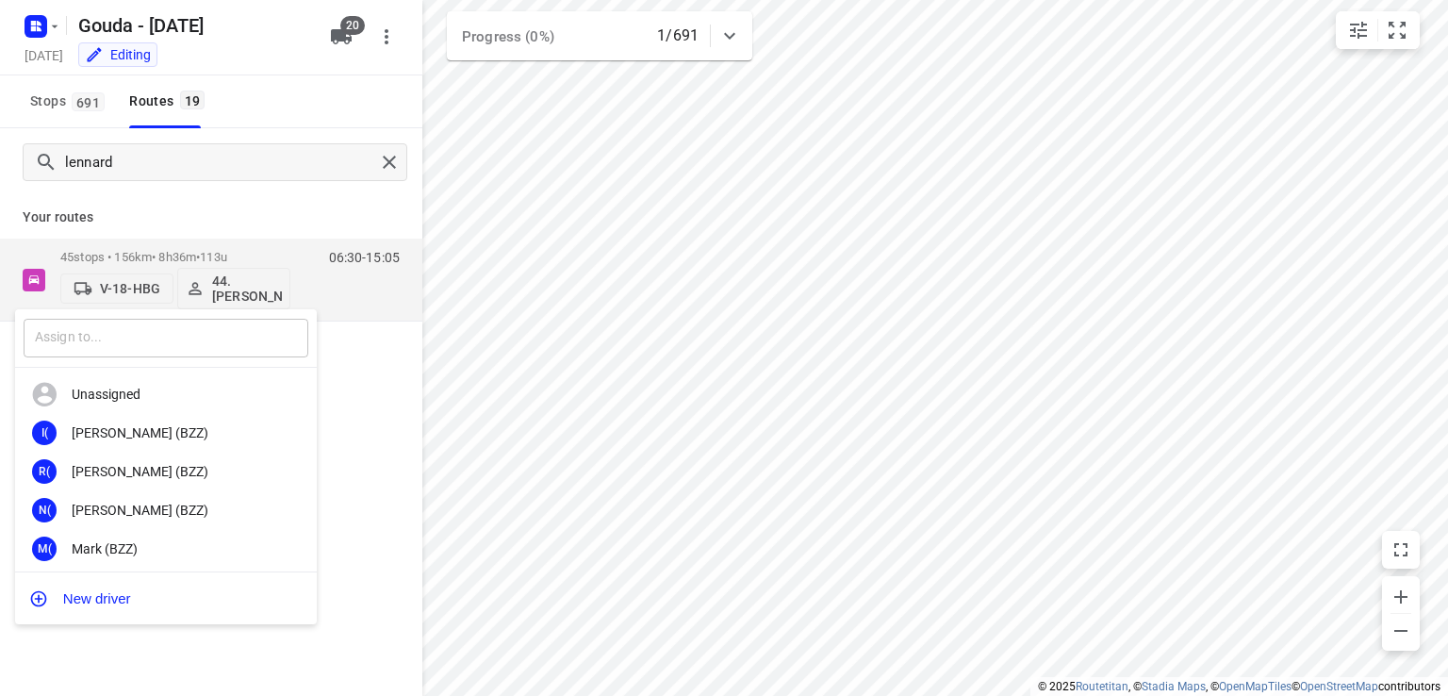
click at [171, 349] on input "text" at bounding box center [166, 338] width 285 height 39
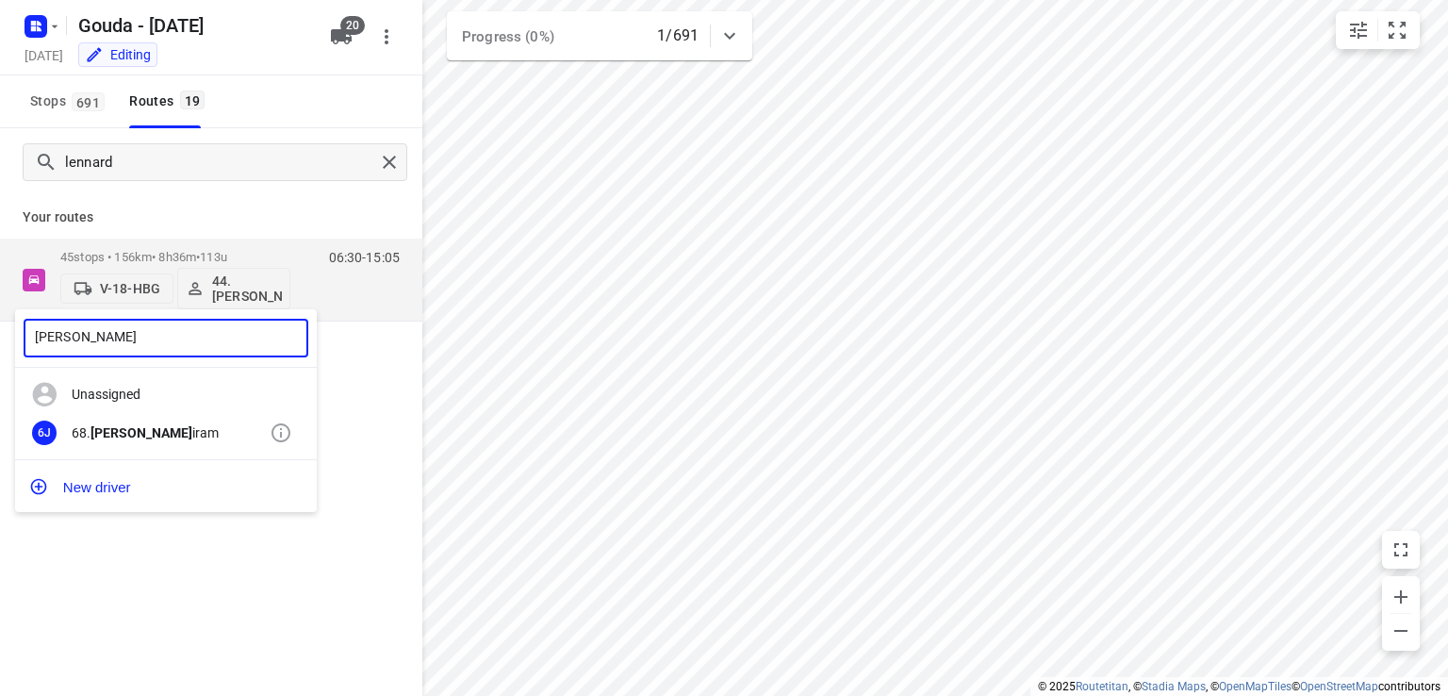
type input "[PERSON_NAME]"
click at [135, 440] on div "6J 68. [PERSON_NAME]" at bounding box center [166, 433] width 302 height 39
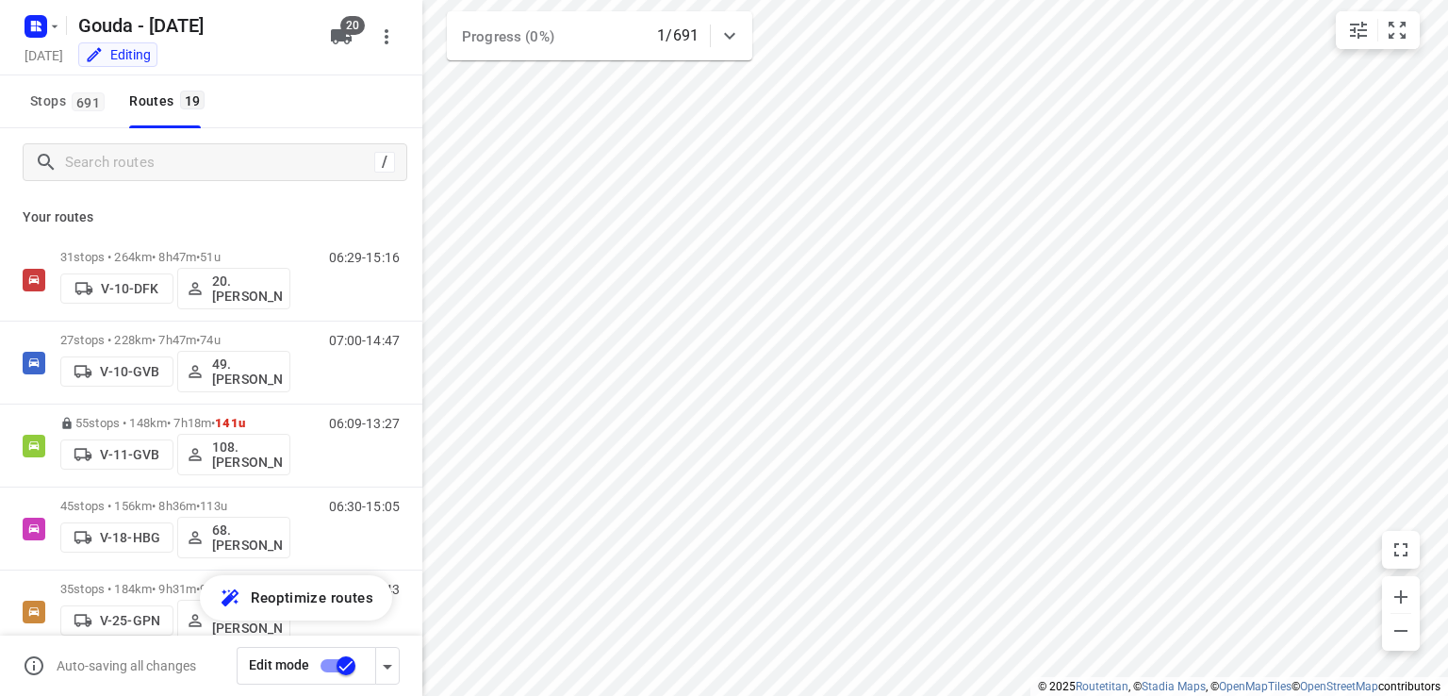
click at [337, 677] on input "checkbox" at bounding box center [345, 666] width 107 height 36
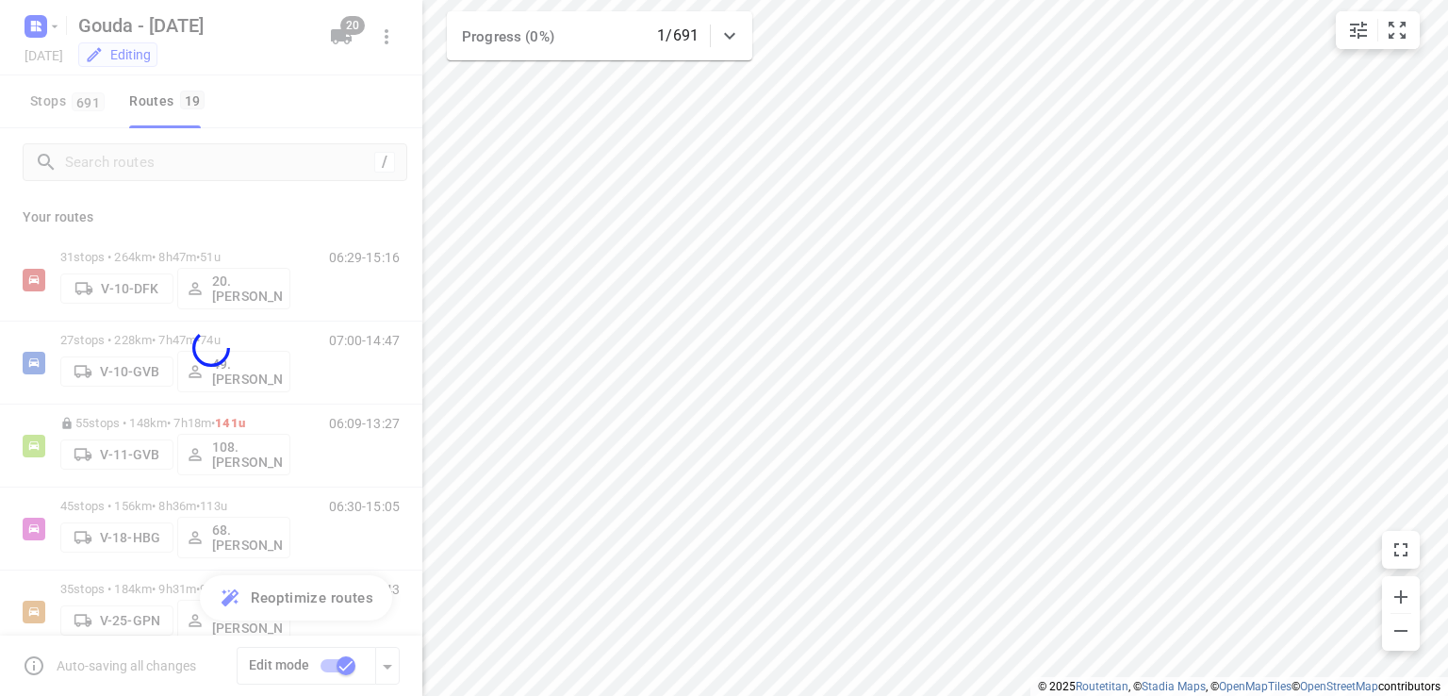
checkbox input "false"
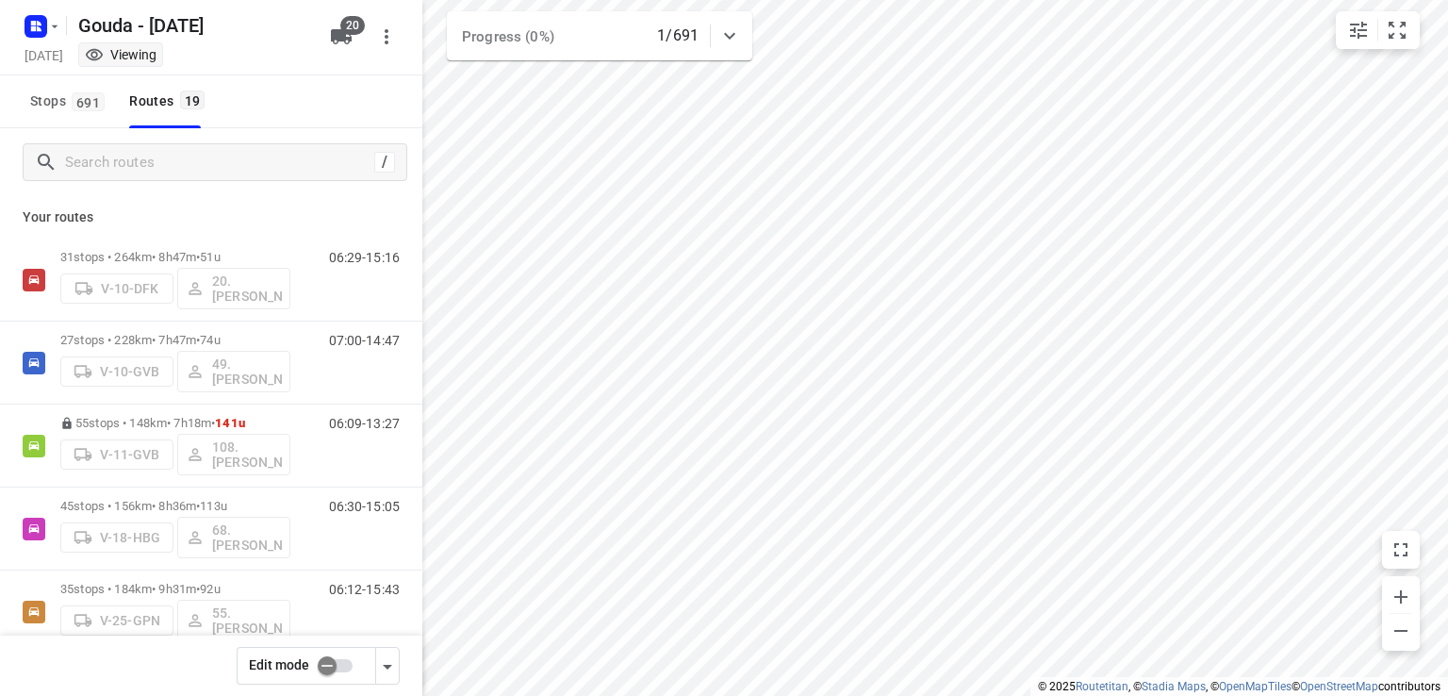
click at [201, 137] on div "/" at bounding box center [211, 162] width 422 height 68
click at [202, 145] on div "/" at bounding box center [215, 162] width 385 height 38
click at [202, 150] on input "Search routes" at bounding box center [235, 162] width 339 height 29
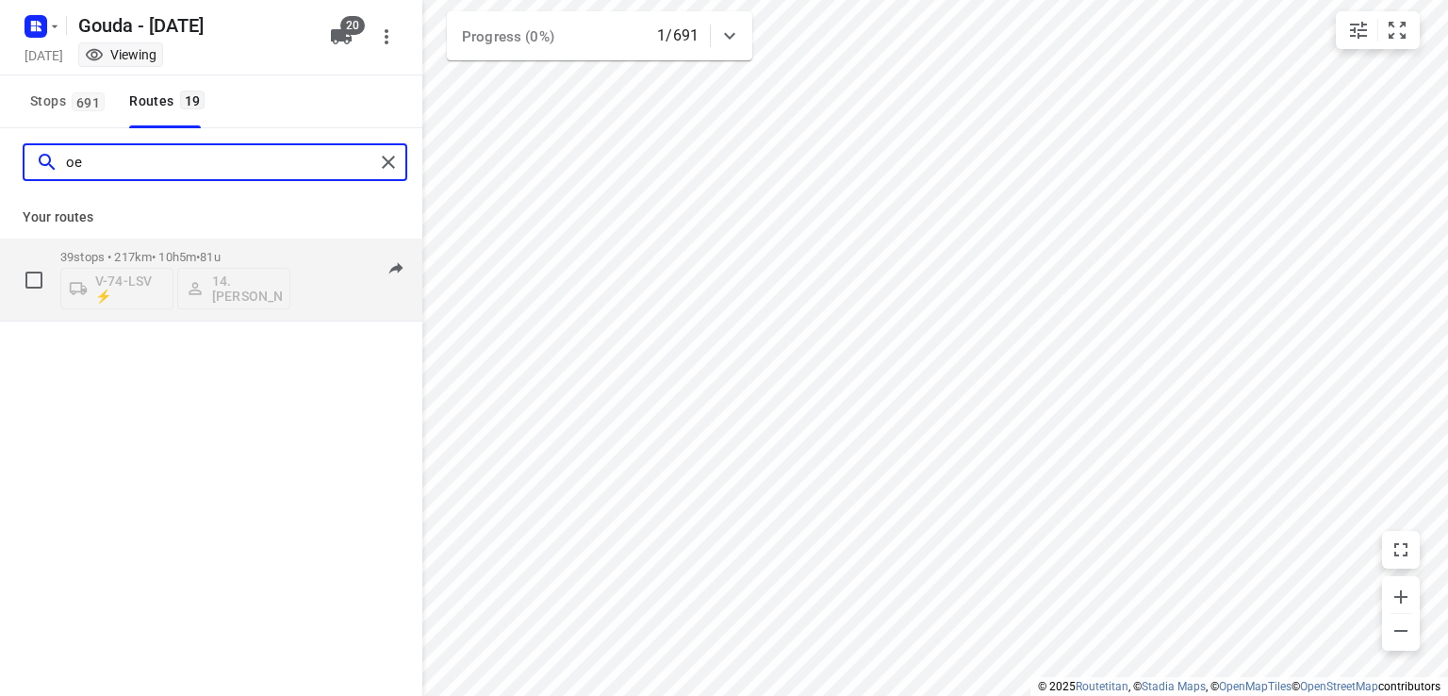
type input "oe"
click at [246, 247] on div "39 stops • 217km • 10h5m • 81u V-74-LSV ⚡ 14. [PERSON_NAME]" at bounding box center [175, 279] width 230 height 78
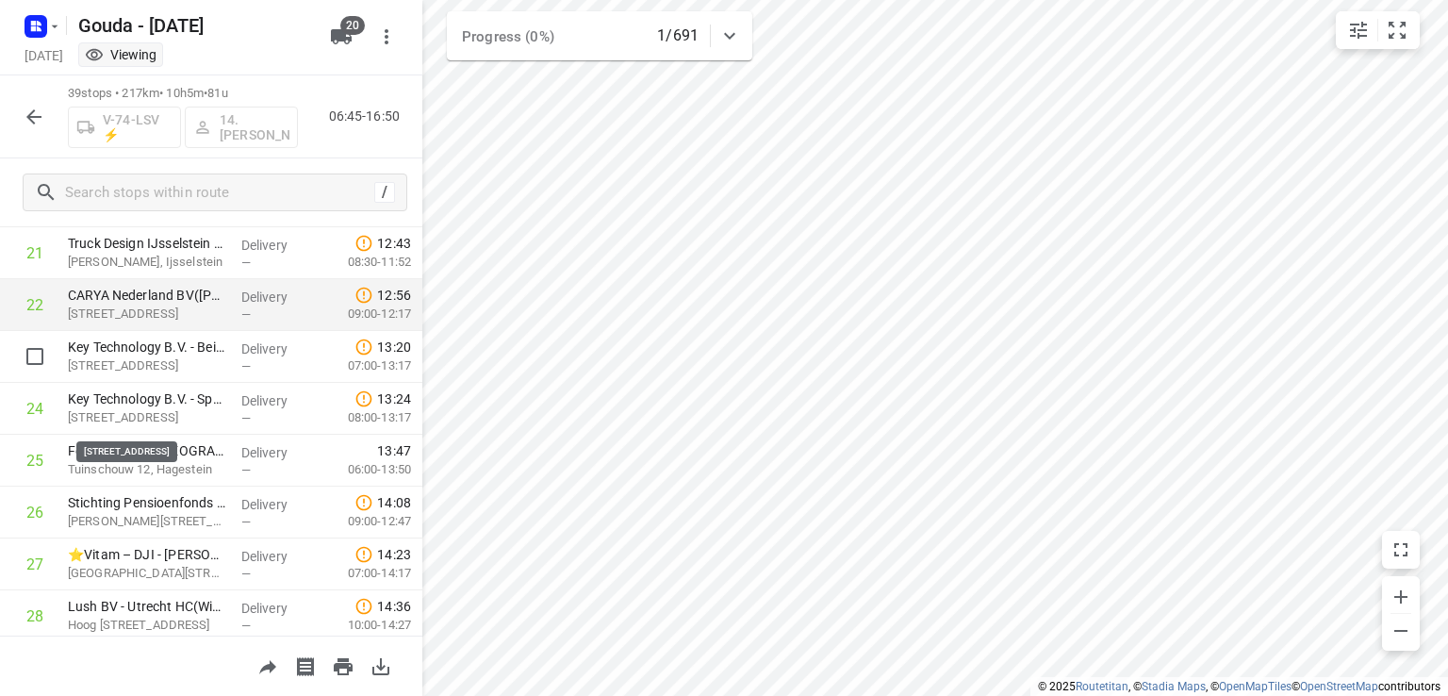
scroll to position [1037, 0]
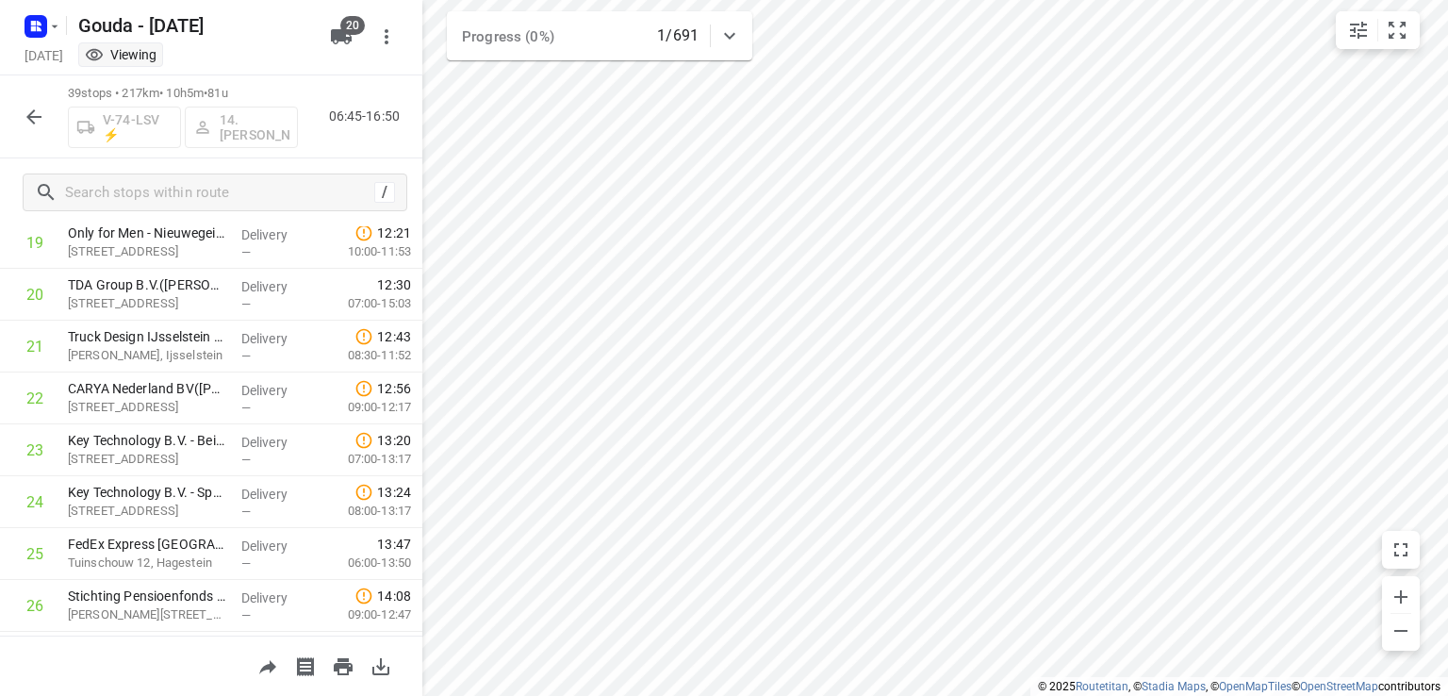
click at [18, 114] on button "button" at bounding box center [34, 117] width 38 height 38
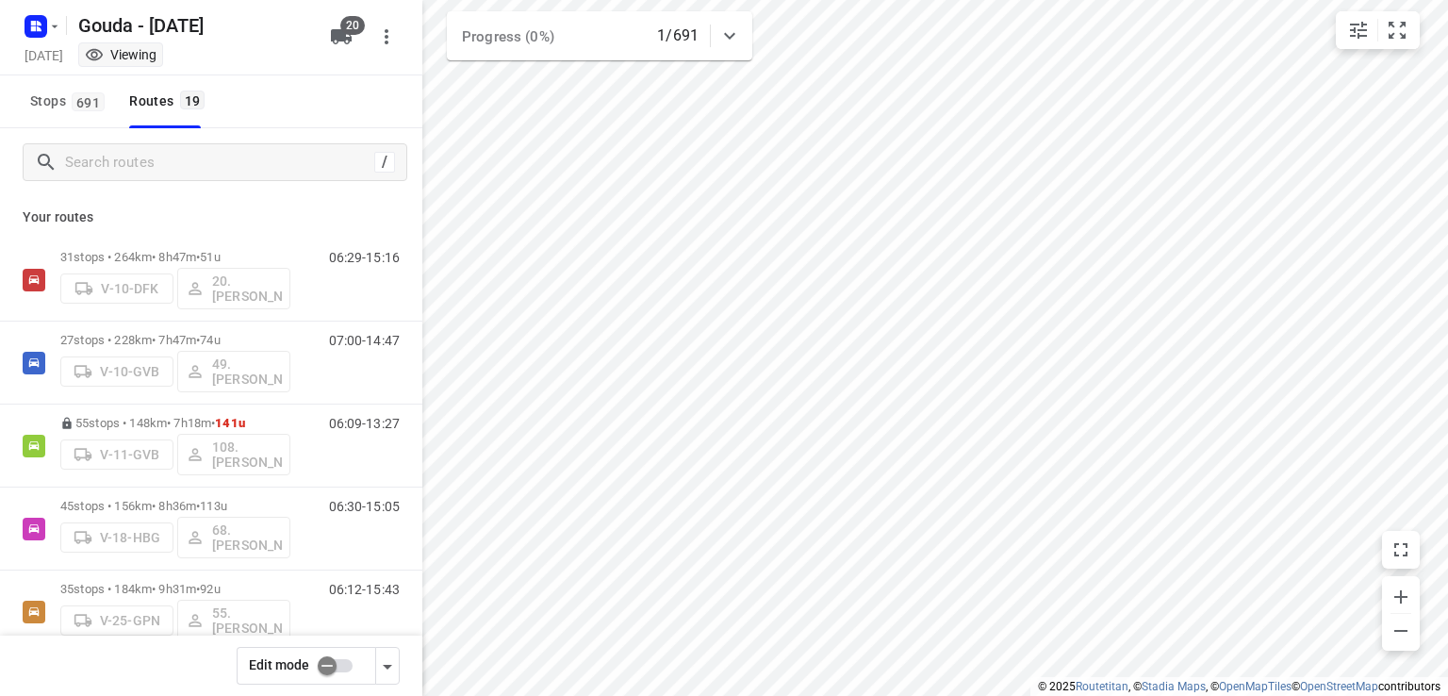
click at [338, 661] on input "checkbox" at bounding box center [326, 666] width 107 height 36
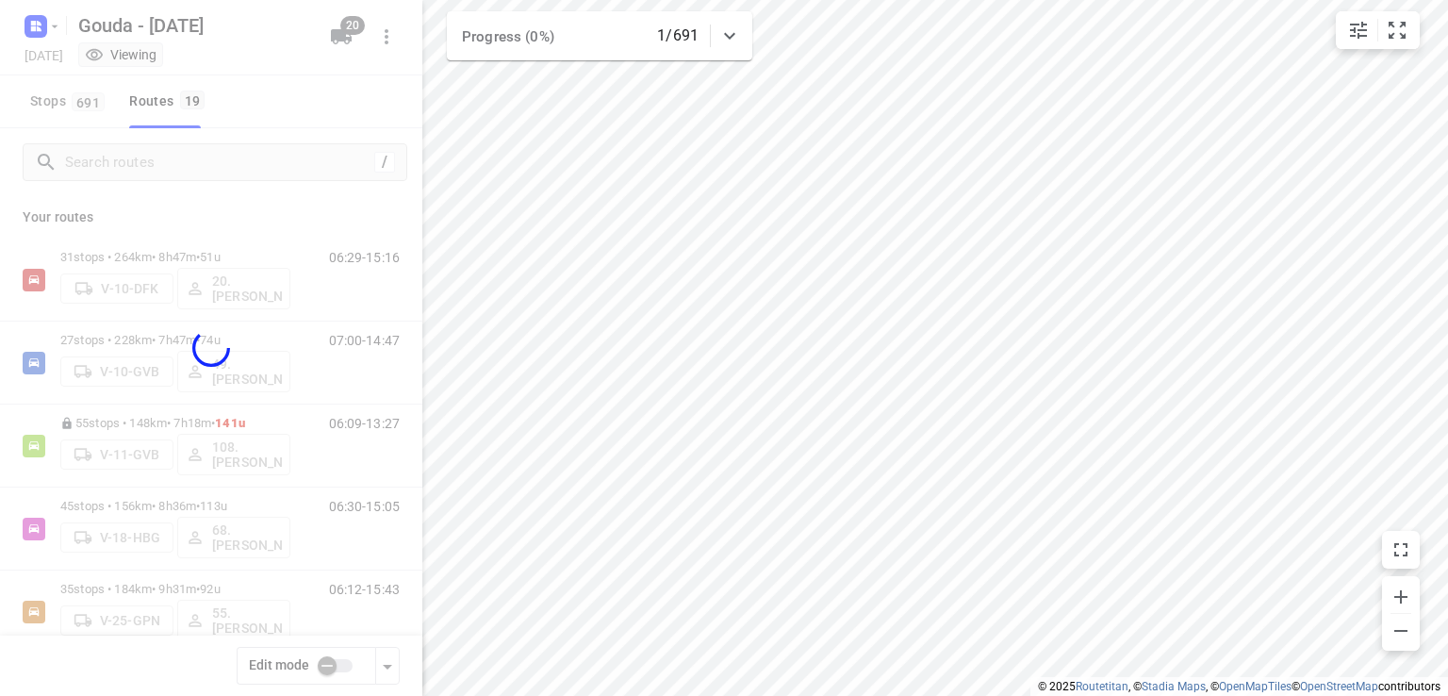
checkbox input "true"
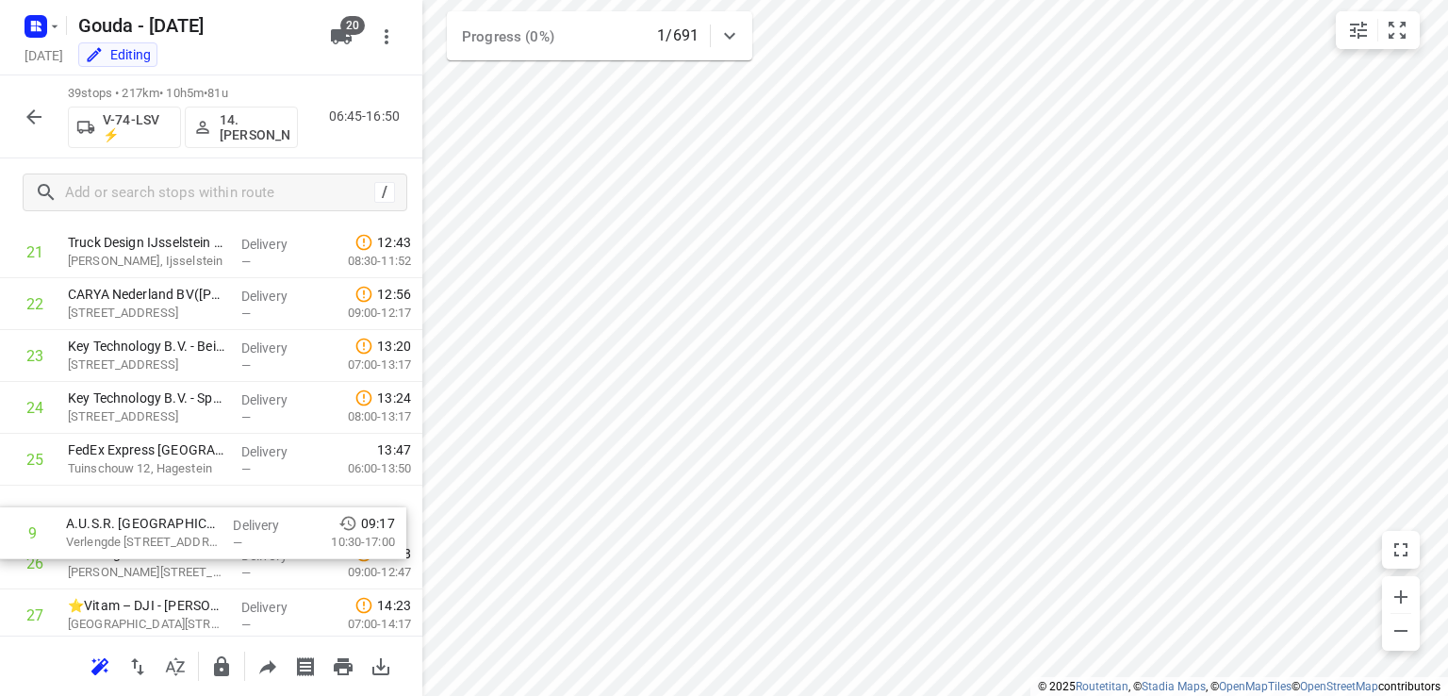
scroll to position [1079, 0]
drag, startPoint x: 244, startPoint y: 400, endPoint x: 238, endPoint y: 536, distance: 136.9
click at [241, 539] on div "1 Securitas Direct - Verisure - [PERSON_NAME]([PERSON_NAME]) [STREET_ADDRESS][P…" at bounding box center [211, 252] width 422 height 2022
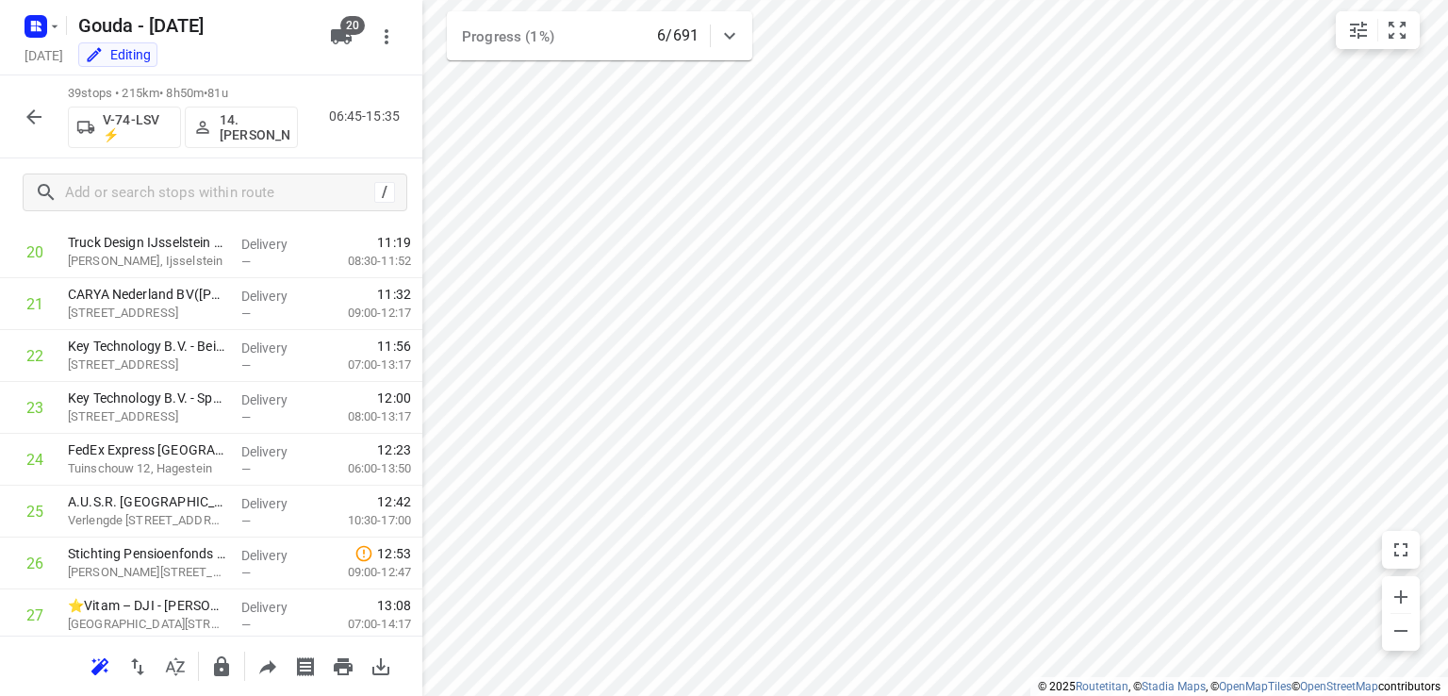
click at [45, 118] on button "button" at bounding box center [34, 117] width 38 height 38
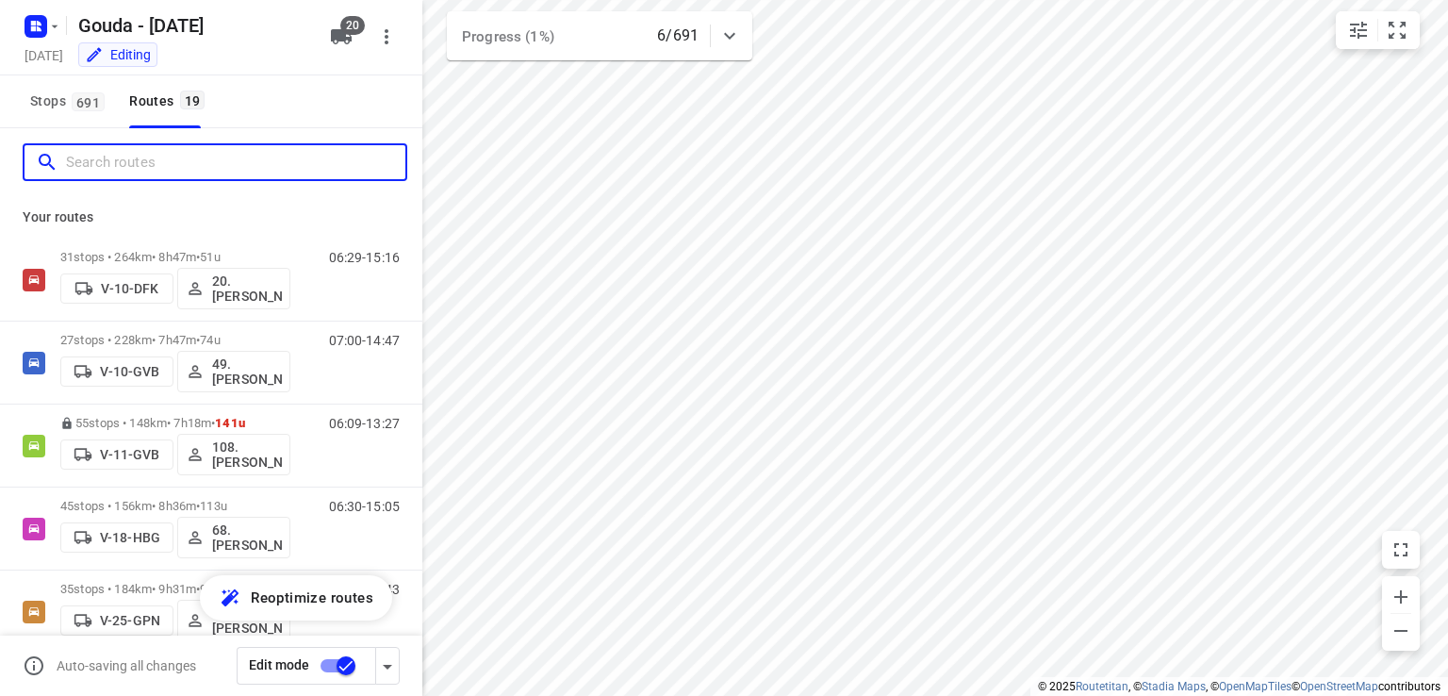
click at [156, 156] on input "Search routes" at bounding box center [235, 162] width 339 height 29
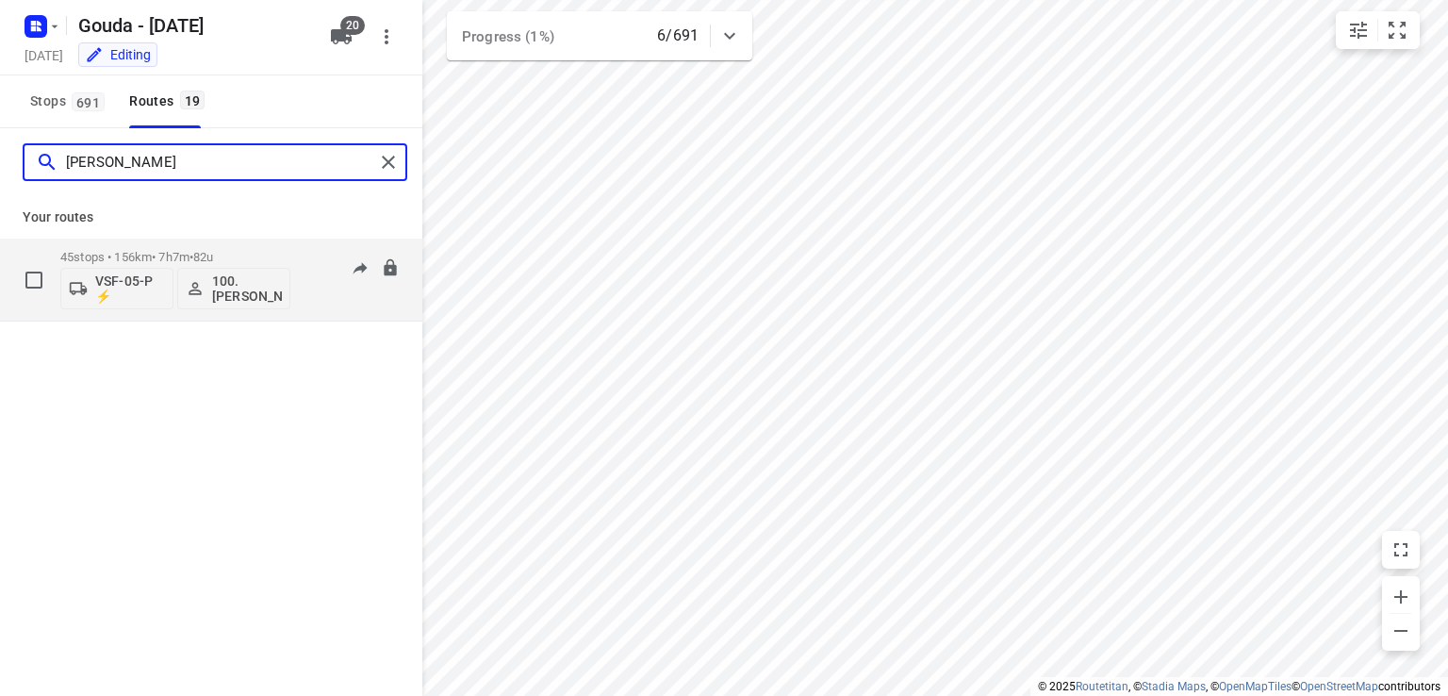
type input "[PERSON_NAME]"
click at [104, 257] on p "45 stops • 156km • 7h7m • 82u" at bounding box center [175, 257] width 230 height 14
